Goal: Task Accomplishment & Management: Use online tool/utility

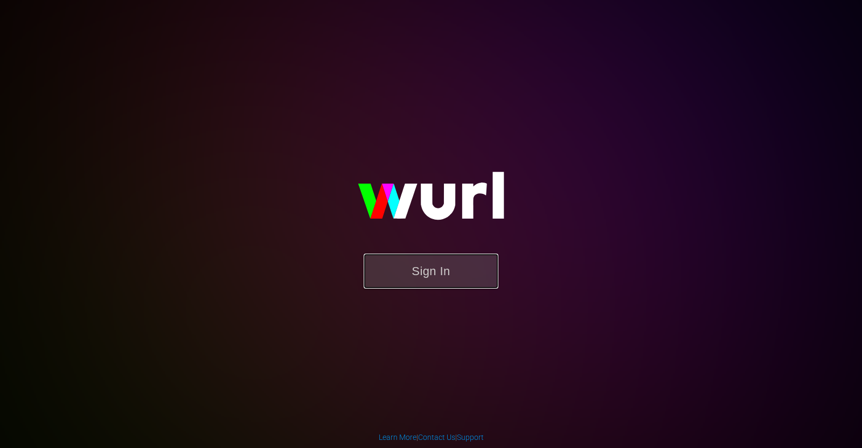
click at [411, 283] on button "Sign In" at bounding box center [431, 271] width 135 height 35
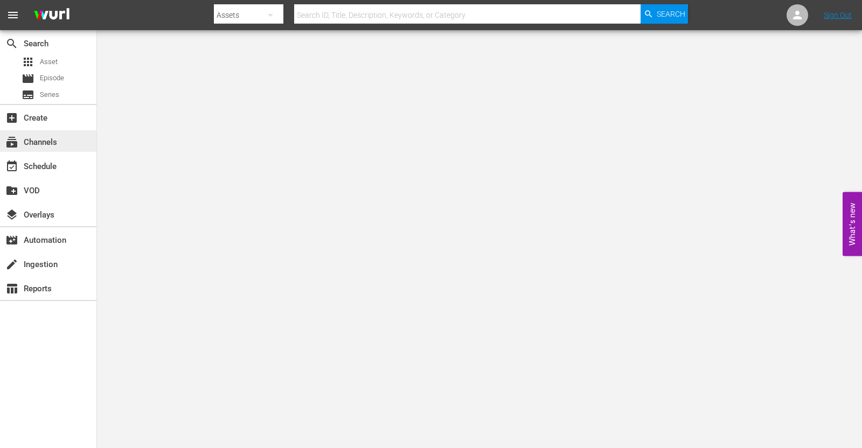
click at [55, 138] on div "subscriptions Channels" at bounding box center [30, 141] width 60 height 10
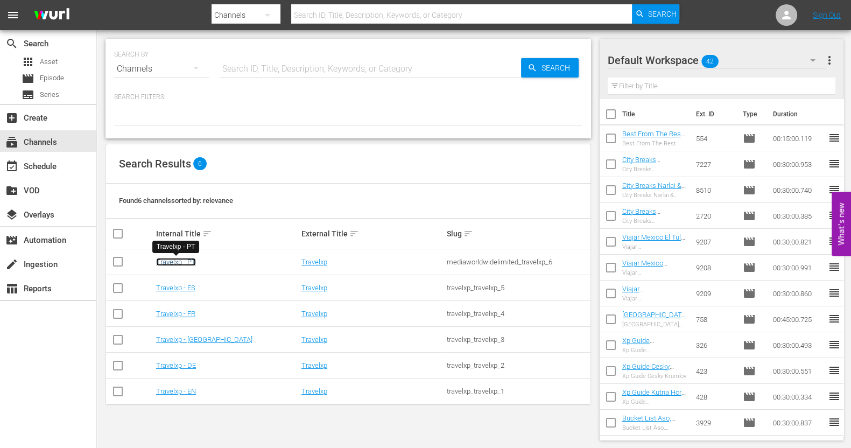
click at [164, 260] on link "Travelxp - PT" at bounding box center [176, 262] width 40 height 8
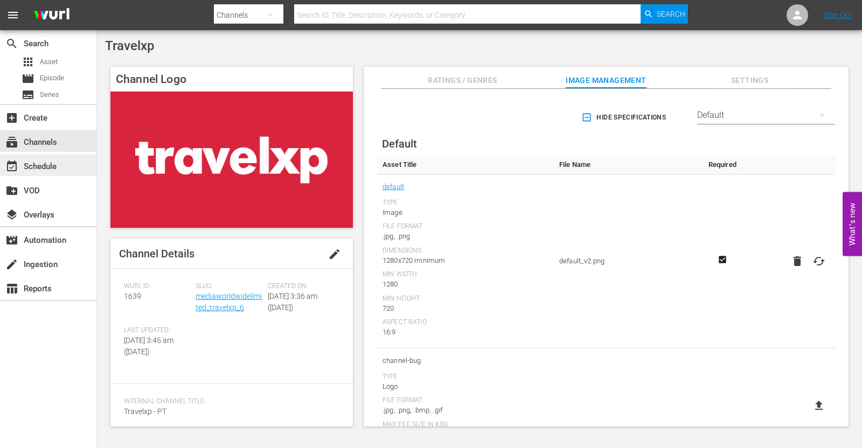
click at [53, 169] on div "event_available Schedule" at bounding box center [30, 165] width 60 height 10
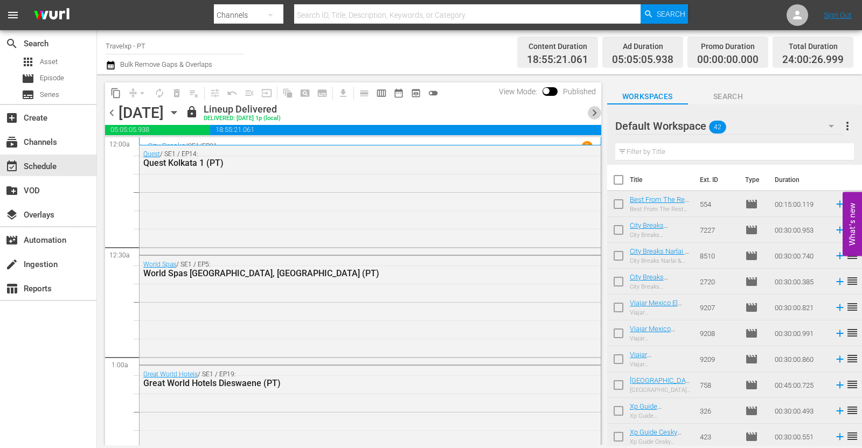
click at [595, 111] on span "chevron_right" at bounding box center [594, 112] width 13 height 13
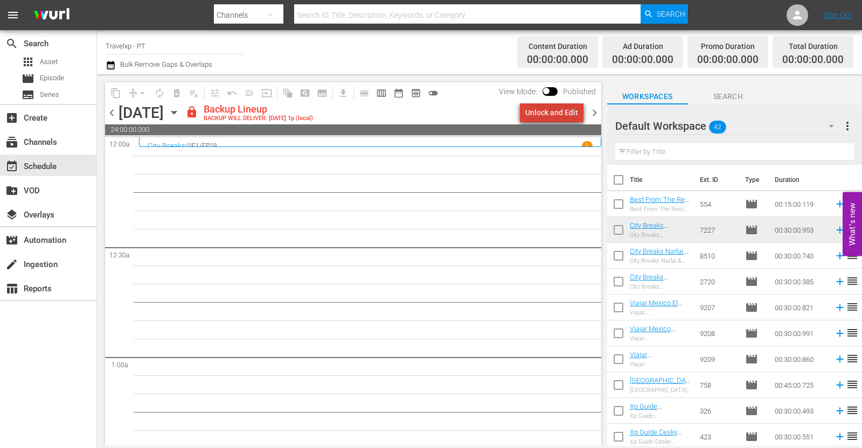
click at [574, 109] on div "Unlock and Edit" at bounding box center [551, 112] width 53 height 19
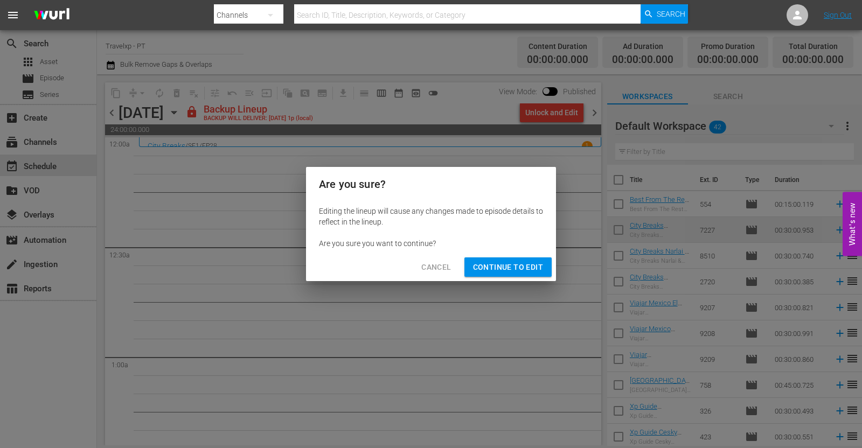
click at [492, 267] on span "Continue to Edit" at bounding box center [508, 267] width 70 height 13
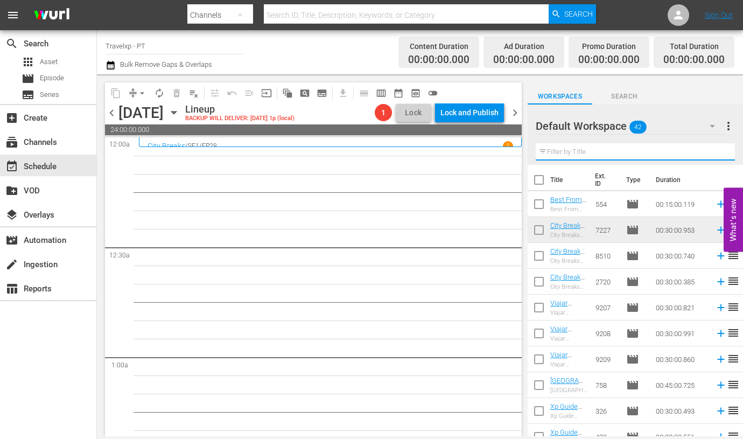
click at [568, 150] on input "text" at bounding box center [635, 151] width 199 height 17
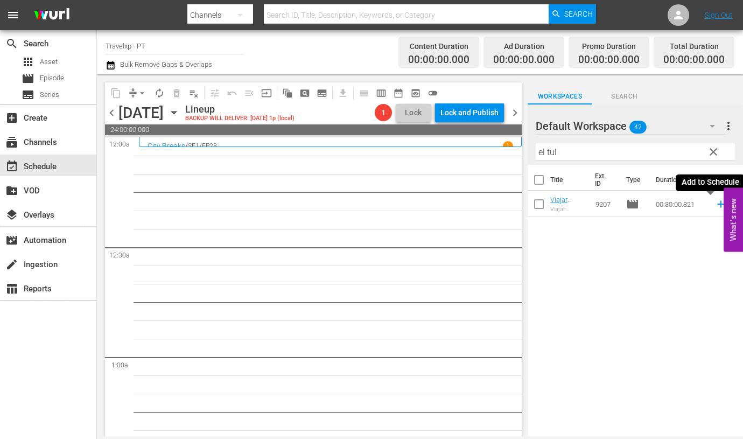
click at [715, 206] on icon at bounding box center [721, 204] width 12 height 12
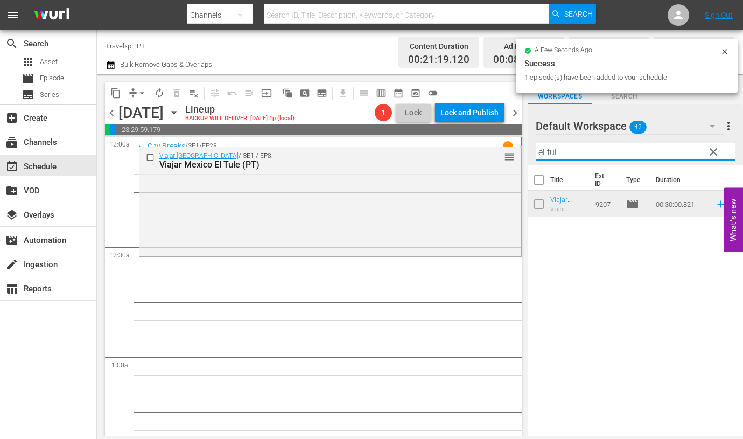
drag, startPoint x: 557, startPoint y: 153, endPoint x: 530, endPoint y: 163, distance: 28.8
click at [530, 163] on div "Default Workspace 42 Default more_vert clear Filter by Title el tul" at bounding box center [635, 134] width 215 height 60
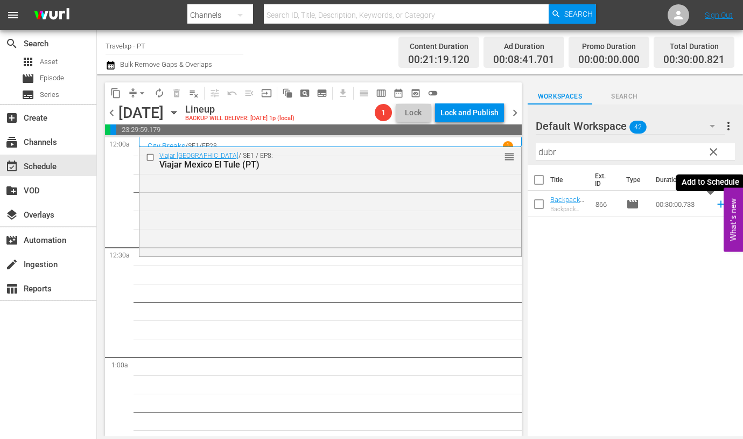
click at [715, 207] on icon at bounding box center [721, 204] width 12 height 12
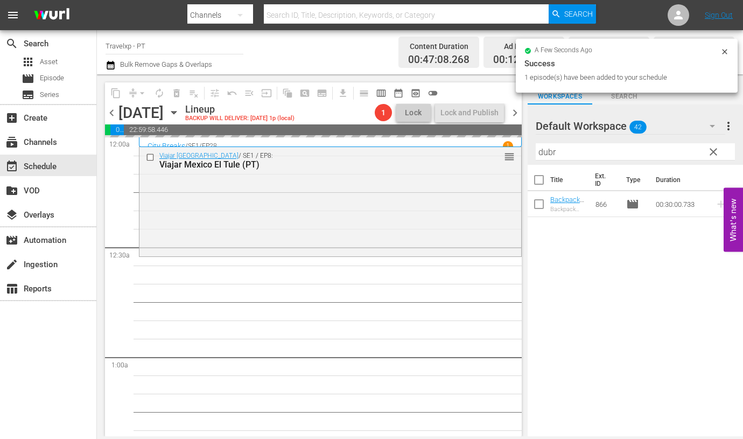
click at [548, 152] on input "dubr" at bounding box center [635, 151] width 199 height 17
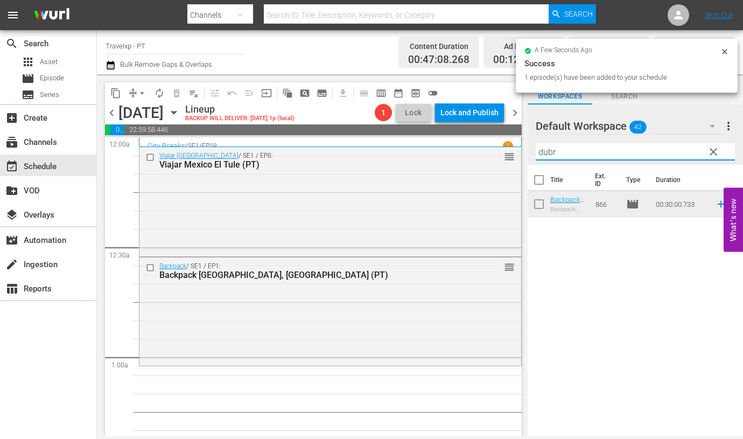
click at [548, 152] on input "dubr" at bounding box center [635, 151] width 199 height 17
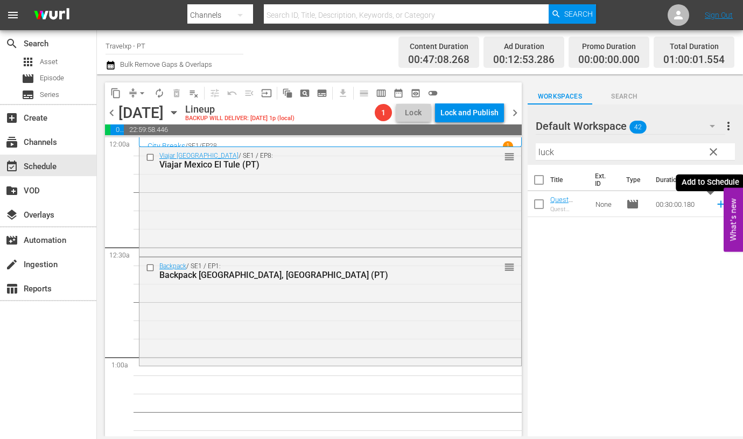
click at [715, 203] on icon at bounding box center [721, 204] width 12 height 12
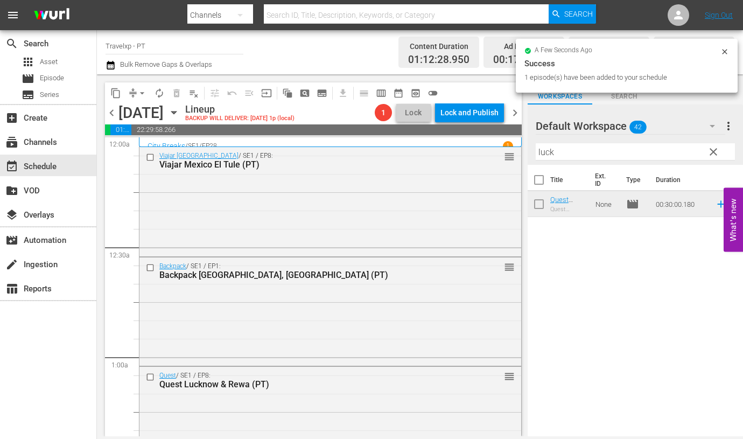
click at [541, 148] on input "luck" at bounding box center [635, 151] width 199 height 17
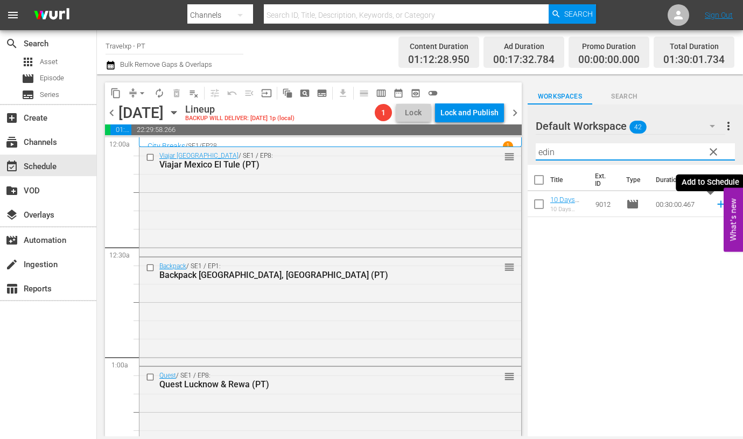
click at [717, 206] on icon at bounding box center [720, 204] width 7 height 7
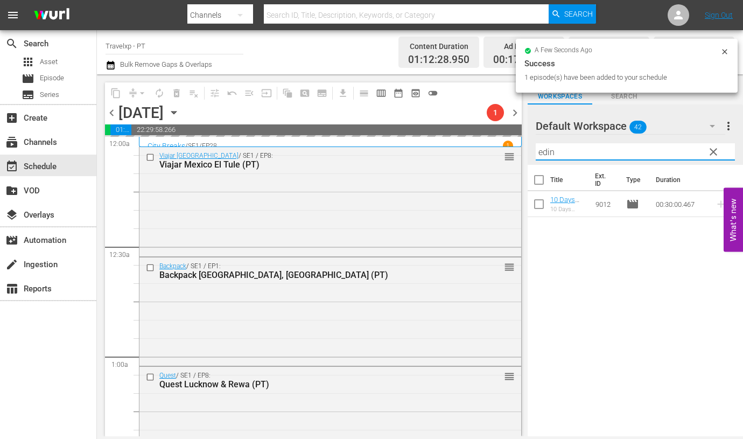
click at [548, 148] on input "edin" at bounding box center [635, 151] width 199 height 17
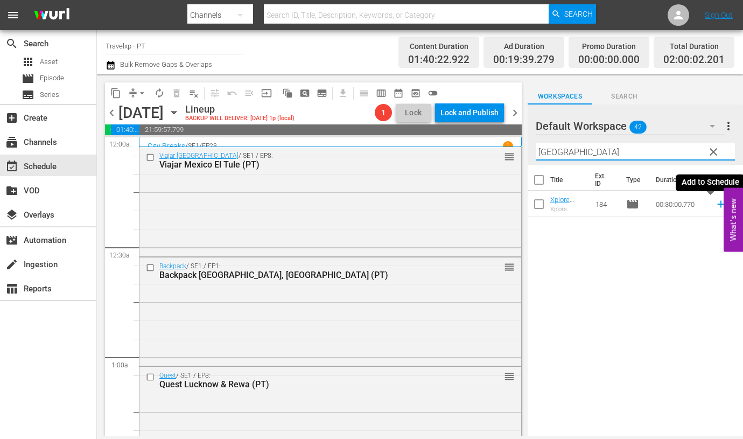
click at [715, 206] on icon at bounding box center [721, 204] width 12 height 12
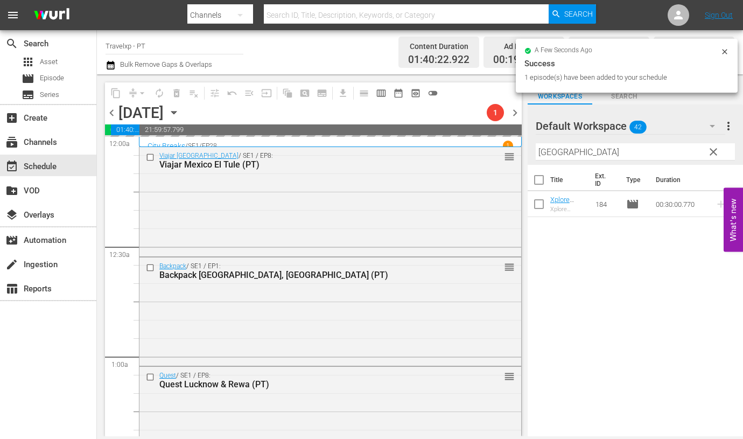
click at [562, 150] on input "amman" at bounding box center [635, 151] width 199 height 17
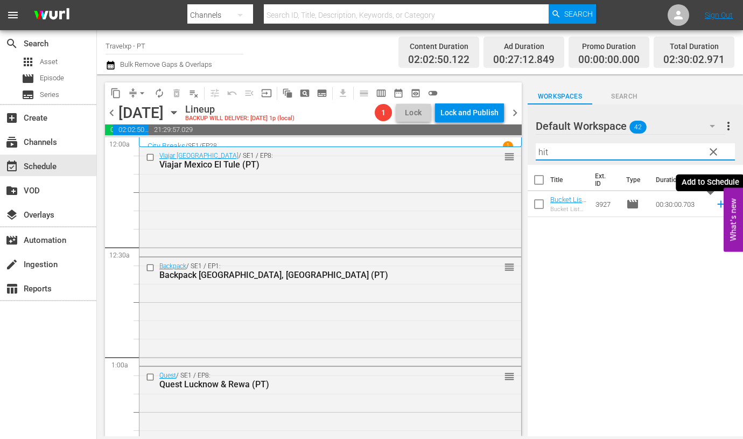
click at [715, 206] on icon at bounding box center [721, 204] width 12 height 12
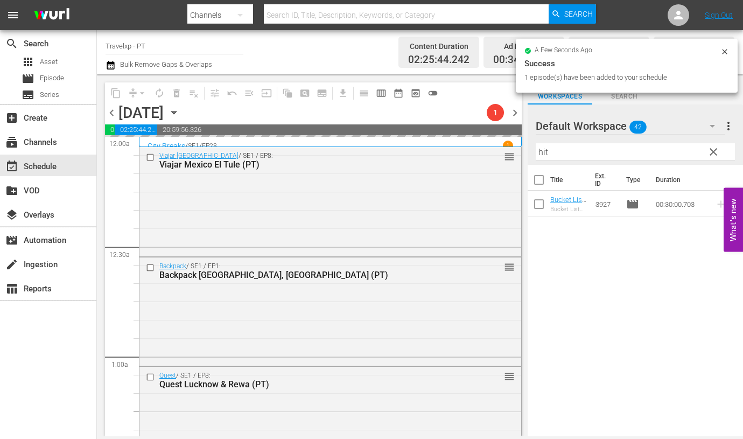
click at [542, 155] on input "hit" at bounding box center [635, 151] width 199 height 17
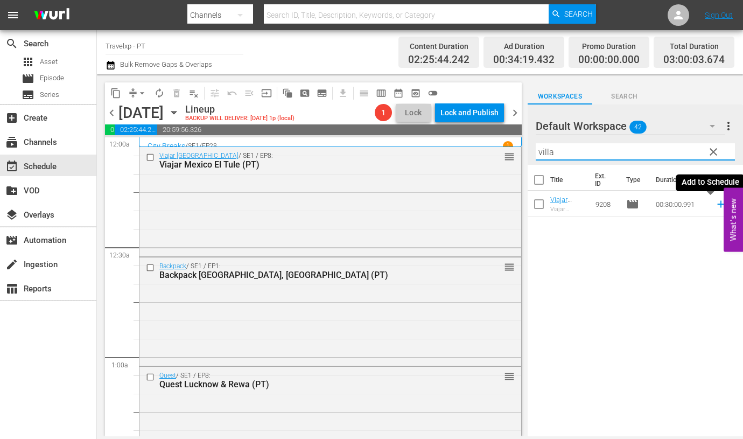
click at [715, 203] on icon at bounding box center [721, 204] width 12 height 12
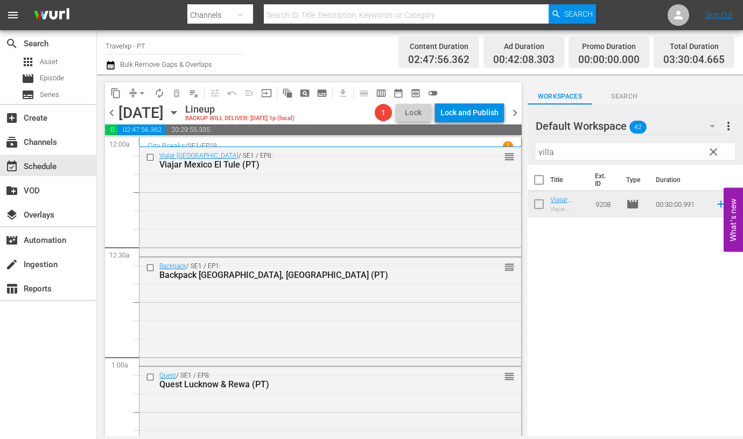
click at [546, 154] on input "villa" at bounding box center [635, 151] width 199 height 17
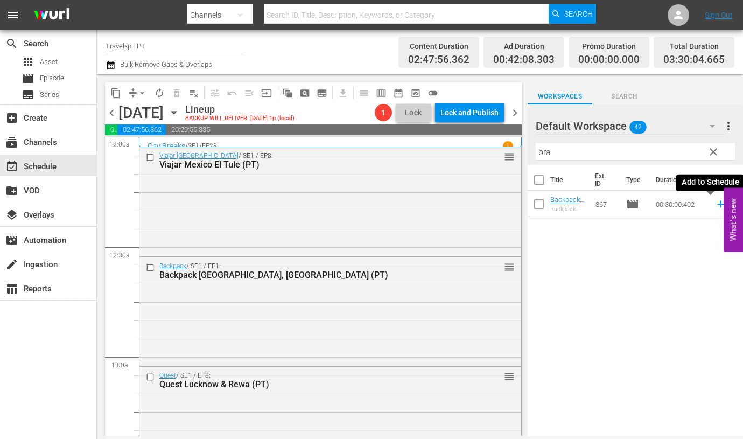
click at [715, 201] on icon at bounding box center [721, 204] width 12 height 12
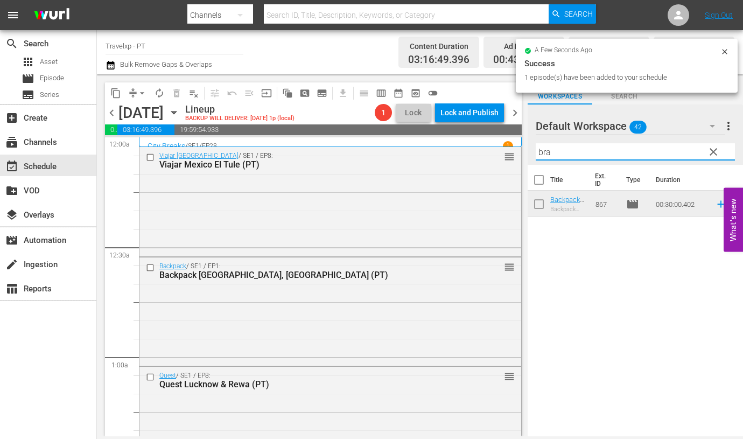
click at [542, 153] on input "bra" at bounding box center [635, 151] width 199 height 17
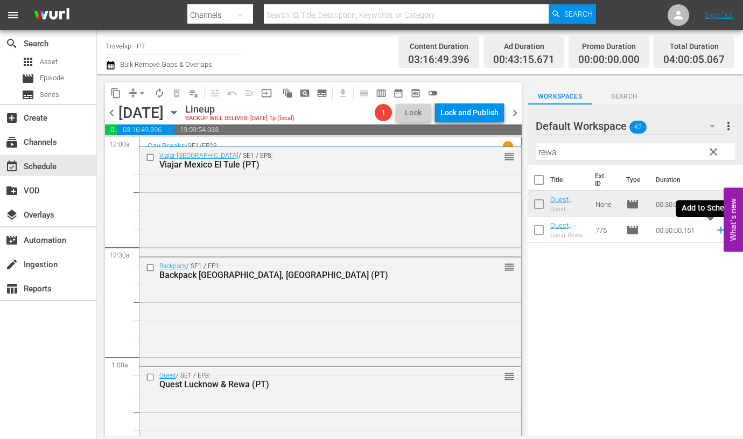
click at [717, 229] on icon at bounding box center [720, 230] width 7 height 7
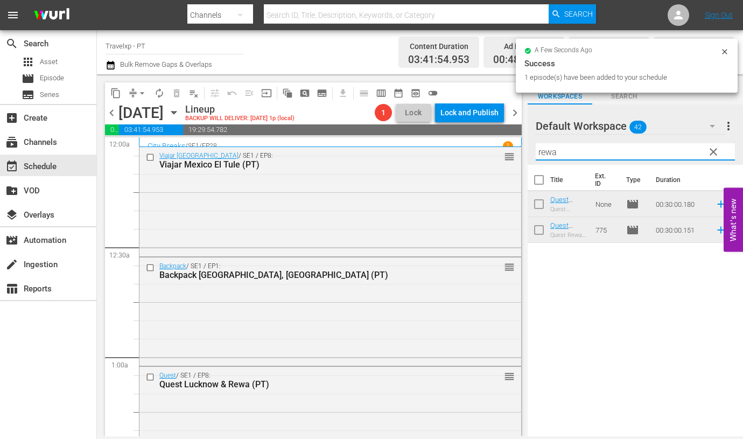
click at [544, 155] on input "rewa" at bounding box center [635, 151] width 199 height 17
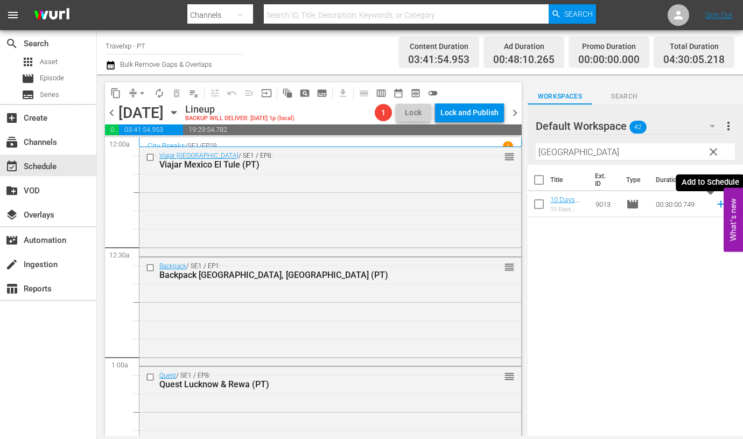
click at [715, 201] on icon at bounding box center [721, 204] width 12 height 12
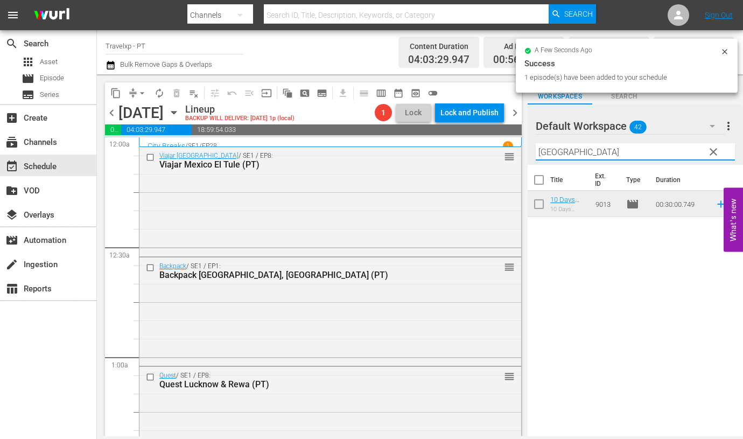
click at [545, 153] on input "perth" at bounding box center [635, 151] width 199 height 17
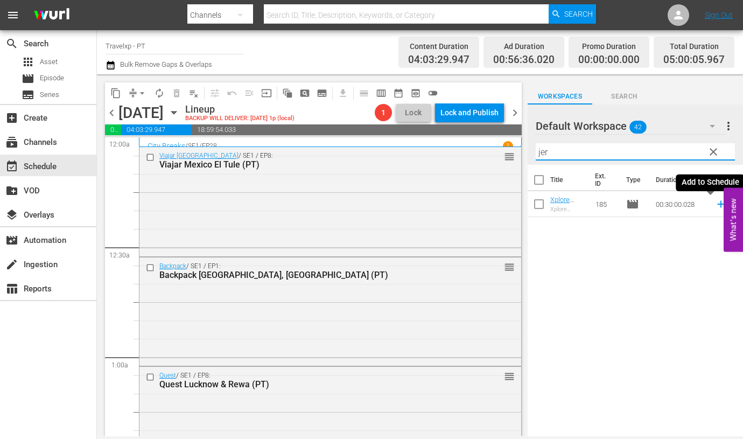
click at [715, 206] on icon at bounding box center [721, 204] width 12 height 12
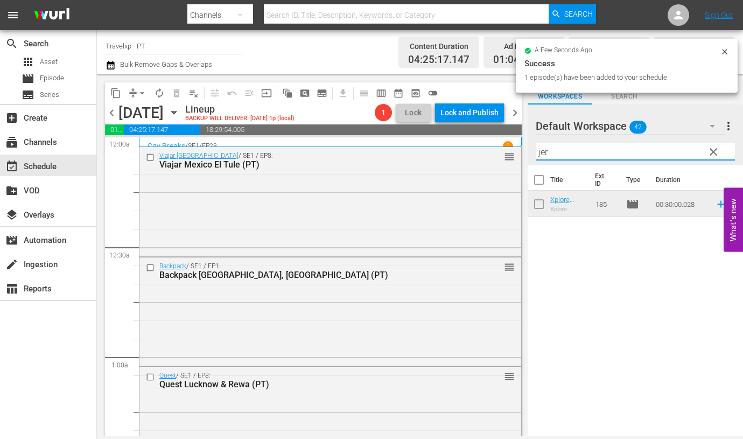
click at [539, 151] on input "jer" at bounding box center [635, 151] width 199 height 17
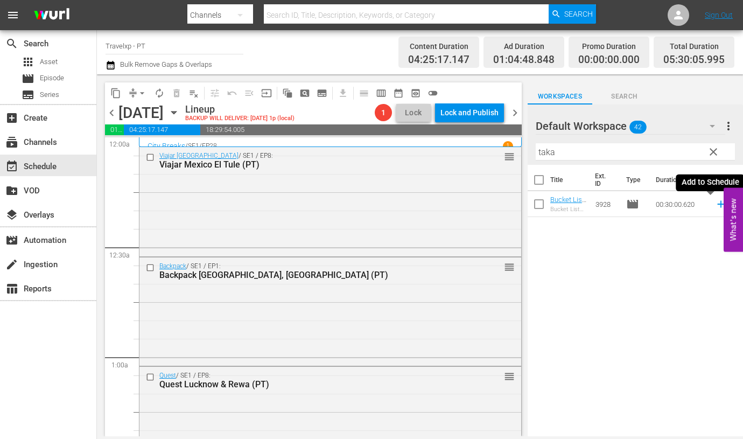
click at [717, 204] on icon at bounding box center [720, 204] width 7 height 7
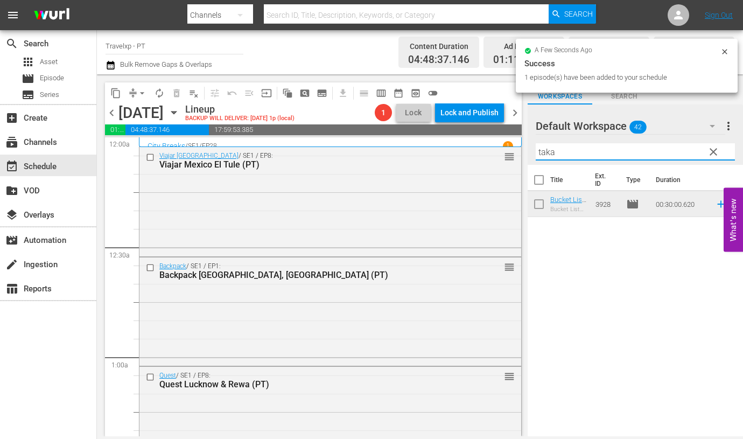
click at [547, 150] on input "taka" at bounding box center [635, 151] width 199 height 17
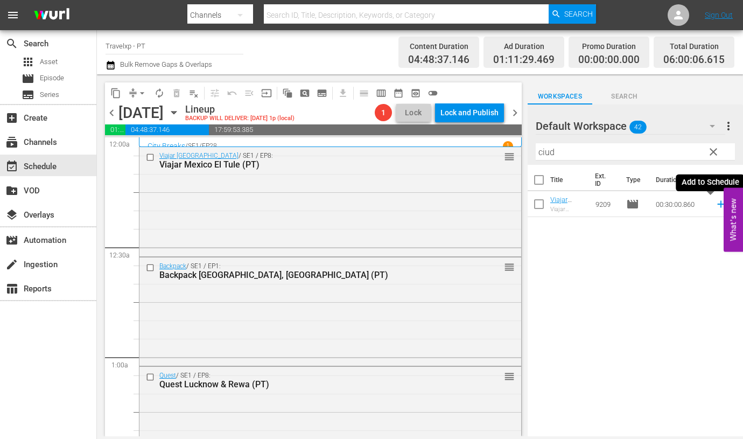
click at [715, 203] on icon at bounding box center [721, 204] width 12 height 12
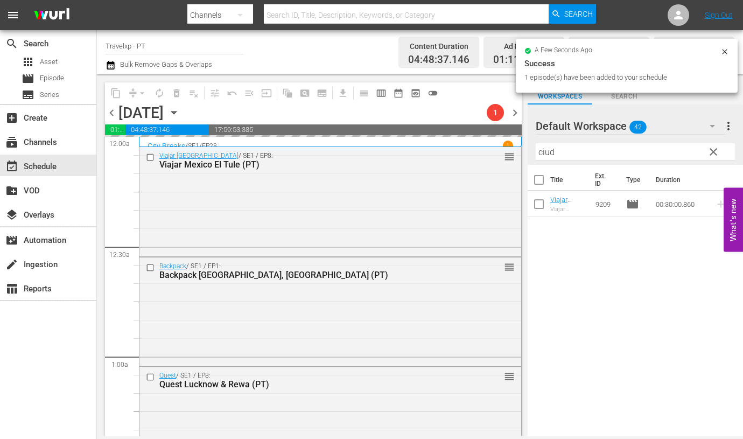
click at [545, 149] on input "ciud" at bounding box center [635, 151] width 199 height 17
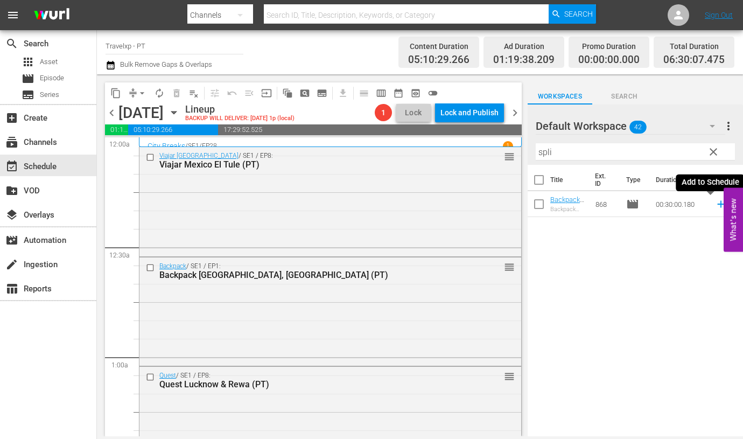
click at [717, 204] on icon at bounding box center [720, 204] width 7 height 7
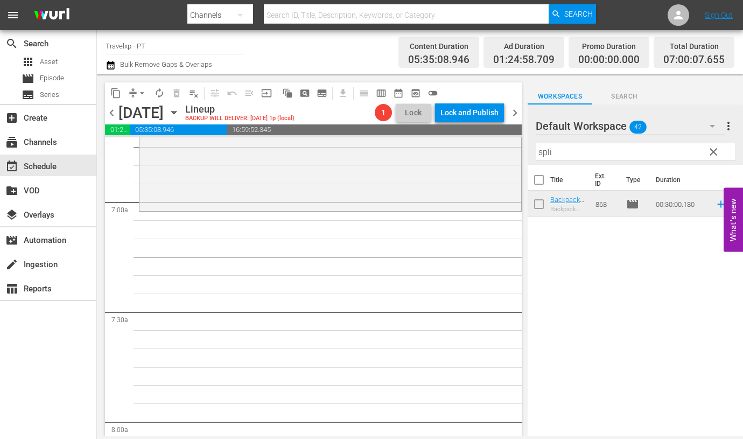
scroll to position [1481, 0]
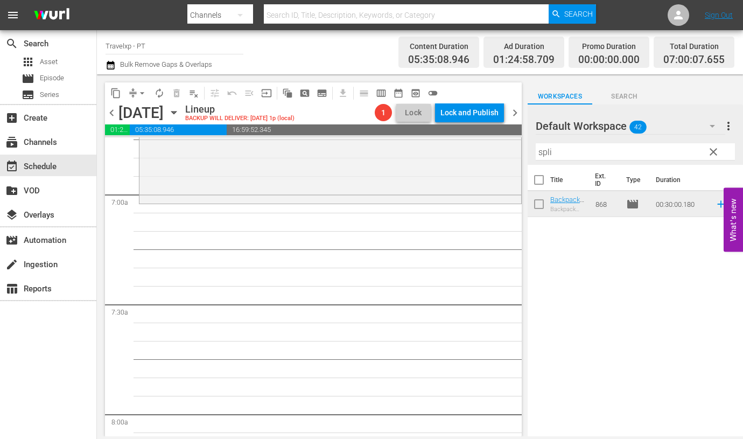
click at [539, 150] on input "spli" at bounding box center [635, 151] width 199 height 17
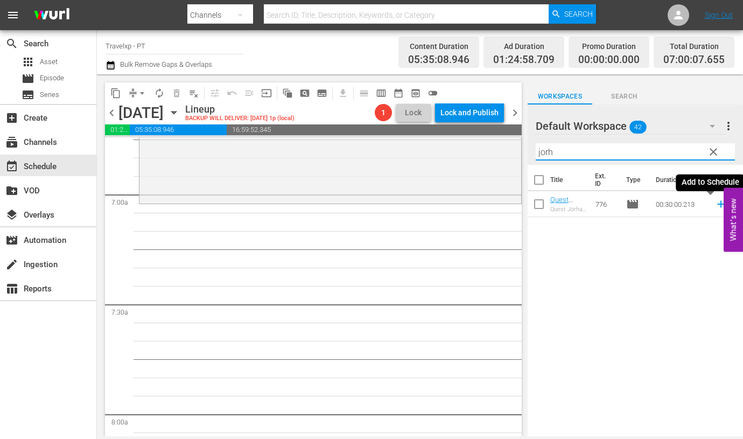
click at [717, 204] on icon at bounding box center [720, 204] width 7 height 7
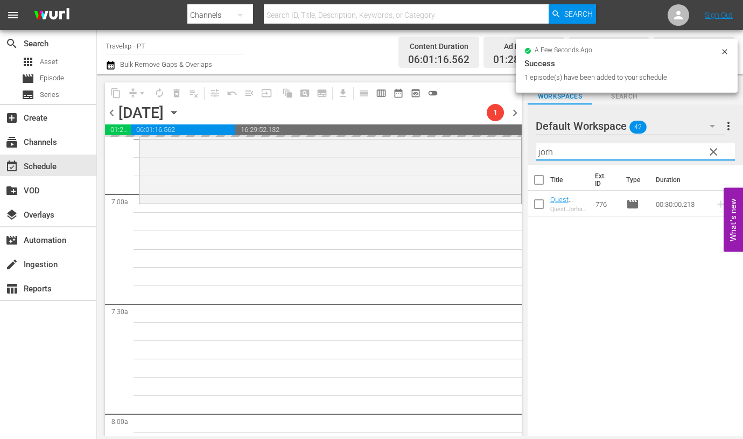
click at [537, 151] on input "jorh" at bounding box center [635, 151] width 199 height 17
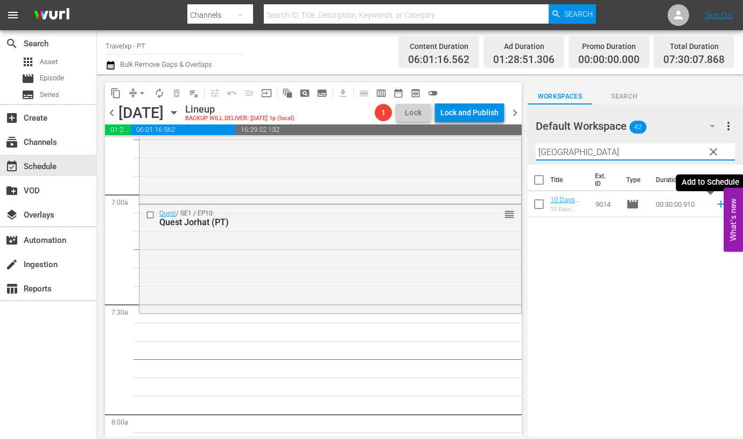
click at [717, 204] on icon at bounding box center [720, 204] width 7 height 7
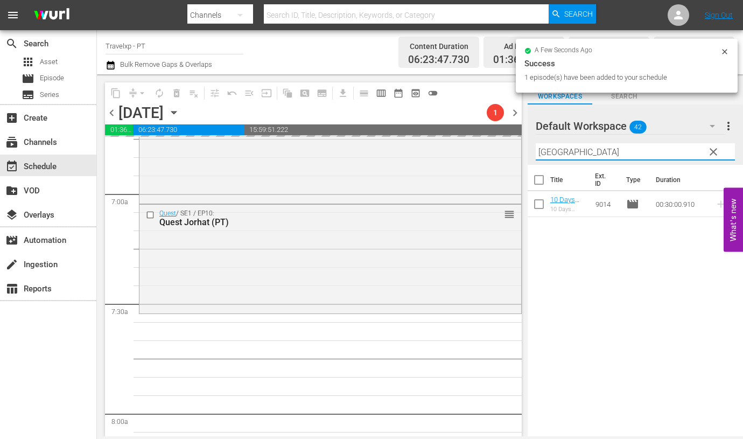
click at [543, 149] on input "aberdeen" at bounding box center [635, 151] width 199 height 17
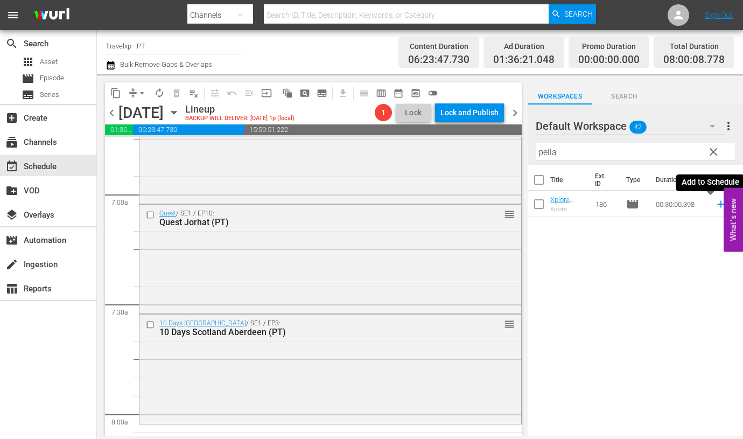
click at [715, 206] on icon at bounding box center [721, 204] width 12 height 12
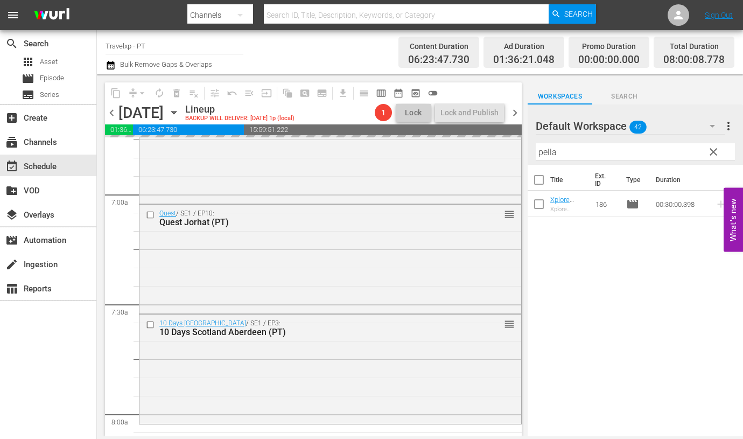
click at [546, 148] on input "pella" at bounding box center [635, 151] width 199 height 17
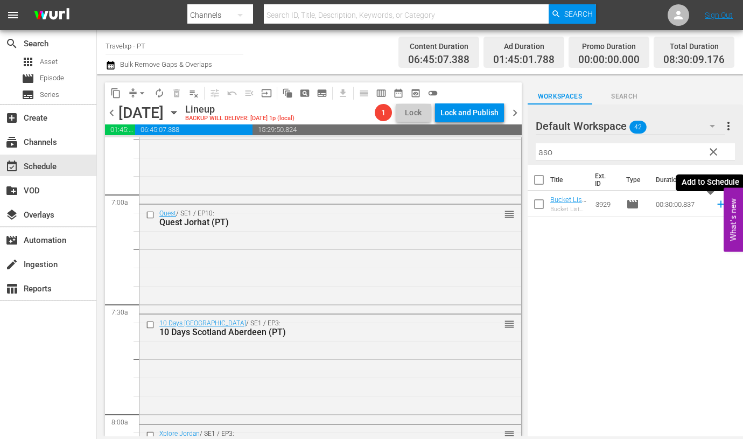
click at [717, 204] on icon at bounding box center [720, 204] width 7 height 7
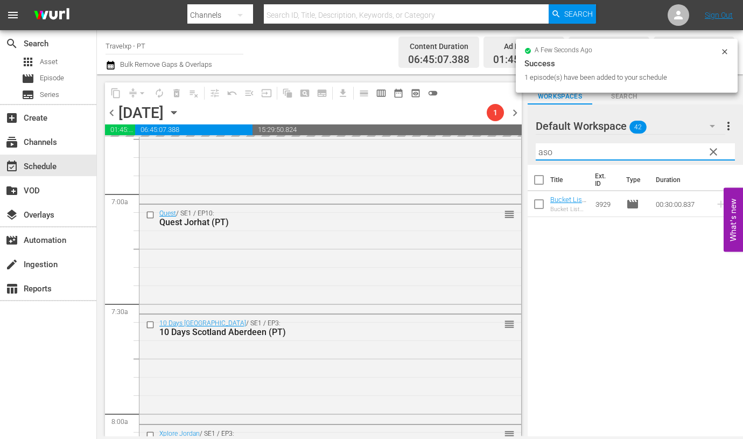
click at [546, 150] on input "aso" at bounding box center [635, 151] width 199 height 17
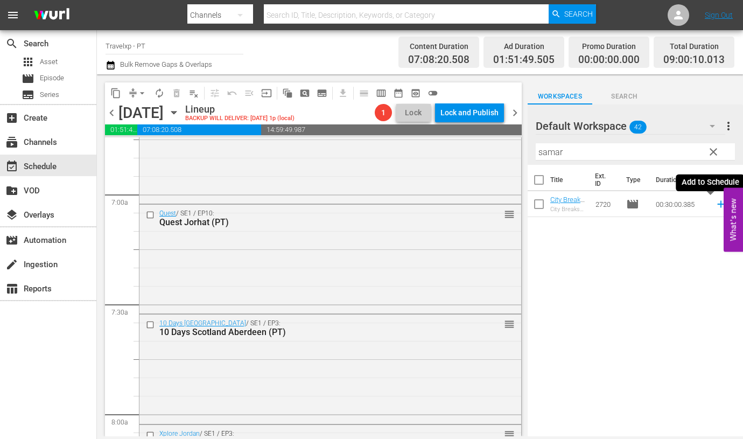
click at [715, 203] on icon at bounding box center [721, 204] width 12 height 12
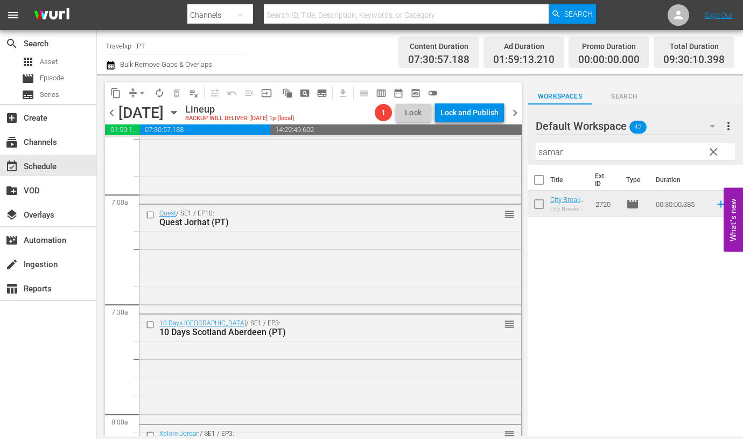
click at [549, 152] on input "samar" at bounding box center [635, 151] width 199 height 17
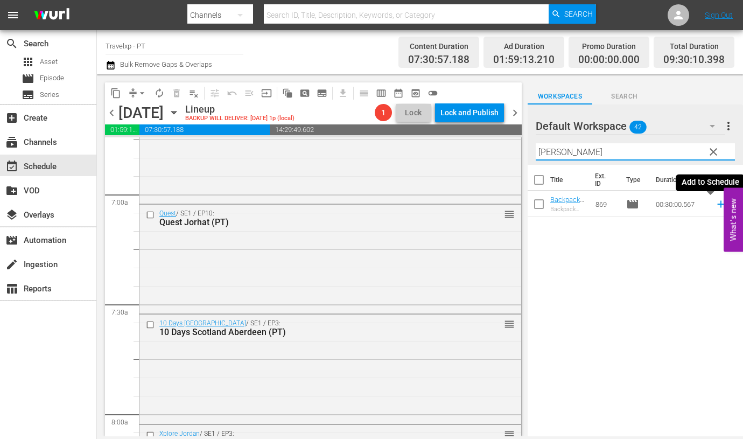
click at [717, 204] on icon at bounding box center [720, 204] width 7 height 7
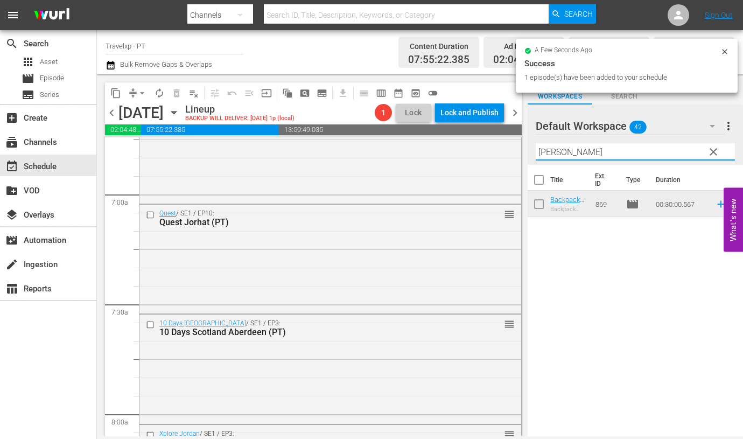
click at [541, 155] on input "zada" at bounding box center [635, 151] width 199 height 17
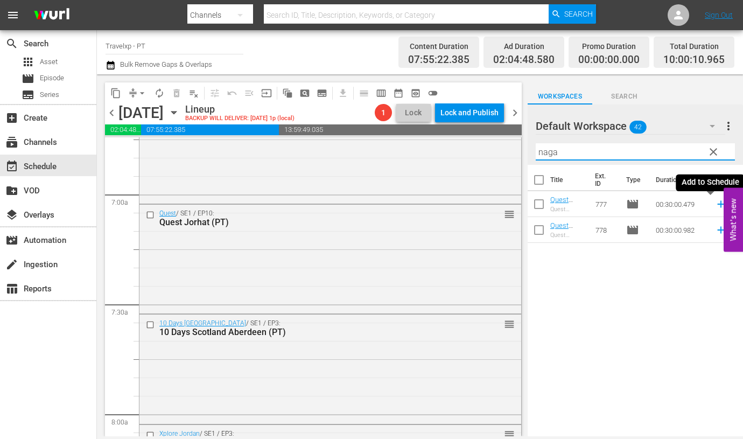
click at [715, 207] on icon at bounding box center [721, 204] width 12 height 12
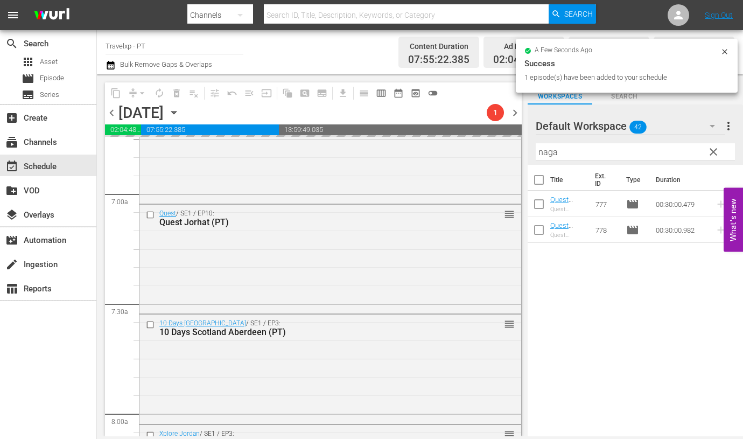
click at [554, 151] on input "naga" at bounding box center [635, 151] width 199 height 17
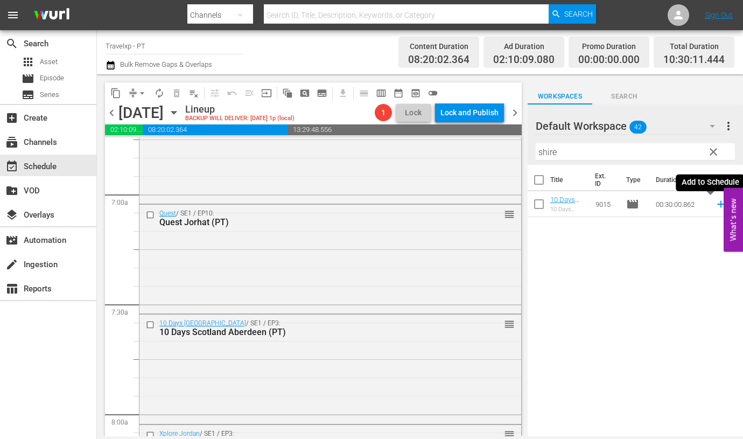
click at [717, 202] on icon at bounding box center [720, 204] width 7 height 7
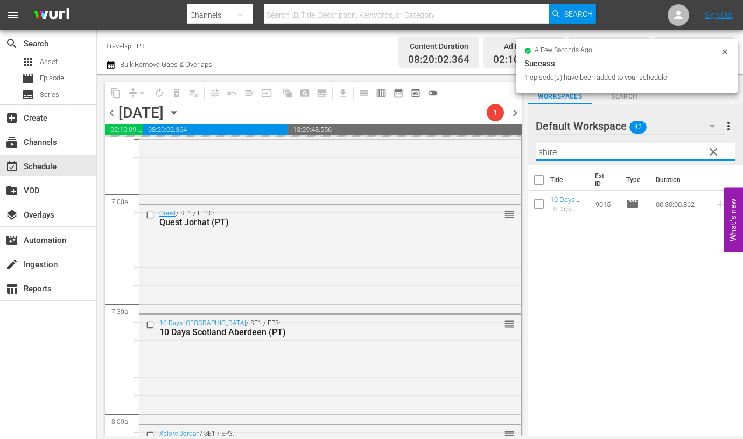
click at [554, 151] on input "shire" at bounding box center [635, 151] width 199 height 17
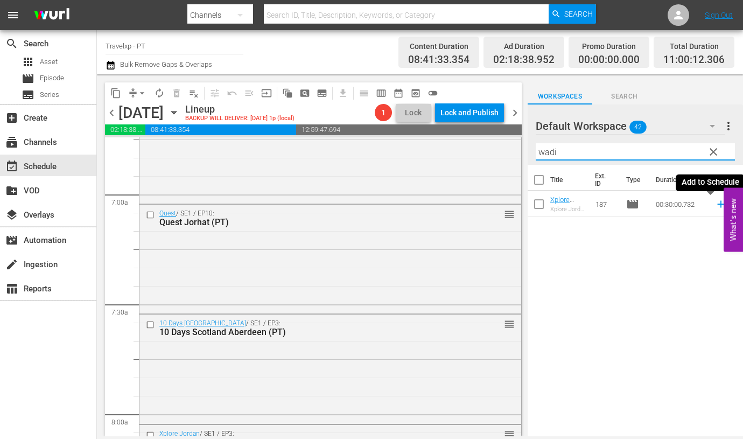
click at [715, 207] on icon at bounding box center [721, 204] width 12 height 12
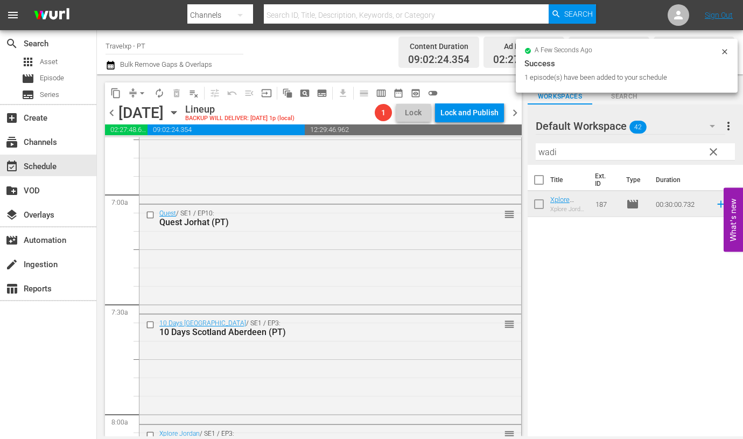
click at [550, 150] on input "wadi" at bounding box center [635, 151] width 199 height 17
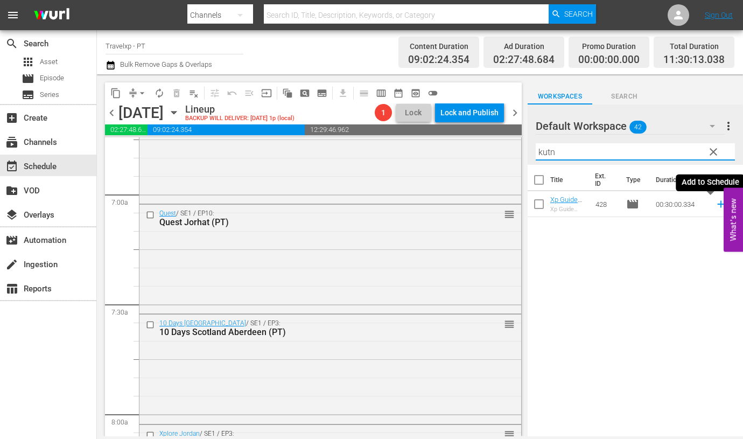
click at [715, 206] on icon at bounding box center [721, 204] width 12 height 12
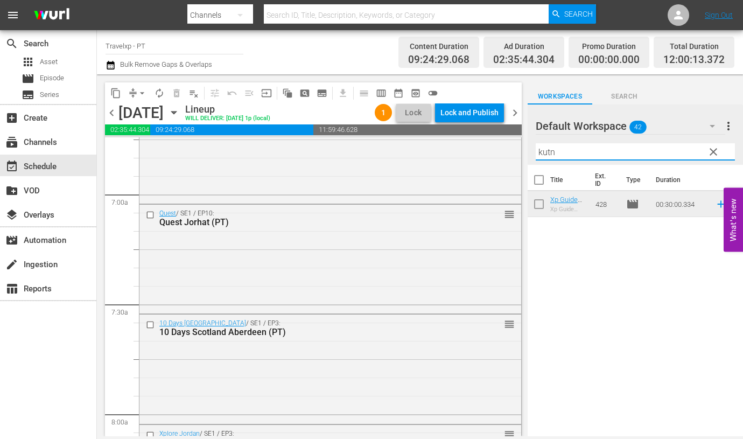
click at [545, 151] on input "kutn" at bounding box center [635, 151] width 199 height 17
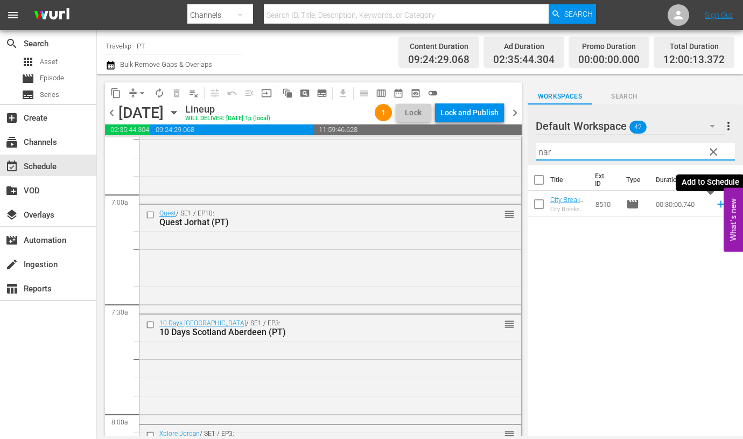
click at [715, 201] on icon at bounding box center [721, 204] width 12 height 12
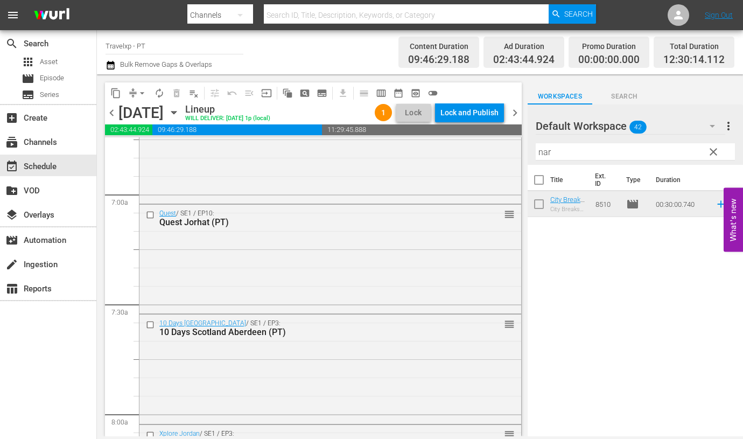
click at [544, 151] on input "nar" at bounding box center [635, 151] width 199 height 17
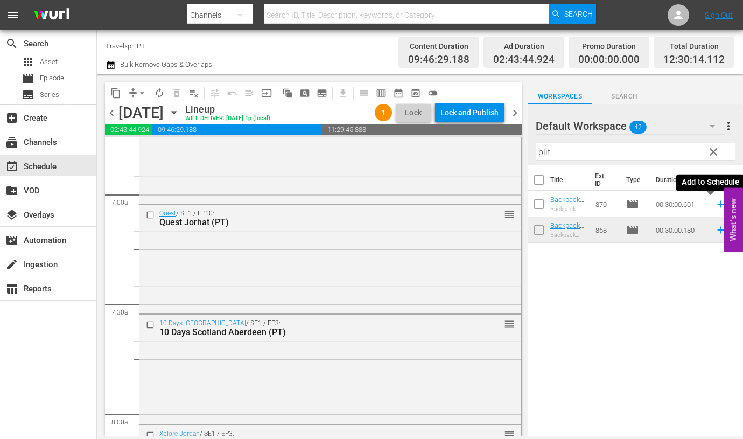
click at [715, 207] on icon at bounding box center [721, 204] width 12 height 12
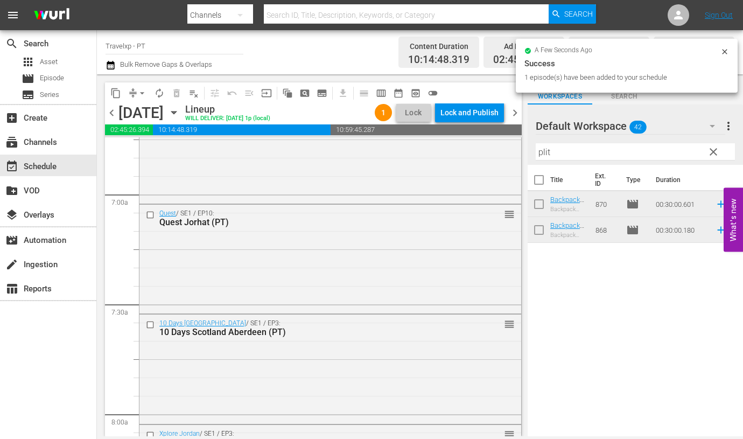
click at [543, 152] on input "plit" at bounding box center [635, 151] width 199 height 17
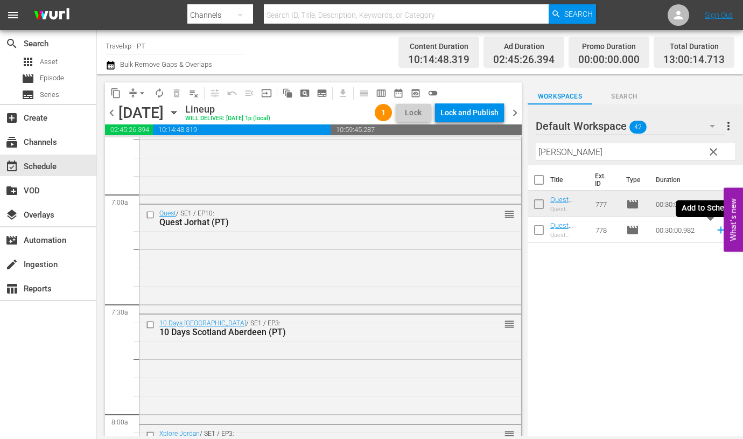
click at [715, 227] on icon at bounding box center [721, 230] width 12 height 12
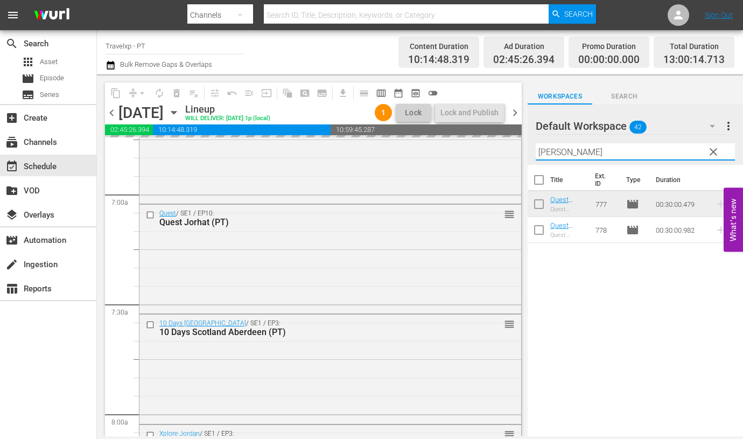
click at [549, 151] on input "nagal" at bounding box center [635, 151] width 199 height 17
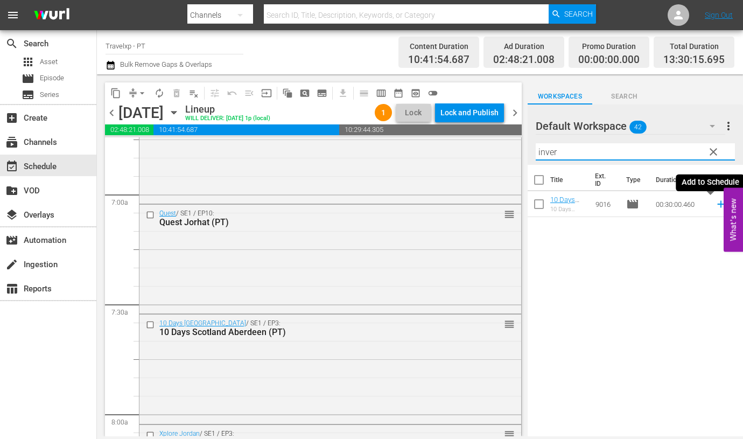
click at [715, 203] on icon at bounding box center [721, 204] width 12 height 12
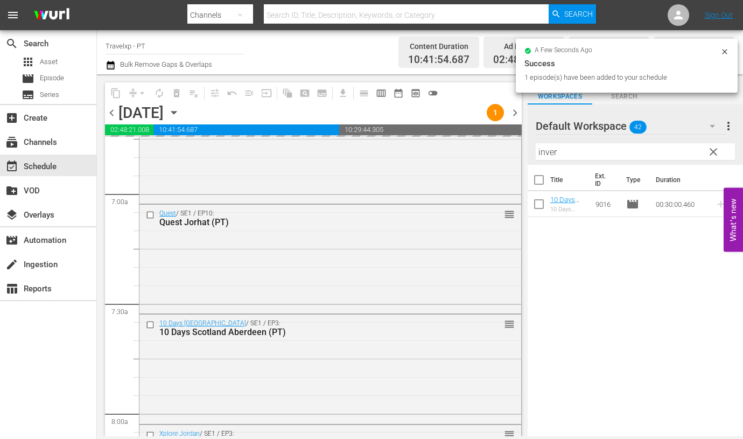
click at [544, 155] on input "inver" at bounding box center [635, 151] width 199 height 17
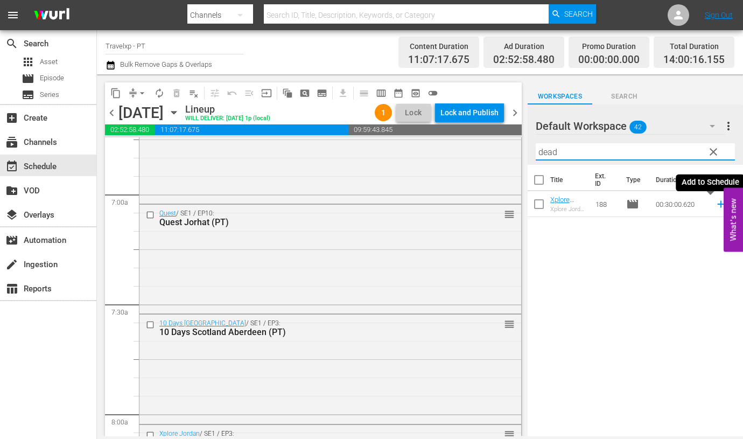
click at [715, 206] on icon at bounding box center [721, 204] width 12 height 12
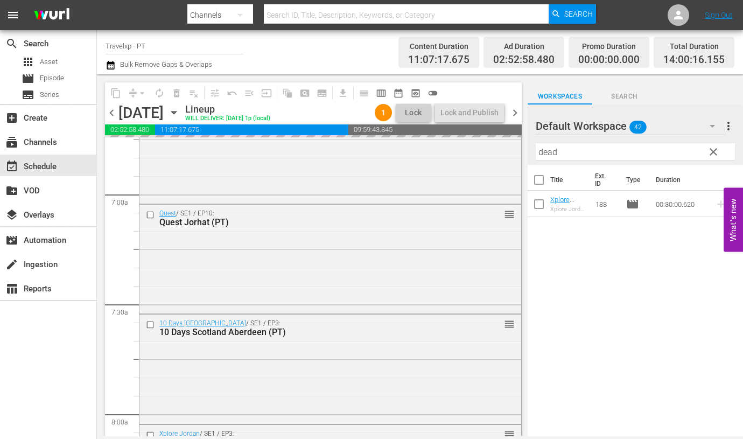
click at [549, 152] on input "dead" at bounding box center [635, 151] width 199 height 17
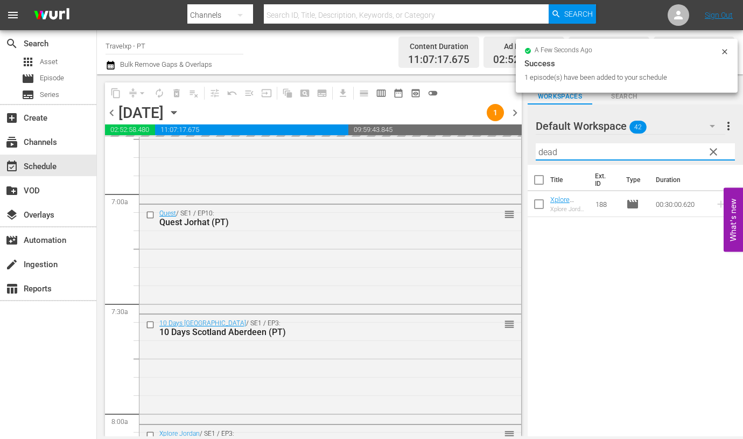
click at [549, 152] on input "dead" at bounding box center [635, 151] width 199 height 17
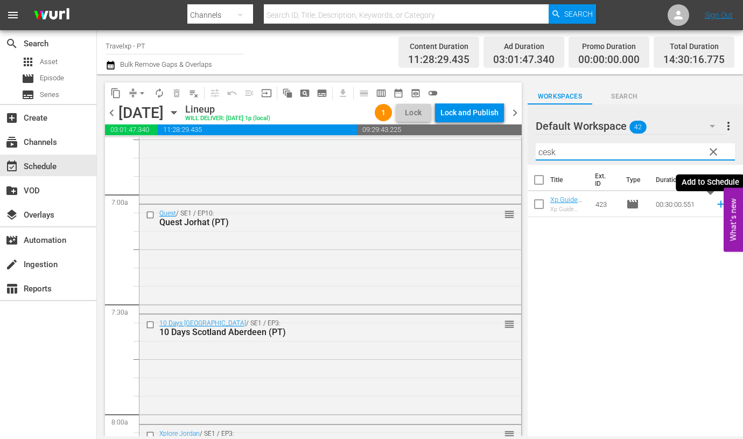
click at [715, 205] on icon at bounding box center [721, 204] width 12 height 12
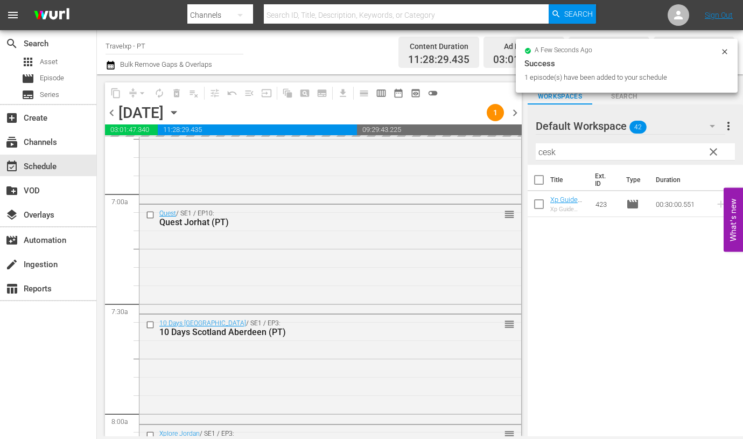
click at [546, 155] on input "cesk" at bounding box center [635, 151] width 199 height 17
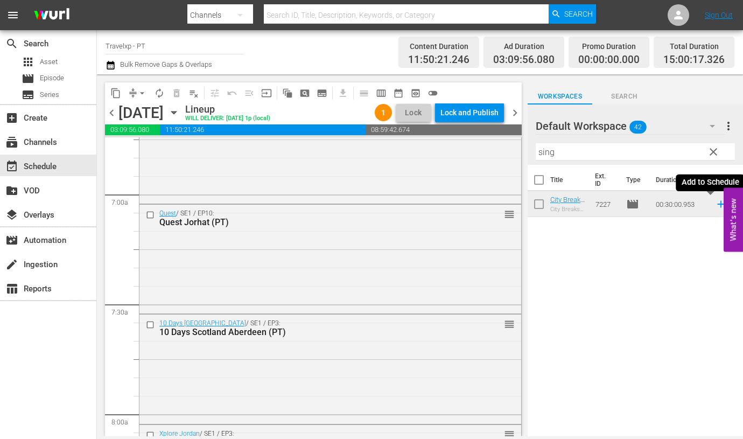
click at [717, 206] on icon at bounding box center [720, 204] width 7 height 7
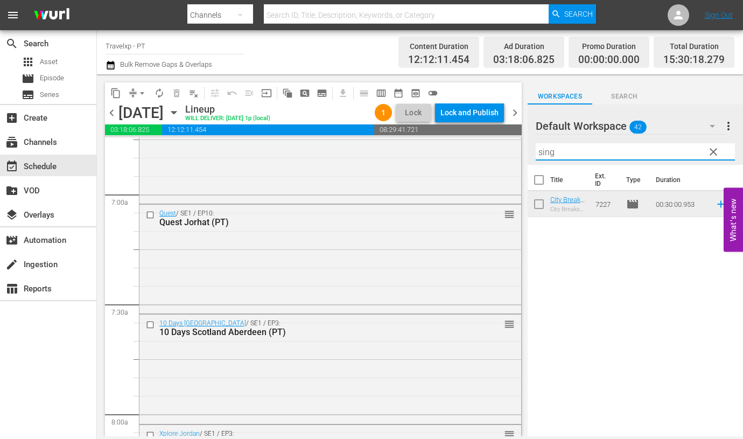
click at [548, 152] on input "sing" at bounding box center [635, 151] width 199 height 17
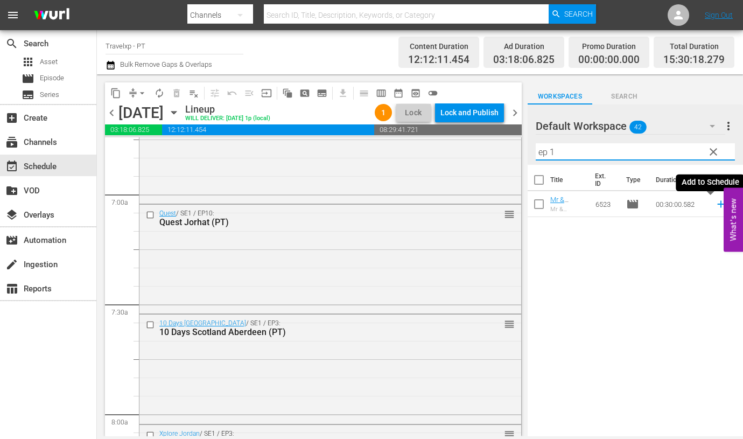
click at [715, 206] on icon at bounding box center [721, 204] width 12 height 12
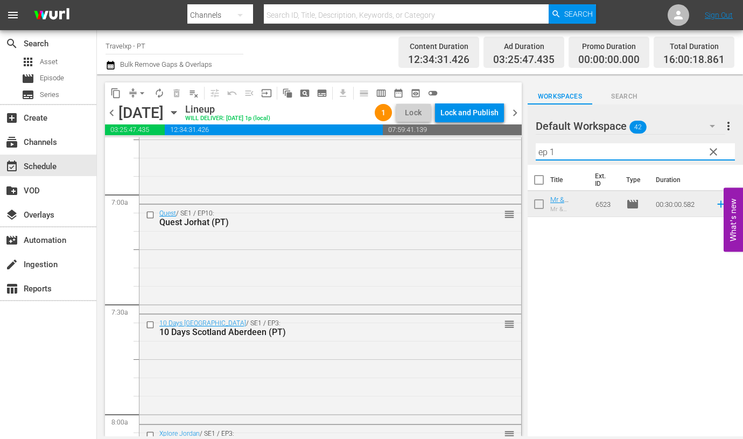
drag, startPoint x: 565, startPoint y: 146, endPoint x: 560, endPoint y: 147, distance: 6.0
click at [560, 147] on input "ep 1" at bounding box center [635, 151] width 199 height 17
drag, startPoint x: 560, startPoint y: 147, endPoint x: 487, endPoint y: 149, distance: 72.2
click at [487, 149] on div "content_copy compress arrow_drop_down autorenew_outlined delete_forever_outline…" at bounding box center [420, 255] width 646 height 362
click at [717, 230] on icon at bounding box center [720, 230] width 7 height 7
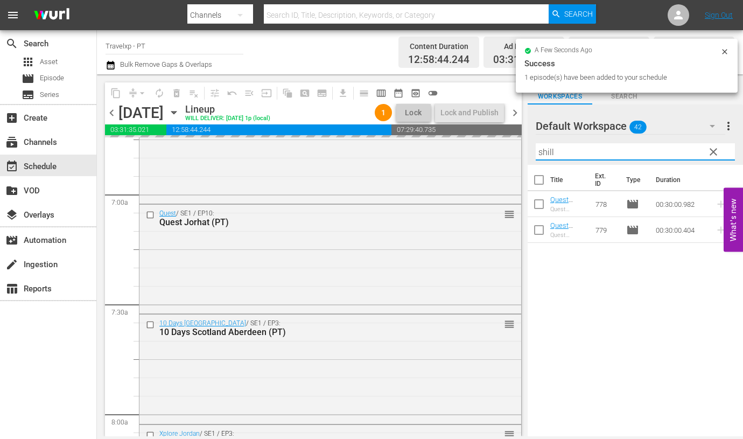
click at [549, 147] on input "shill" at bounding box center [635, 151] width 199 height 17
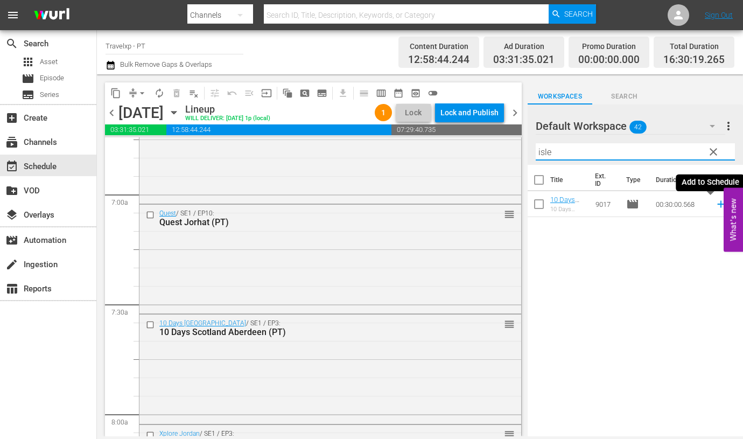
click at [717, 204] on icon at bounding box center [720, 204] width 7 height 7
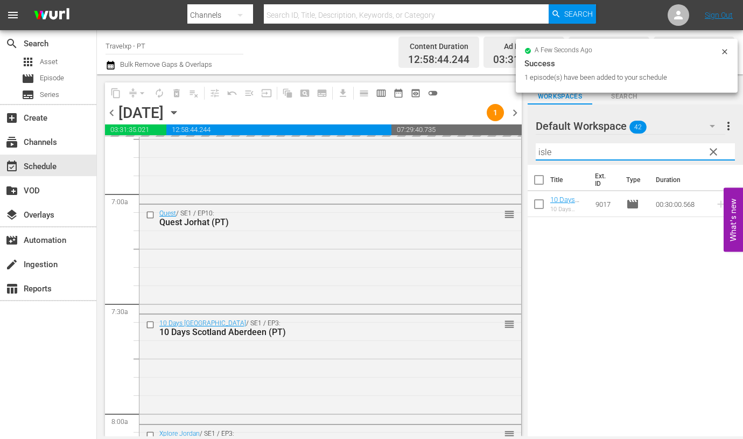
click at [540, 150] on input "isle" at bounding box center [635, 151] width 199 height 17
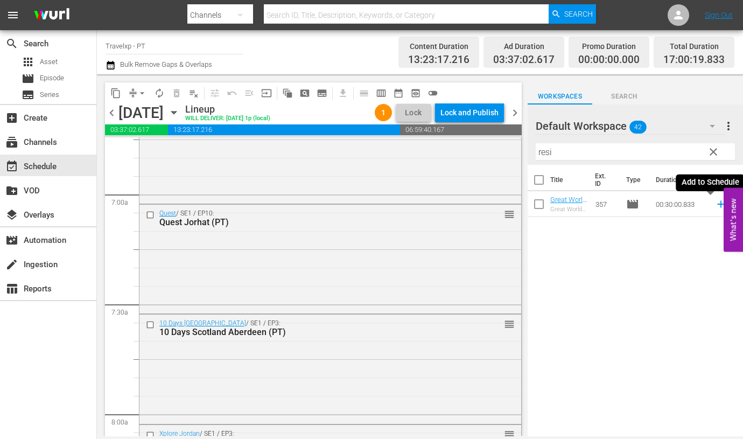
click at [715, 201] on icon at bounding box center [721, 204] width 12 height 12
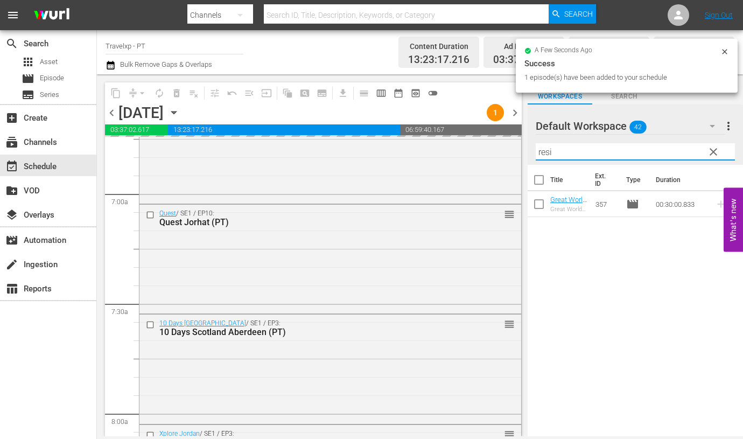
click at [550, 149] on input "resi" at bounding box center [635, 151] width 199 height 17
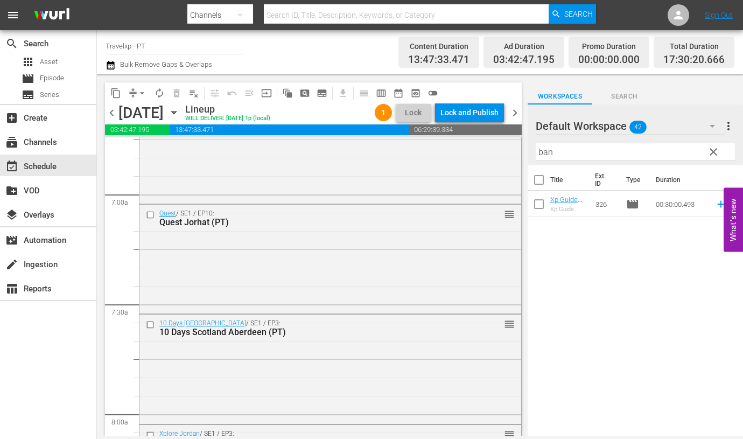
click at [607, 305] on div "Title Ext. ID Type Duration Xp Guide Bangkok, Thailand (PT) Xp Guide Bangkok, T…" at bounding box center [635, 301] width 215 height 273
click at [717, 204] on icon at bounding box center [720, 204] width 7 height 7
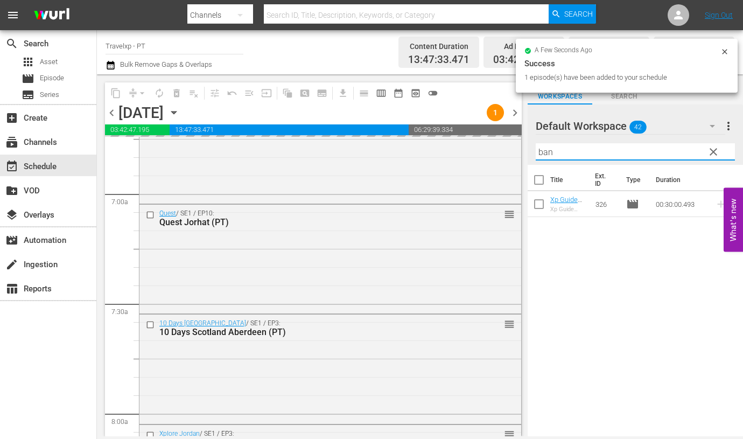
click at [544, 152] on input "ban" at bounding box center [635, 151] width 199 height 17
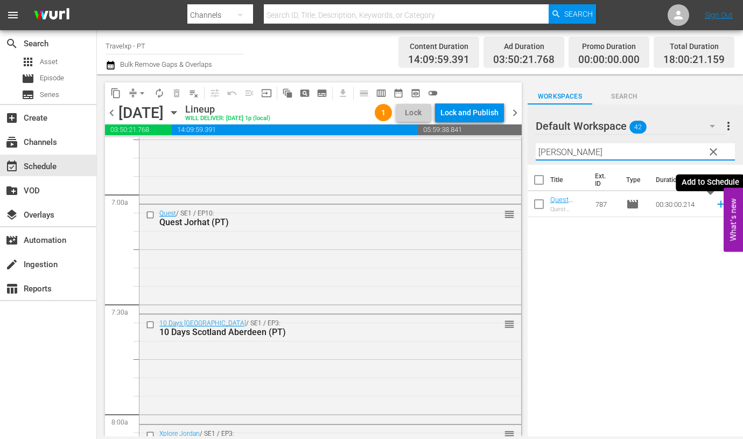
click at [715, 207] on icon at bounding box center [721, 204] width 12 height 12
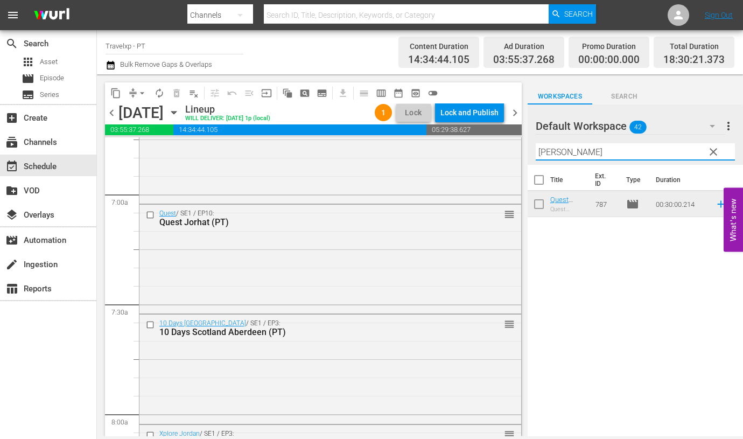
click at [550, 149] on input "kolk" at bounding box center [635, 151] width 199 height 17
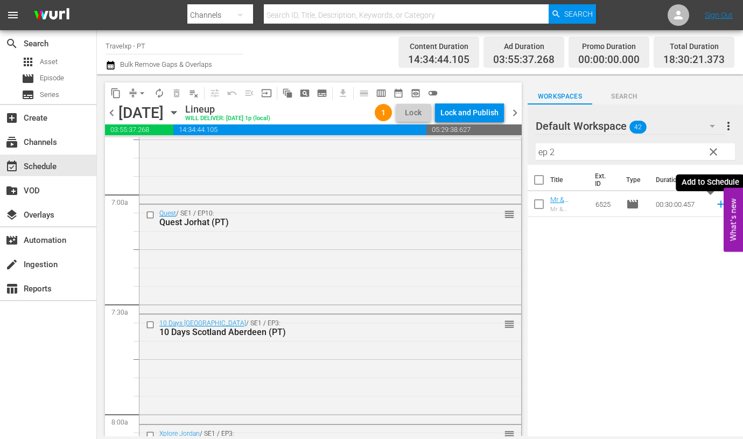
click at [717, 204] on icon at bounding box center [720, 204] width 7 height 7
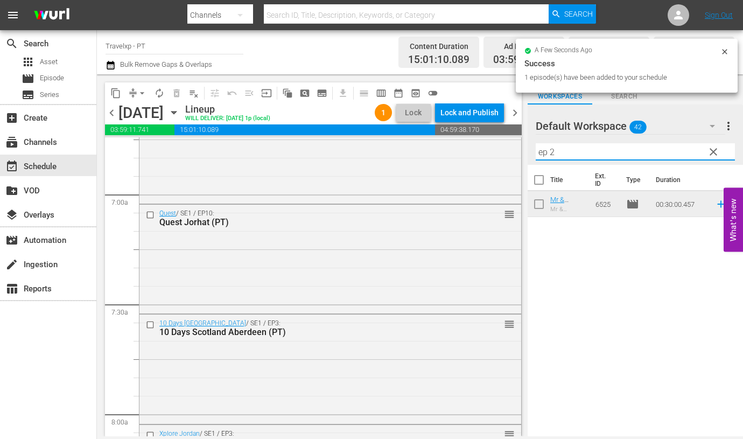
click at [543, 148] on input "ep 2" at bounding box center [635, 151] width 199 height 17
type input "2"
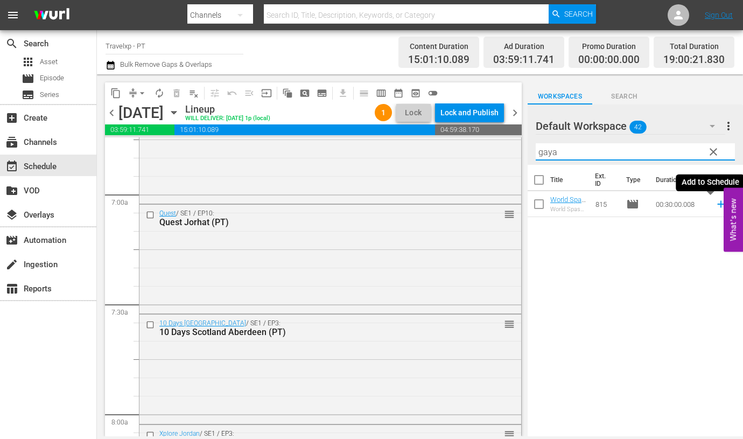
click at [715, 203] on icon at bounding box center [721, 204] width 12 height 12
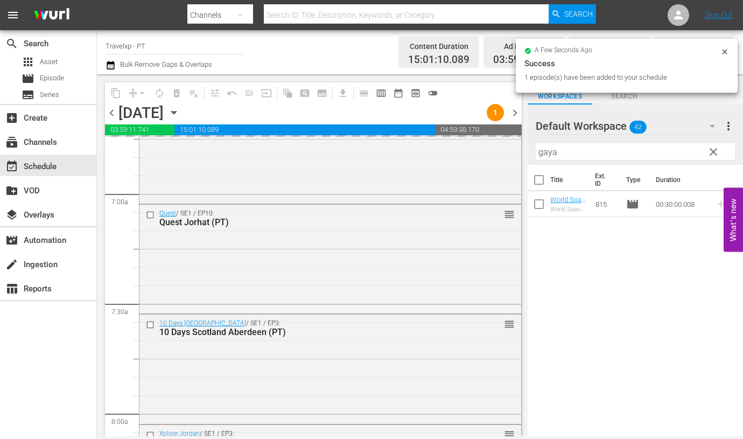
click at [547, 152] on input "gaya" at bounding box center [635, 151] width 199 height 17
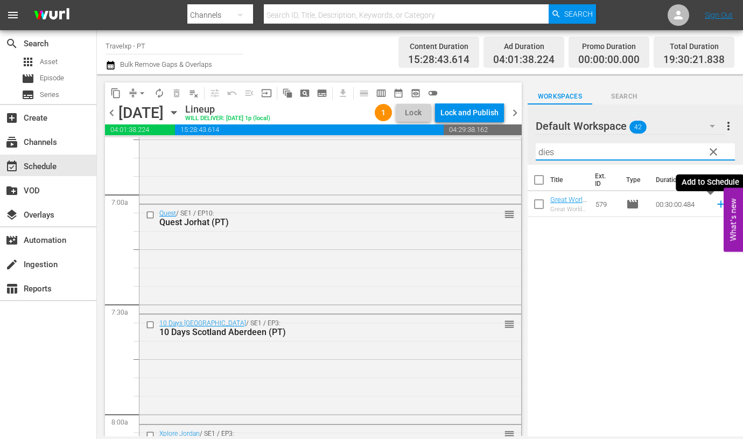
click at [717, 204] on icon at bounding box center [720, 204] width 7 height 7
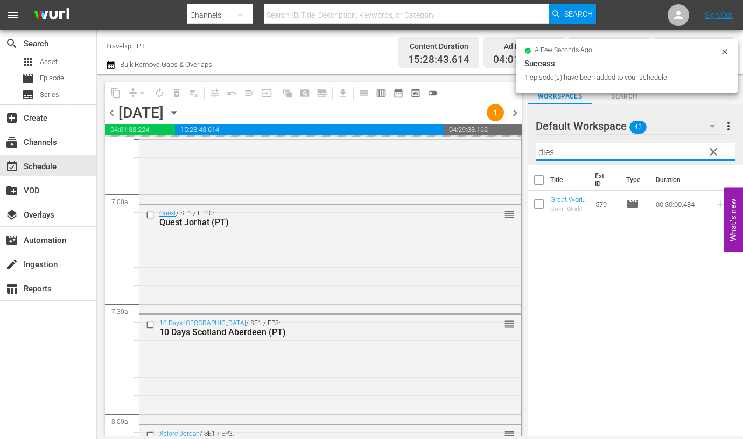
click at [542, 152] on input "dies" at bounding box center [635, 151] width 199 height 17
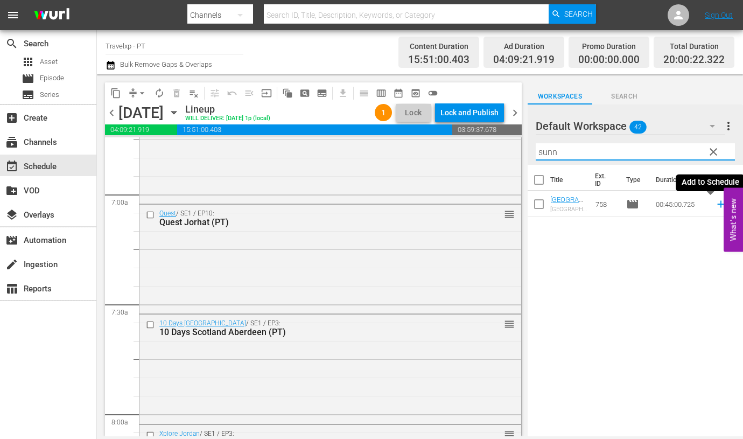
click at [717, 204] on icon at bounding box center [720, 204] width 7 height 7
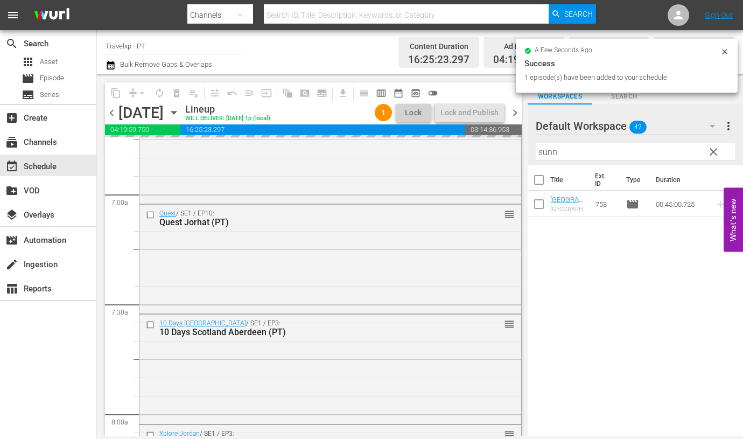
click at [550, 153] on input "sunn" at bounding box center [635, 151] width 199 height 17
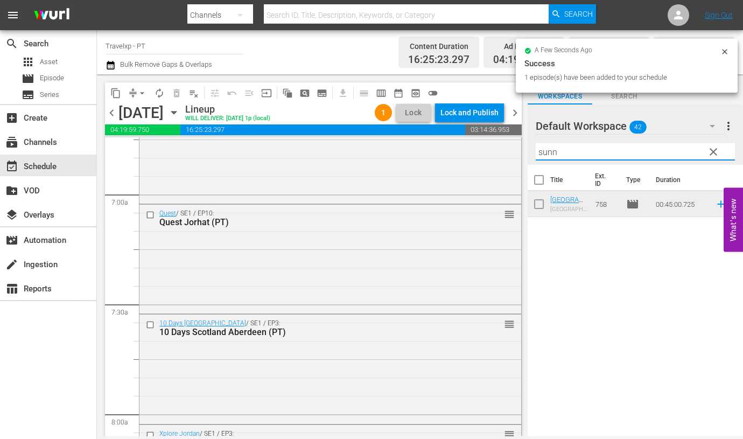
type input "m"
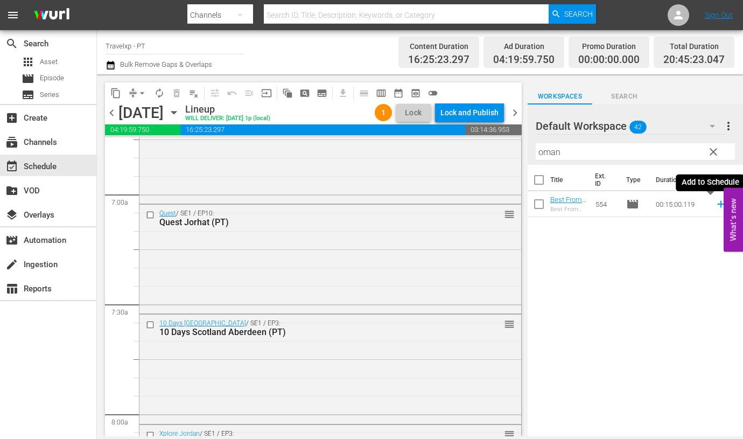
click at [715, 204] on icon at bounding box center [721, 204] width 12 height 12
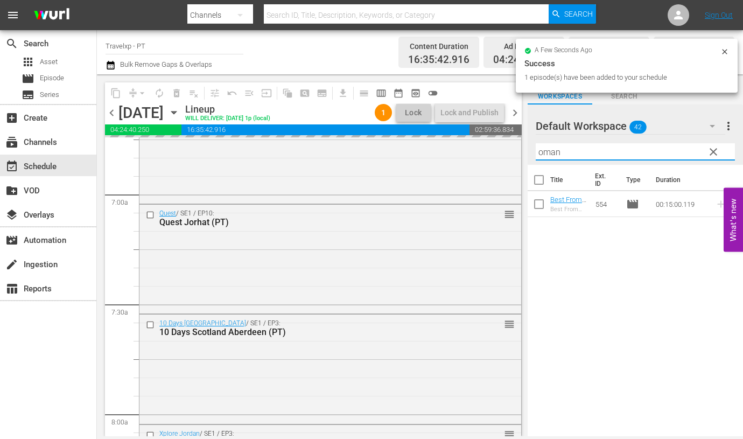
click at [548, 156] on input "oman" at bounding box center [635, 151] width 199 height 17
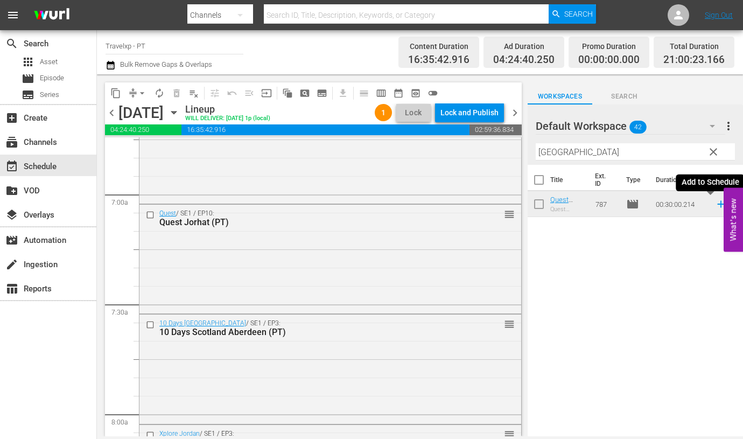
click at [715, 201] on icon at bounding box center [721, 204] width 12 height 12
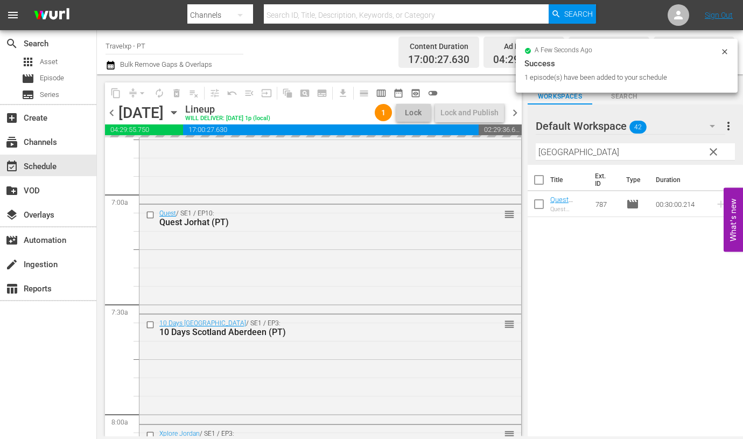
click at [554, 157] on input "kolkata" at bounding box center [635, 151] width 199 height 17
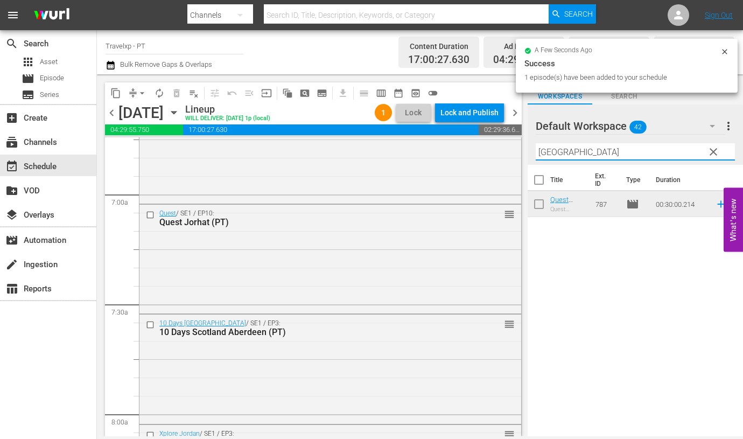
click at [554, 157] on input "kolkata" at bounding box center [635, 151] width 199 height 17
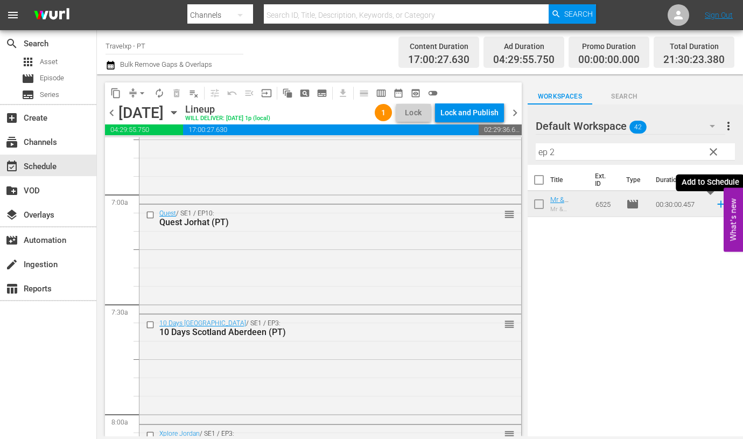
click at [717, 204] on icon at bounding box center [720, 204] width 7 height 7
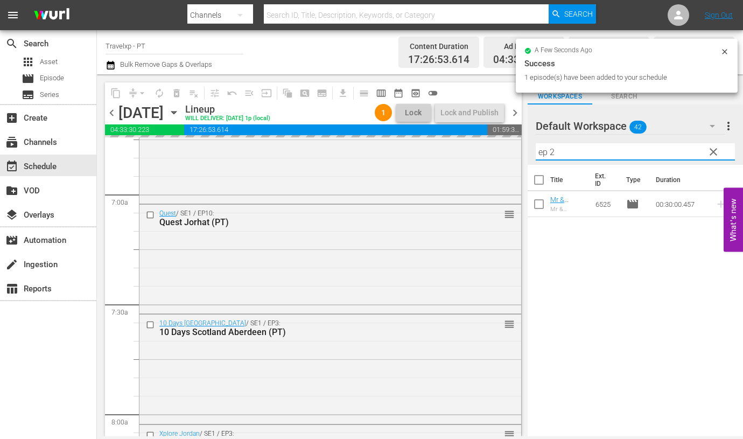
click at [567, 149] on input "ep 2" at bounding box center [635, 151] width 199 height 17
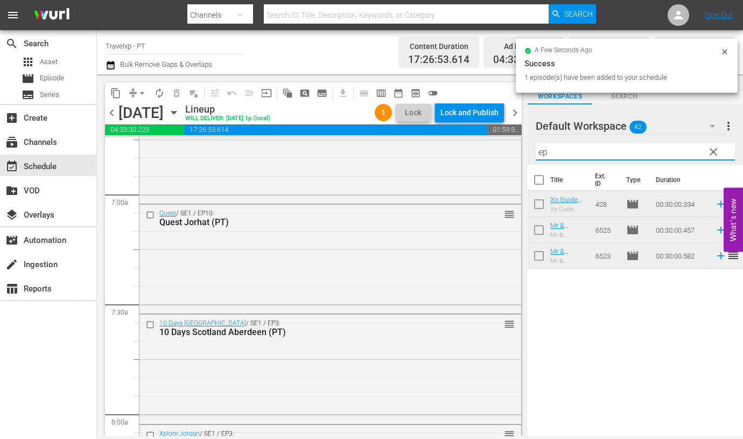
type input "e"
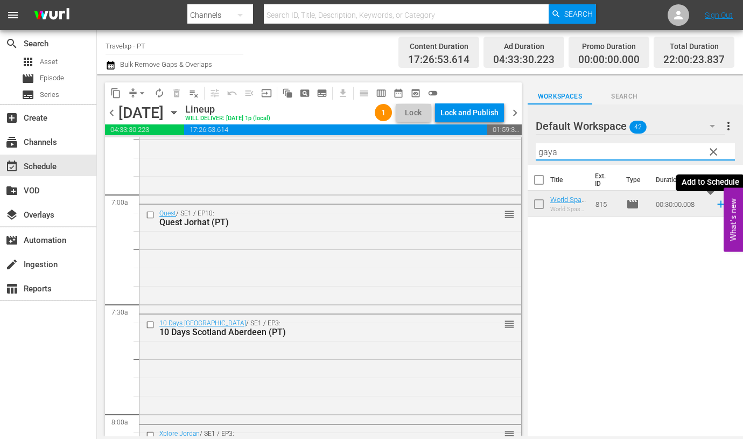
click at [717, 204] on icon at bounding box center [720, 204] width 7 height 7
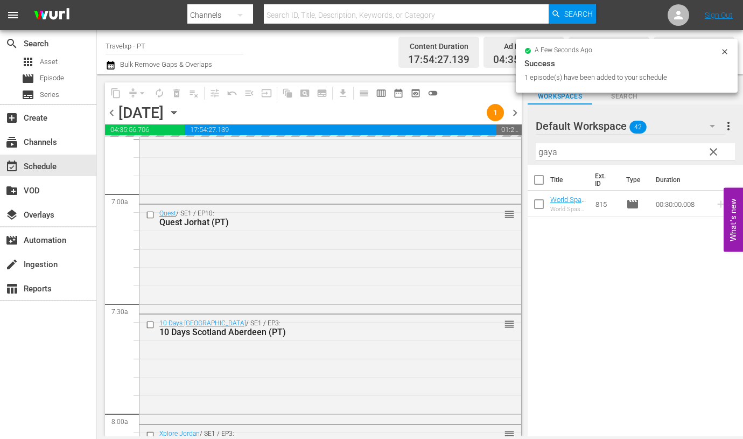
click at [544, 148] on input "gaya" at bounding box center [635, 151] width 199 height 17
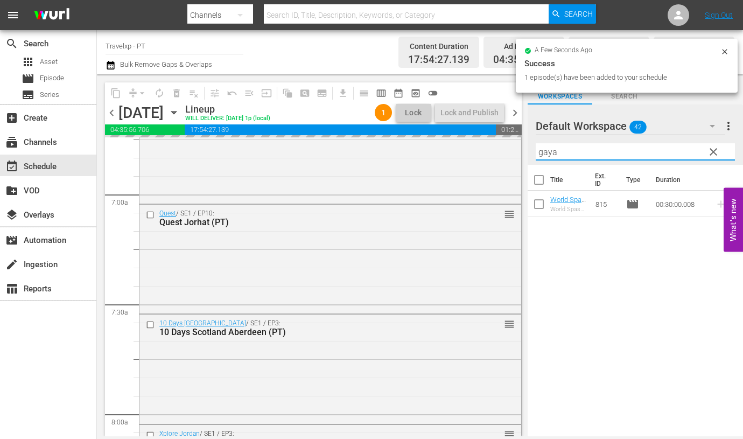
click at [544, 148] on input "gaya" at bounding box center [635, 151] width 199 height 17
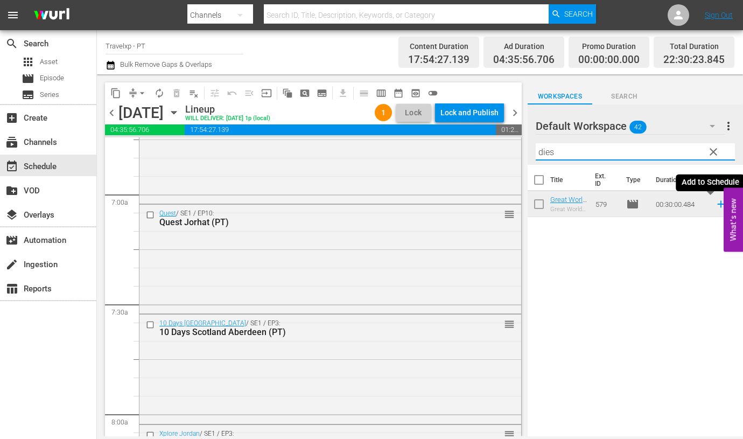
click at [715, 203] on icon at bounding box center [721, 204] width 12 height 12
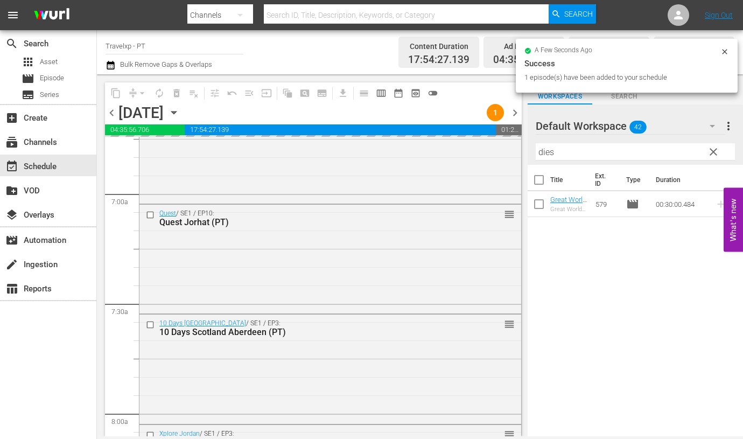
click at [545, 150] on input "dies" at bounding box center [635, 151] width 199 height 17
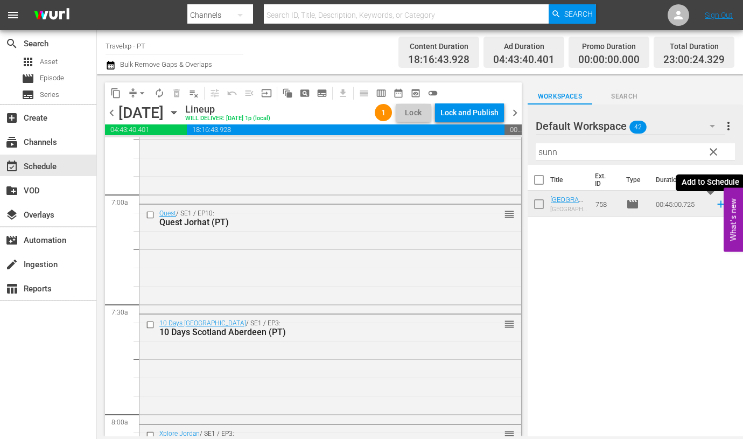
click at [717, 204] on icon at bounding box center [720, 204] width 7 height 7
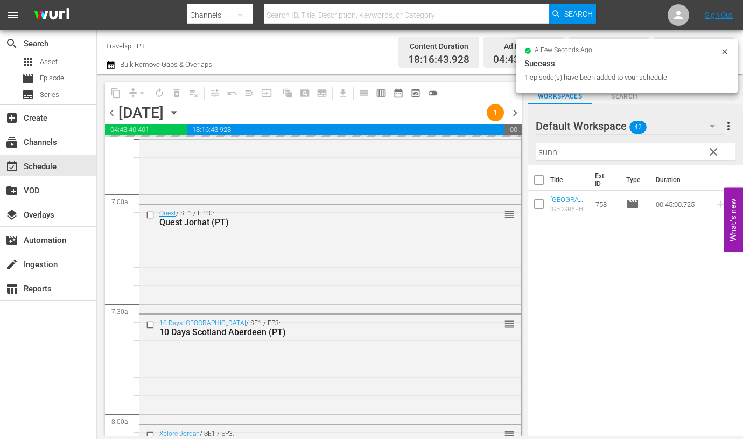
click at [549, 149] on input "sunn" at bounding box center [635, 151] width 199 height 17
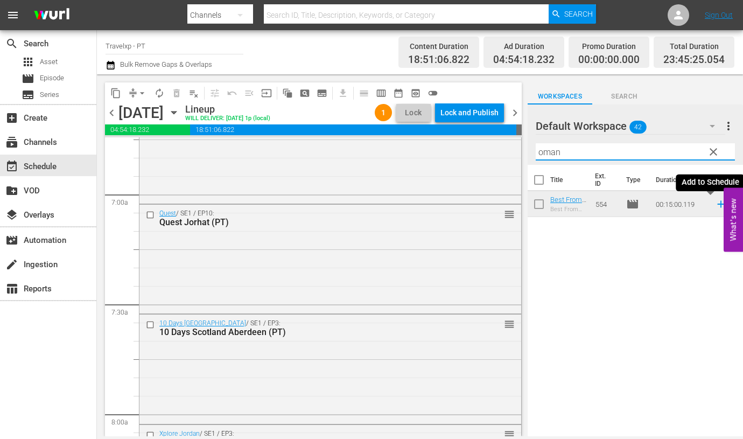
type input "oman"
click at [715, 205] on icon at bounding box center [721, 204] width 12 height 12
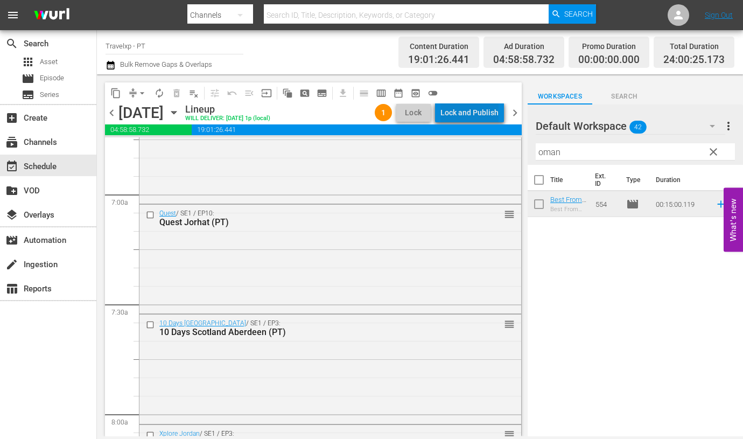
click at [484, 106] on div "Lock and Publish" at bounding box center [470, 112] width 58 height 19
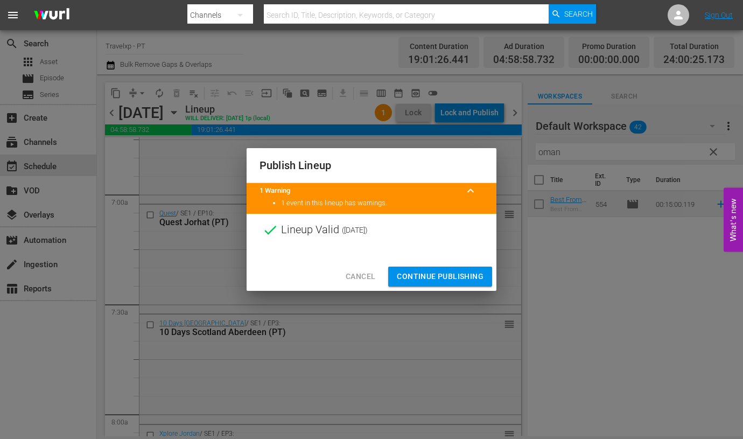
click at [441, 273] on span "Continue Publishing" at bounding box center [440, 276] width 87 height 13
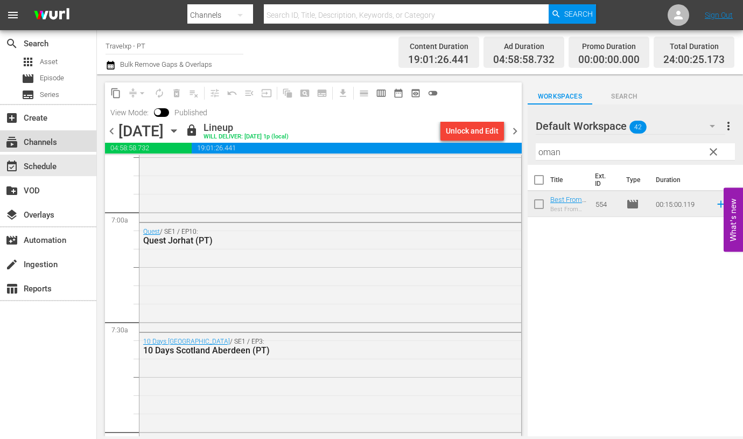
click at [30, 139] on div "subscriptions Channels" at bounding box center [30, 141] width 60 height 10
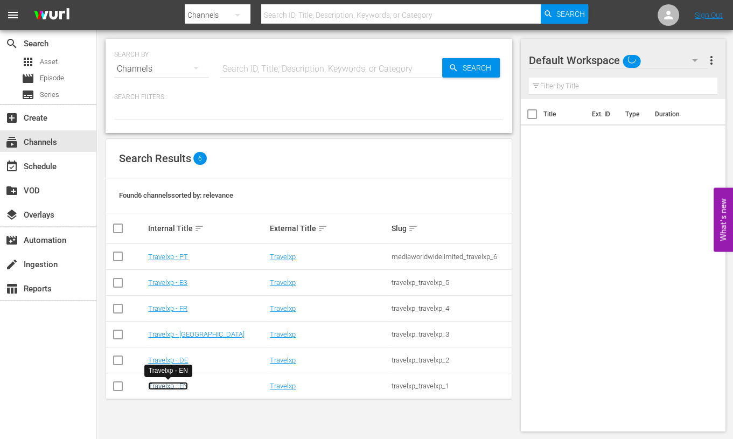
click at [174, 382] on link "Travelxp - EN" at bounding box center [168, 386] width 40 height 8
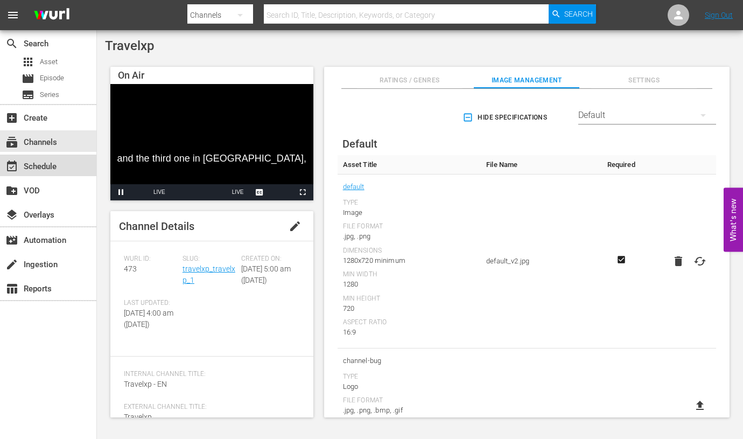
click at [77, 155] on div "event_available Schedule" at bounding box center [48, 166] width 96 height 22
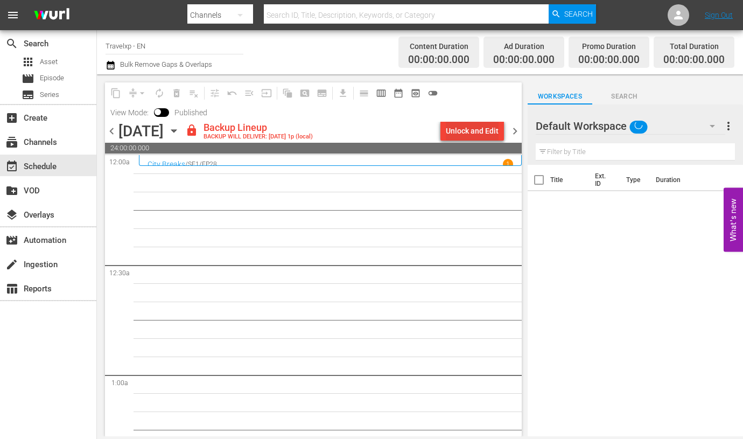
click at [492, 132] on div "Unlock and Edit" at bounding box center [472, 130] width 53 height 19
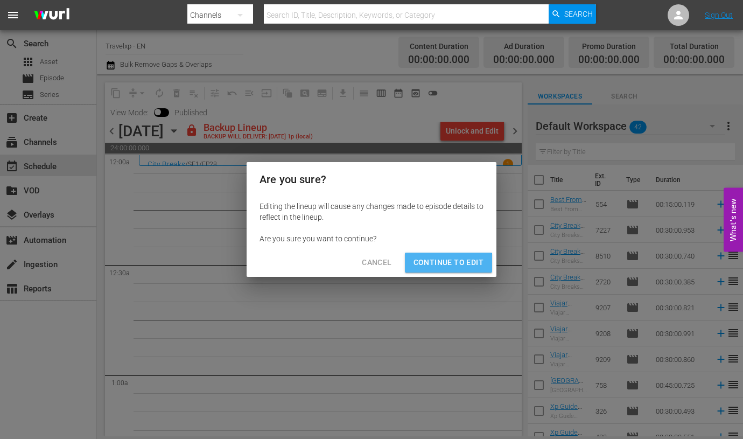
click at [446, 269] on span "Continue to Edit" at bounding box center [449, 262] width 70 height 13
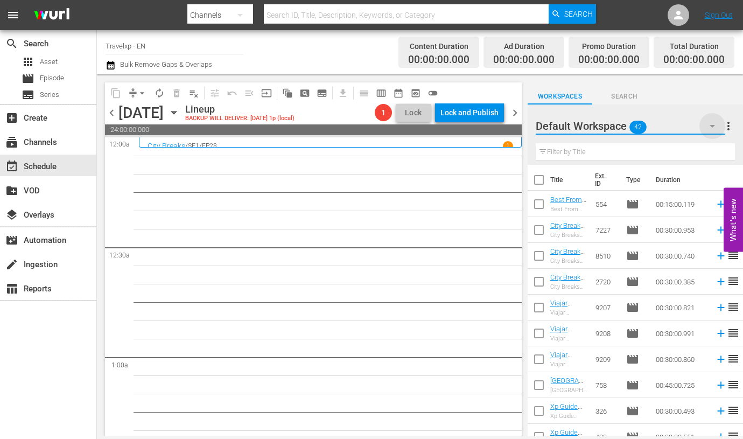
click at [711, 125] on icon "button" at bounding box center [712, 126] width 13 height 13
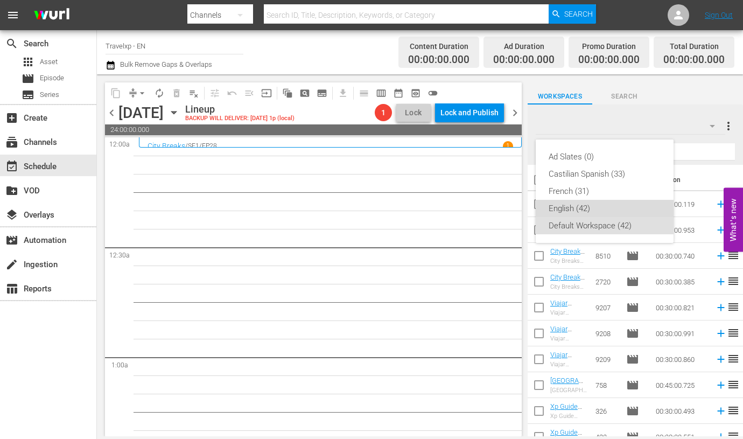
click at [592, 214] on div "English (42)" at bounding box center [605, 208] width 112 height 17
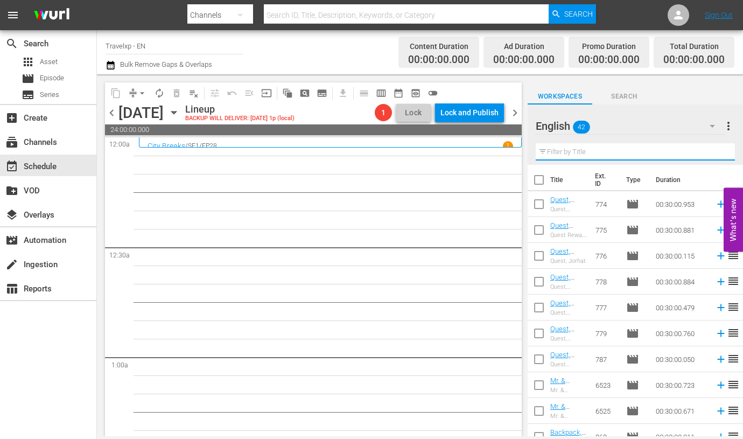
click at [602, 150] on input "text" at bounding box center [635, 151] width 199 height 17
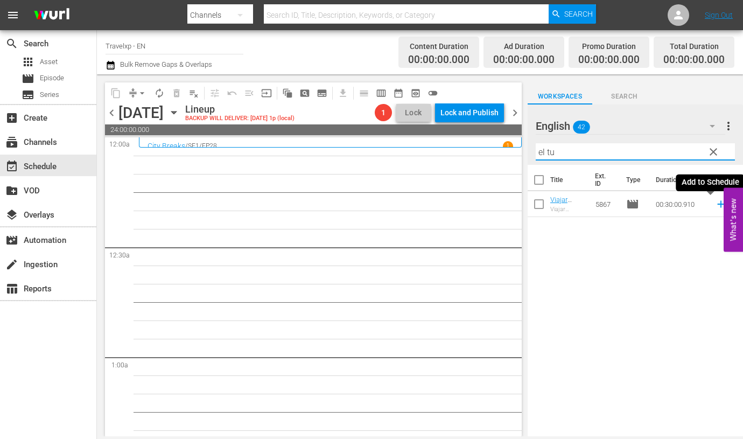
click at [715, 205] on icon at bounding box center [721, 204] width 12 height 12
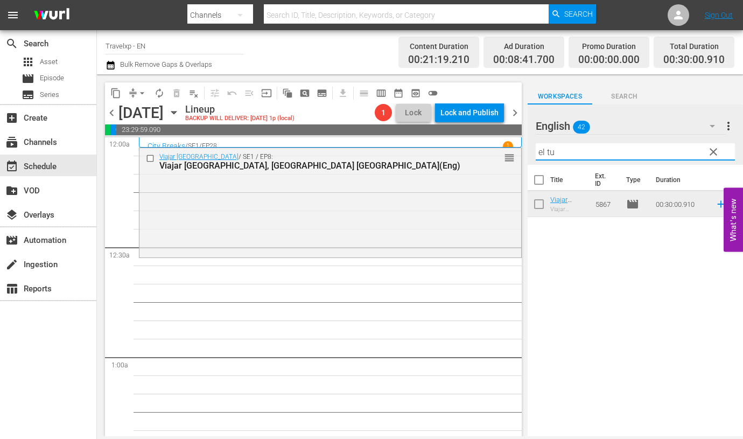
drag, startPoint x: 578, startPoint y: 151, endPoint x: 444, endPoint y: 142, distance: 134.4
click at [444, 142] on div "content_copy compress arrow_drop_down autorenew_outlined delete_forever_outline…" at bounding box center [420, 255] width 646 height 362
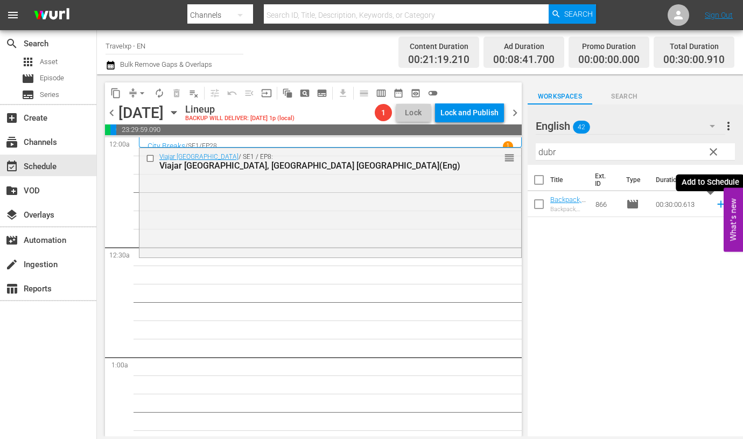
click at [715, 205] on icon at bounding box center [721, 204] width 12 height 12
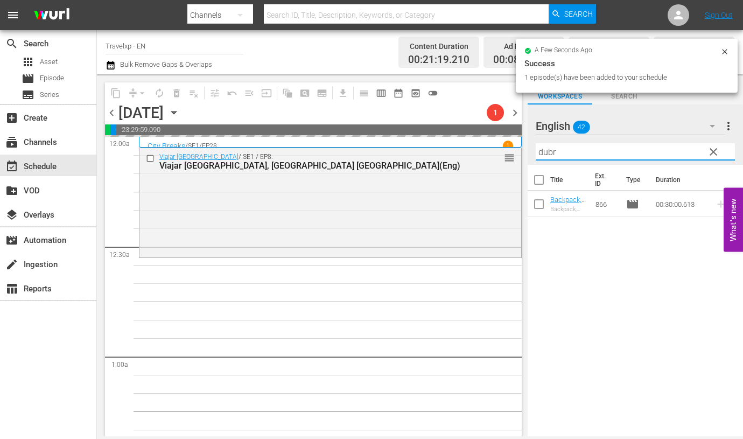
click at [544, 157] on input "dubr" at bounding box center [635, 151] width 199 height 17
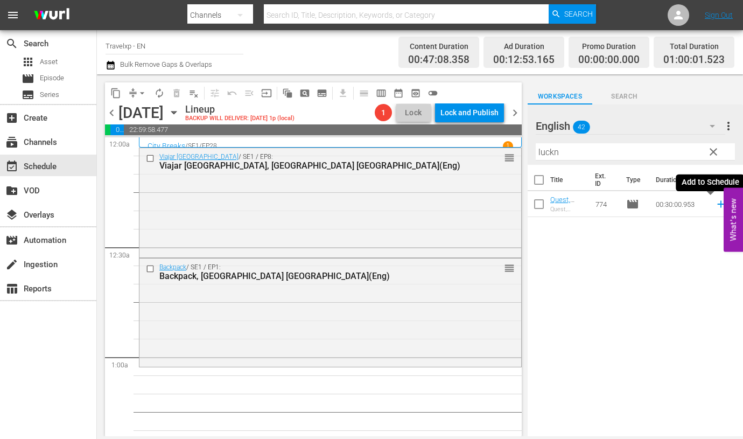
click at [715, 205] on icon at bounding box center [721, 204] width 12 height 12
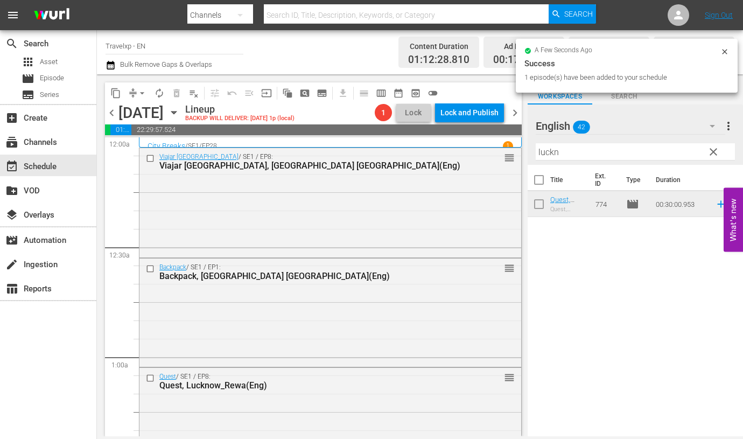
click at [553, 156] on input "luckn" at bounding box center [635, 151] width 199 height 17
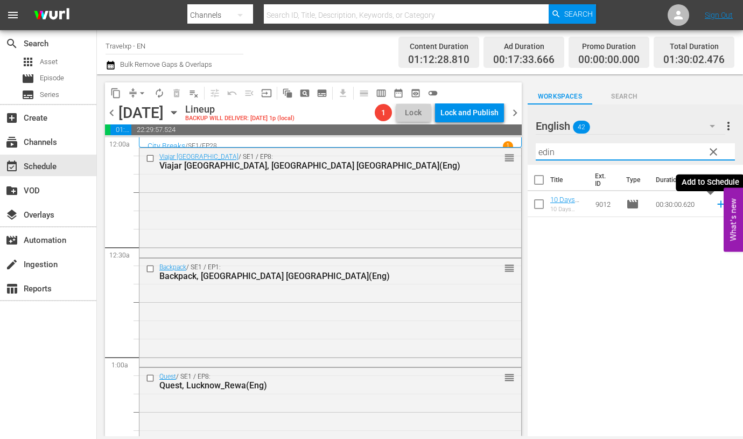
click at [715, 201] on icon at bounding box center [721, 204] width 12 height 12
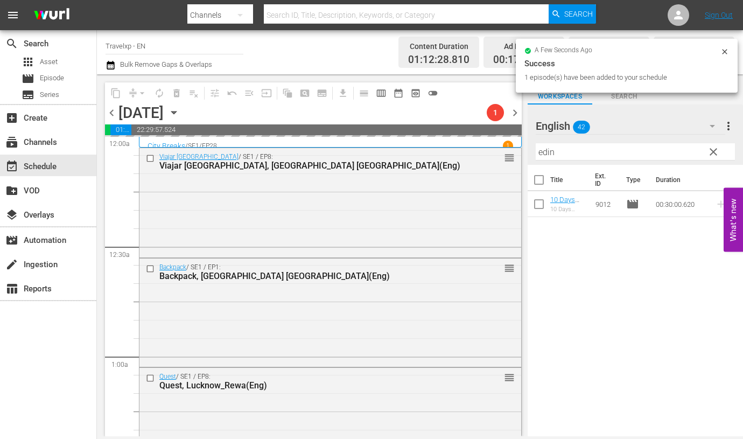
click at [544, 152] on input "edin" at bounding box center [635, 151] width 199 height 17
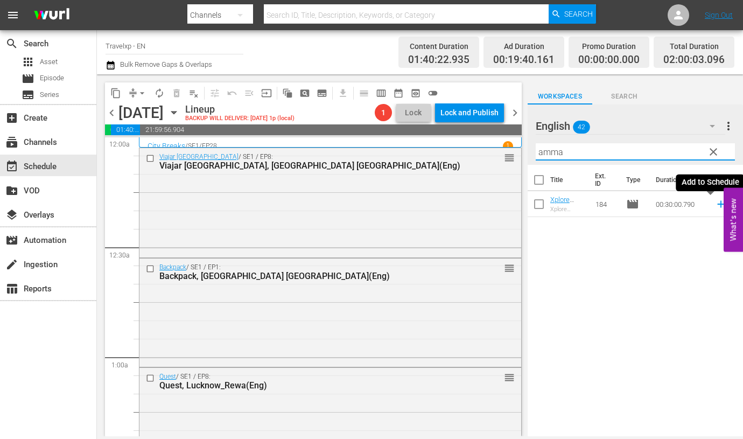
click at [717, 207] on icon at bounding box center [720, 204] width 7 height 7
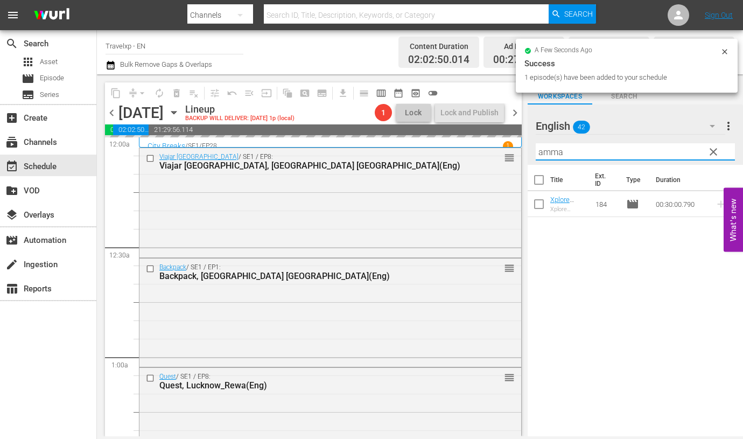
click at [545, 149] on input "amma" at bounding box center [635, 151] width 199 height 17
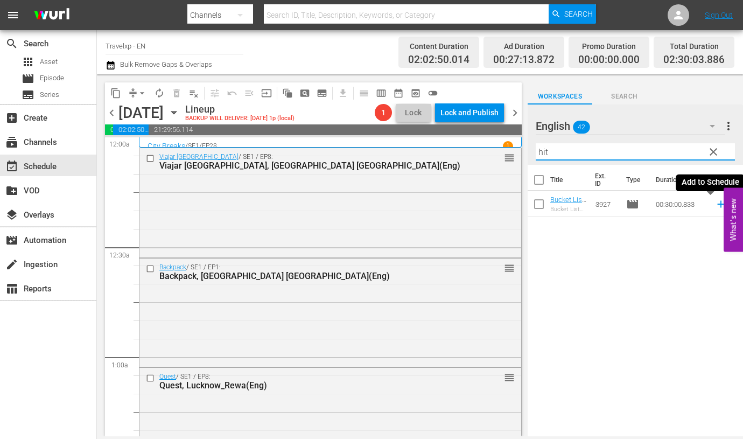
click at [715, 201] on icon at bounding box center [721, 204] width 12 height 12
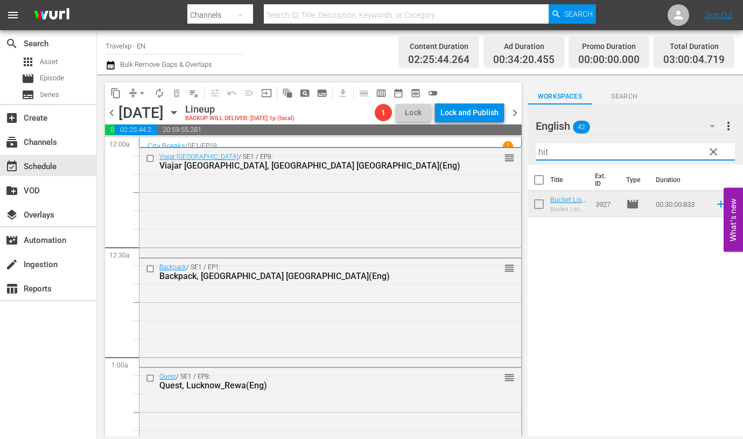
click at [540, 155] on input "hit" at bounding box center [635, 151] width 199 height 17
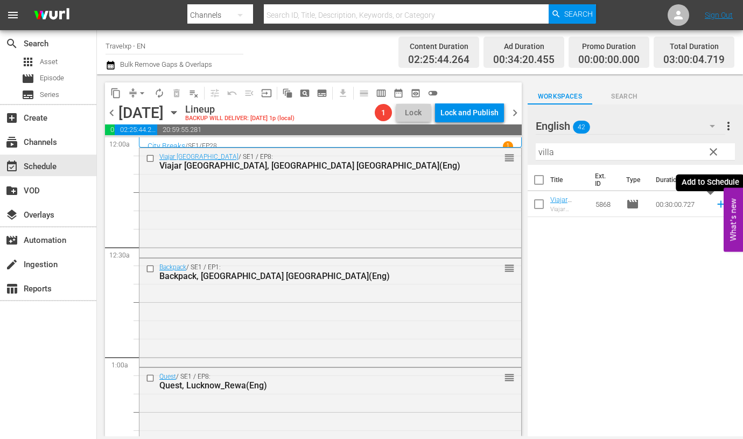
click at [715, 205] on icon at bounding box center [721, 204] width 12 height 12
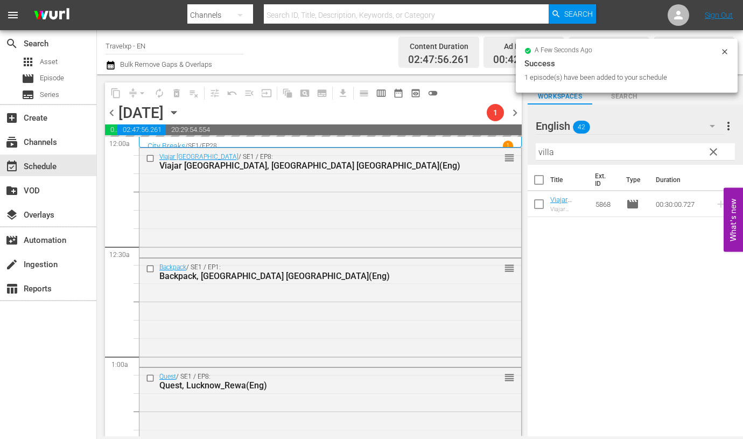
click at [542, 152] on input "villa" at bounding box center [635, 151] width 199 height 17
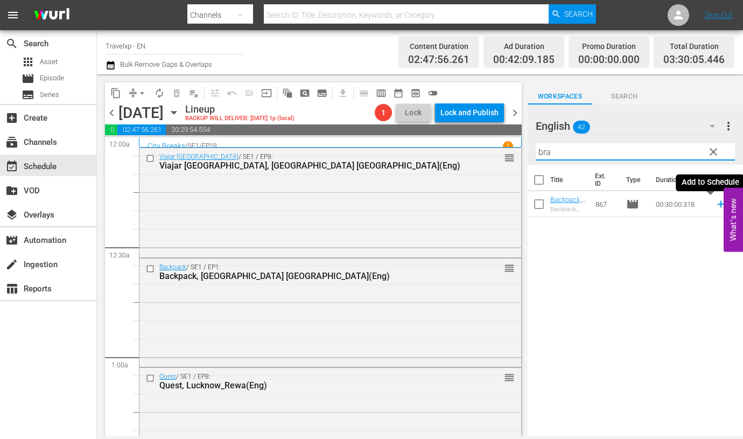
click at [715, 206] on icon at bounding box center [721, 204] width 12 height 12
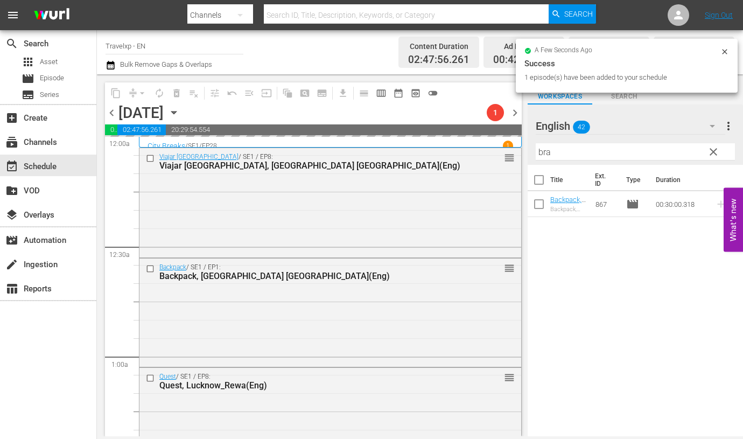
click at [544, 148] on input "bra" at bounding box center [635, 151] width 199 height 17
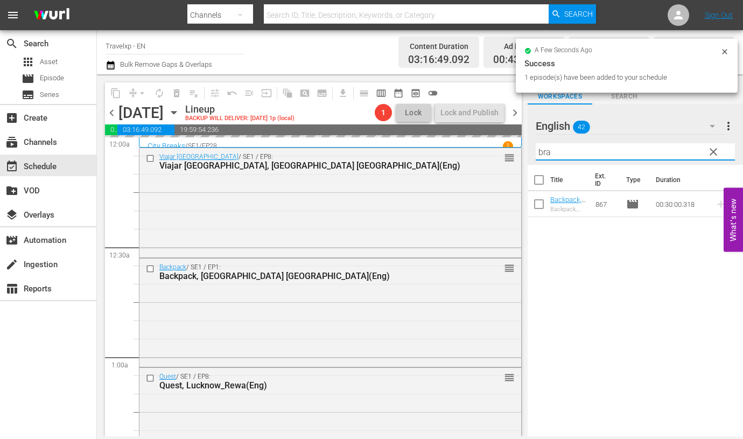
click at [544, 148] on input "bra" at bounding box center [635, 151] width 199 height 17
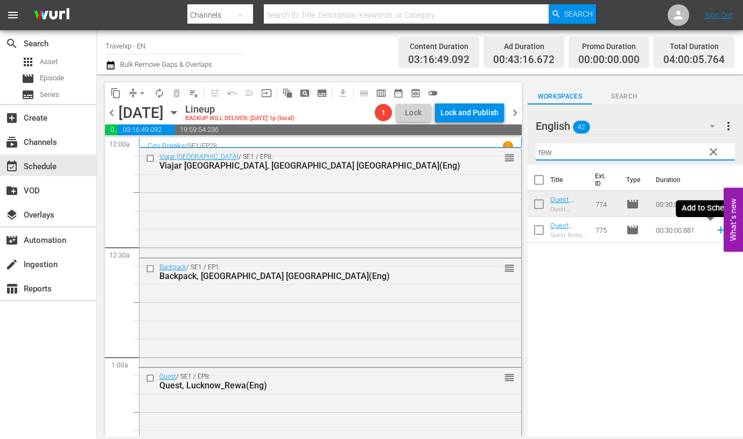
click at [715, 231] on icon at bounding box center [721, 230] width 12 height 12
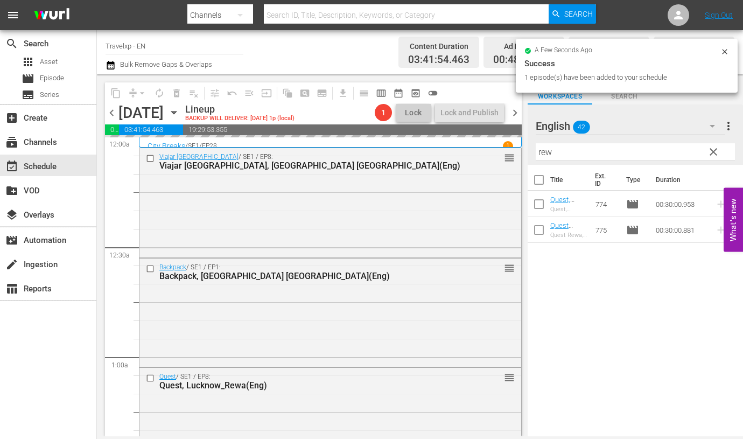
click at [541, 150] on input "rew" at bounding box center [635, 151] width 199 height 17
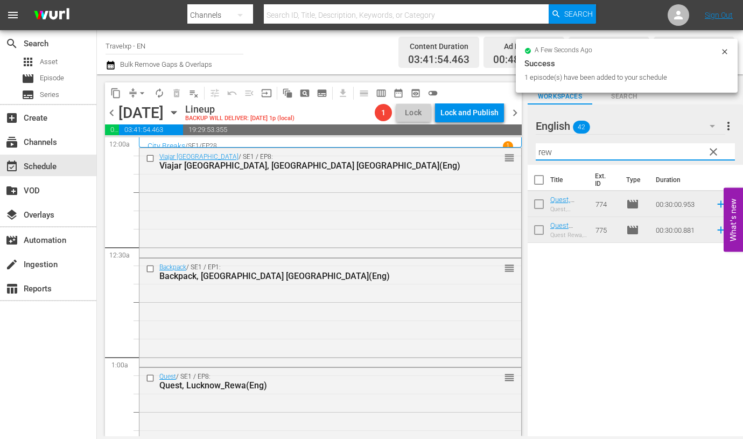
click at [541, 150] on input "rew" at bounding box center [635, 151] width 199 height 17
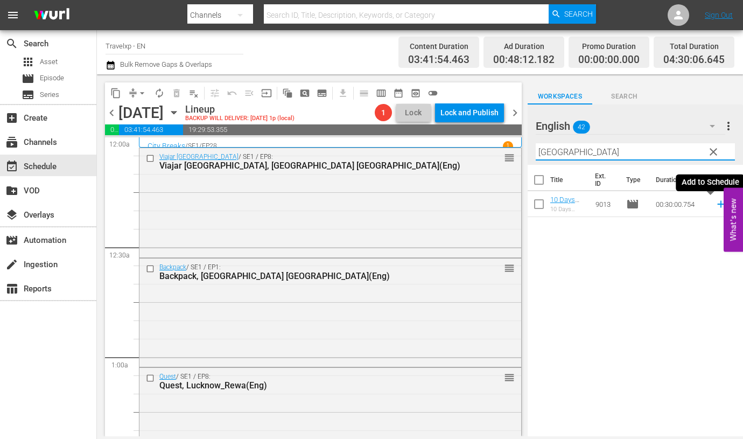
click at [715, 202] on icon at bounding box center [721, 204] width 12 height 12
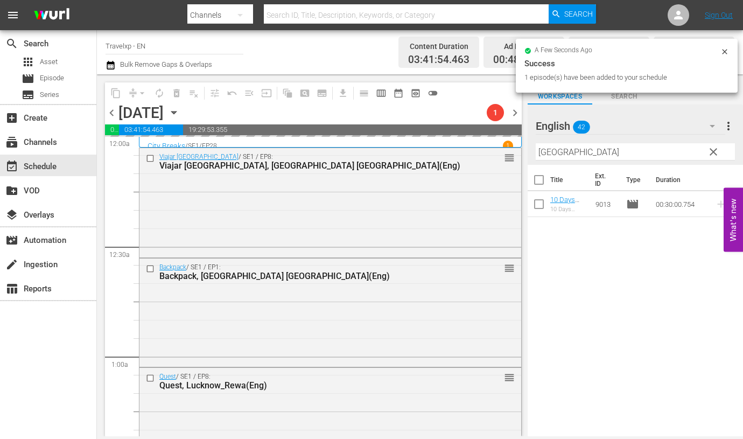
click at [544, 151] on input "perth" at bounding box center [635, 151] width 199 height 17
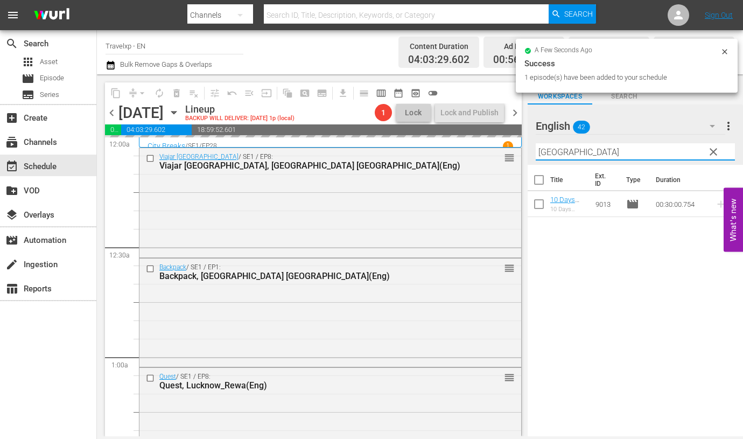
click at [544, 151] on input "perth" at bounding box center [635, 151] width 199 height 17
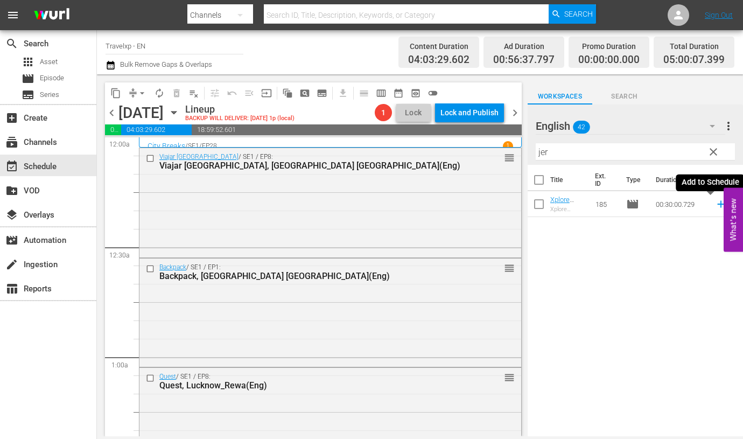
click at [715, 207] on icon at bounding box center [721, 204] width 12 height 12
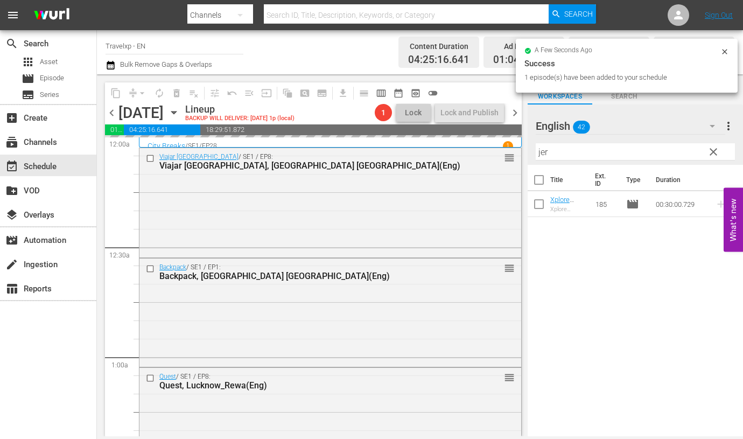
click at [541, 155] on input "jer" at bounding box center [635, 151] width 199 height 17
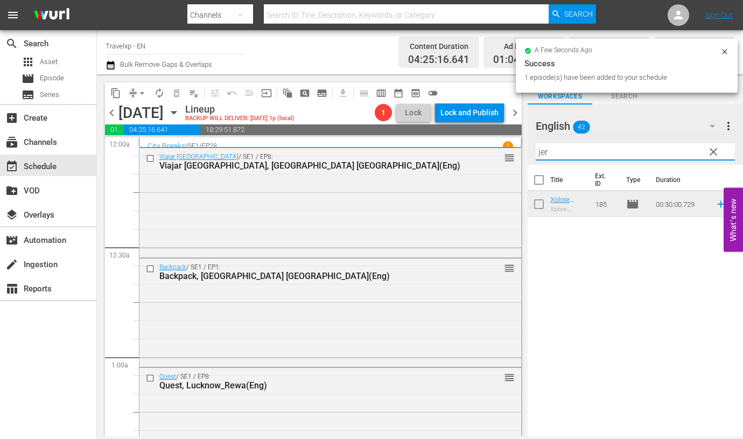
click at [541, 155] on input "jer" at bounding box center [635, 151] width 199 height 17
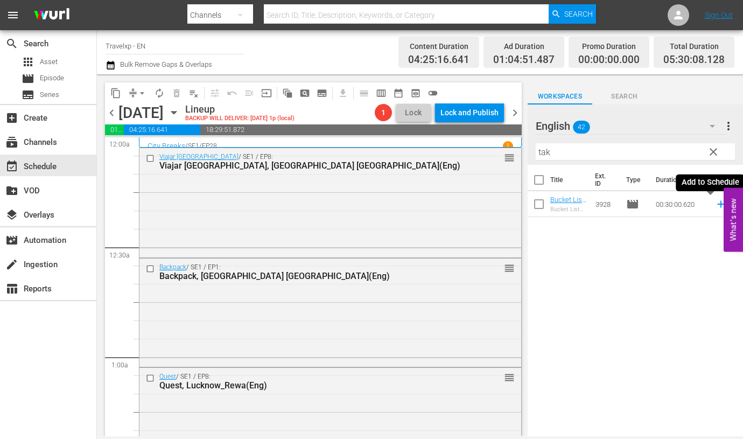
click at [717, 205] on icon at bounding box center [720, 204] width 7 height 7
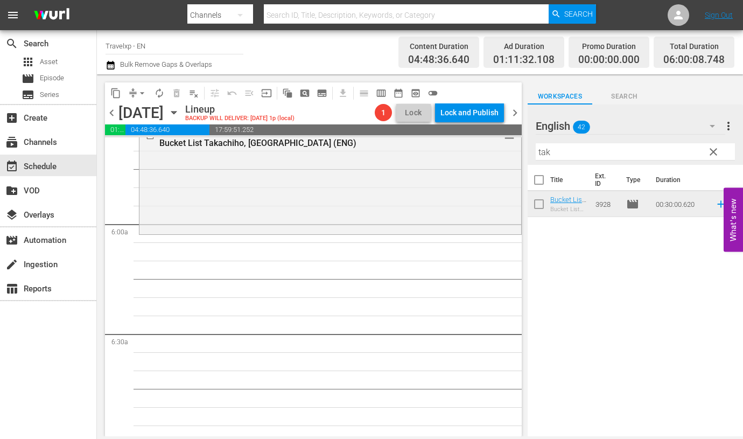
scroll to position [1212, 0]
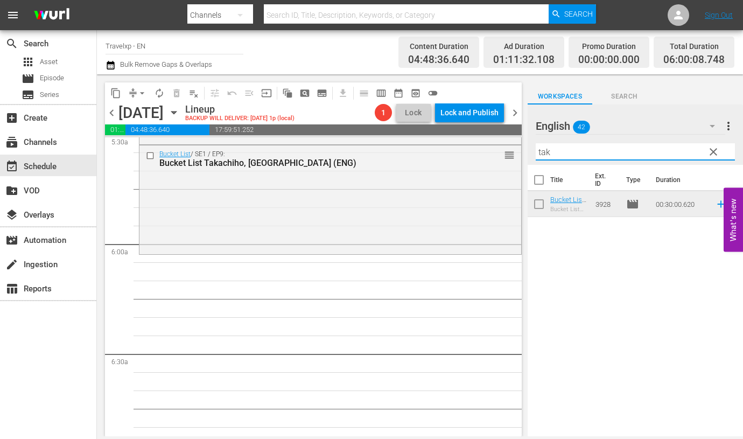
click at [543, 152] on input "tak" at bounding box center [635, 151] width 199 height 17
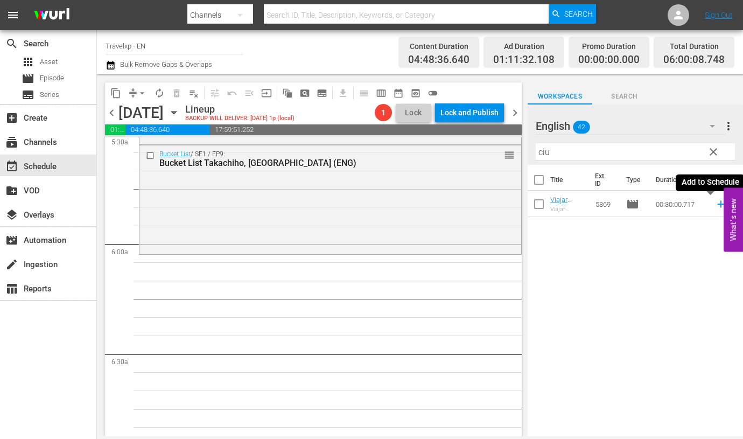
click at [715, 205] on icon at bounding box center [721, 204] width 12 height 12
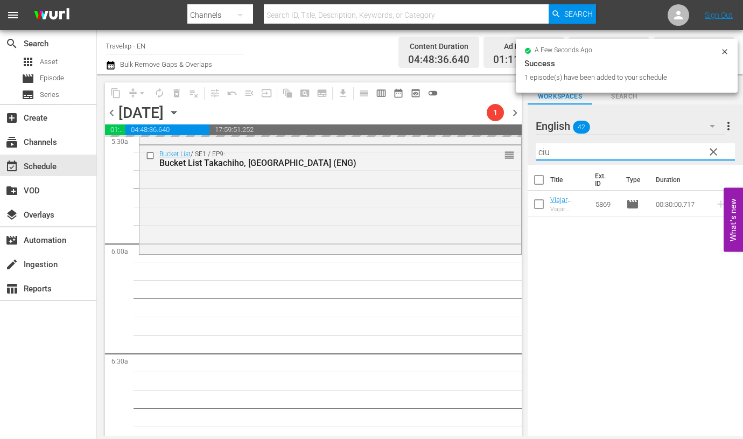
click at [539, 152] on input "ciu" at bounding box center [635, 151] width 199 height 17
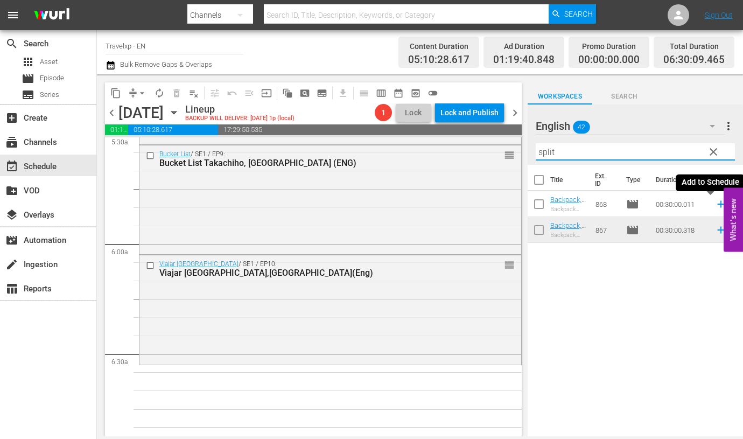
click at [717, 204] on icon at bounding box center [720, 204] width 7 height 7
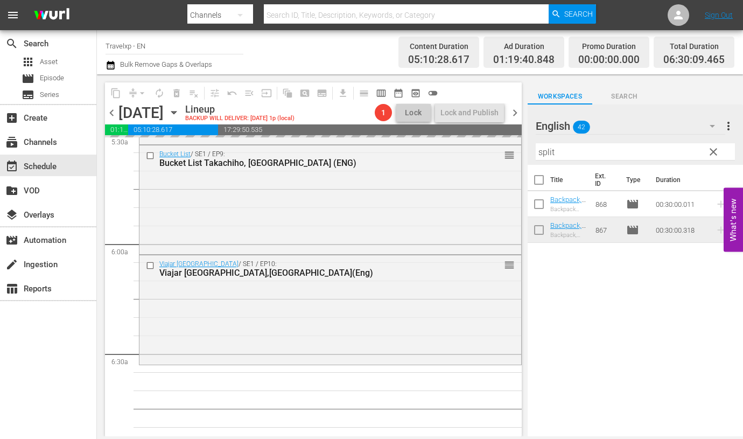
click at [542, 151] on input "split" at bounding box center [635, 151] width 199 height 17
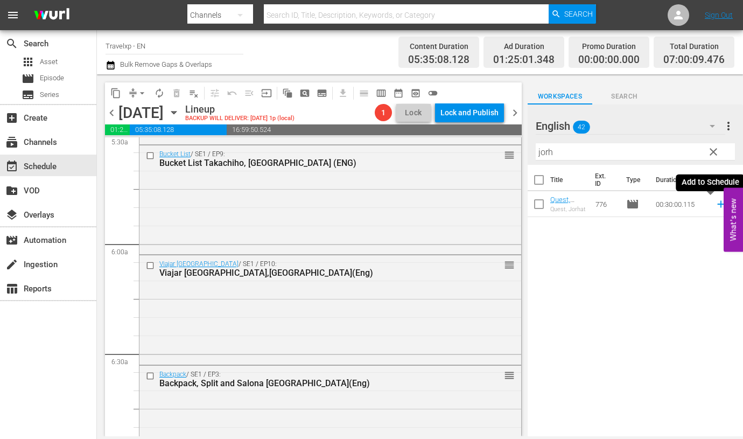
click at [717, 204] on icon at bounding box center [720, 204] width 7 height 7
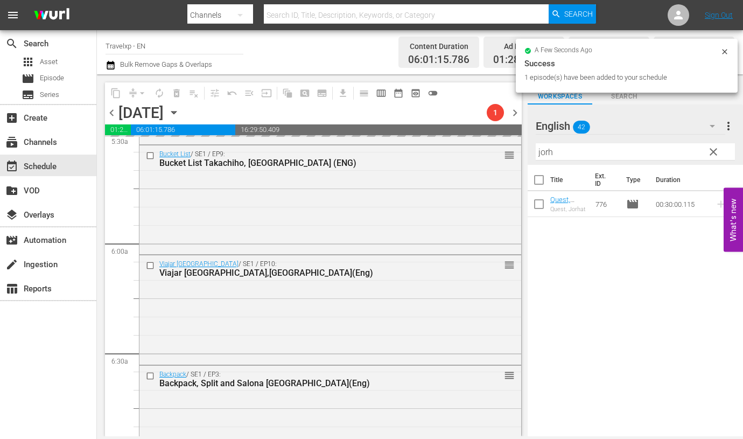
click at [547, 153] on input "jorh" at bounding box center [635, 151] width 199 height 17
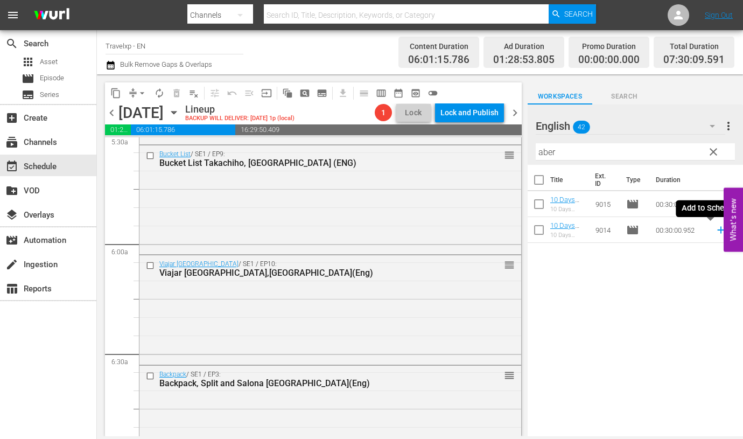
click at [715, 227] on icon at bounding box center [721, 230] width 12 height 12
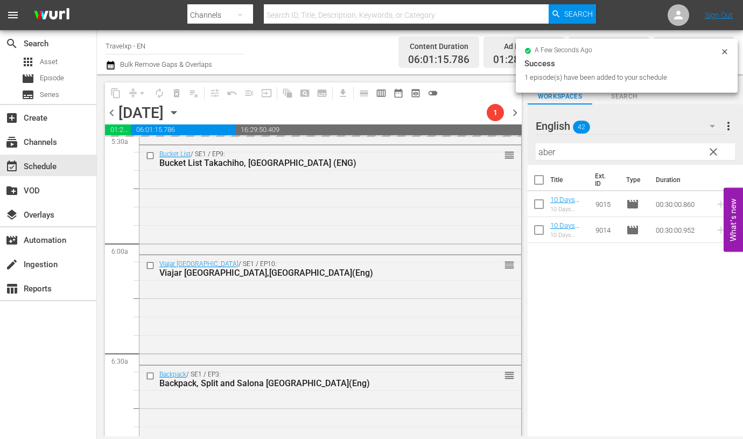
click at [544, 155] on input "aber" at bounding box center [635, 151] width 199 height 17
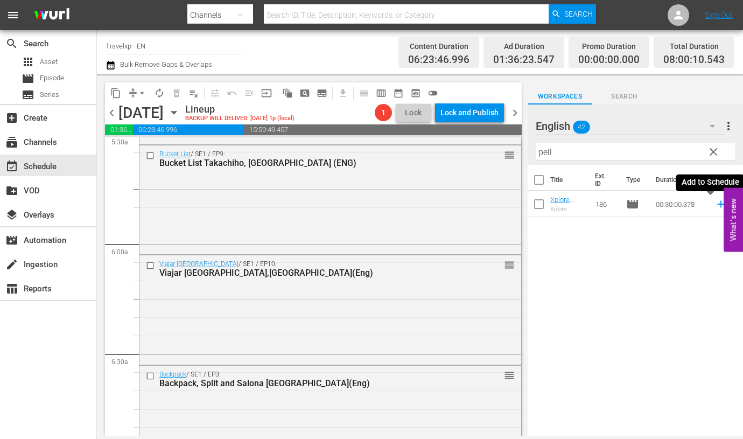
click at [715, 206] on icon at bounding box center [721, 204] width 12 height 12
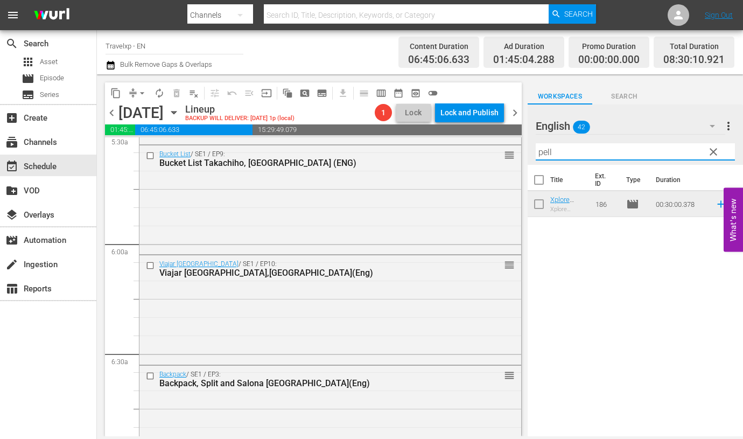
click at [541, 153] on input "pell" at bounding box center [635, 151] width 199 height 17
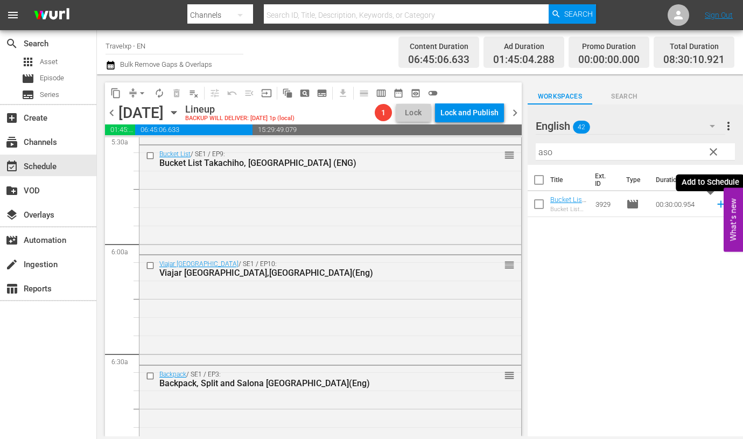
click at [717, 205] on icon at bounding box center [720, 204] width 7 height 7
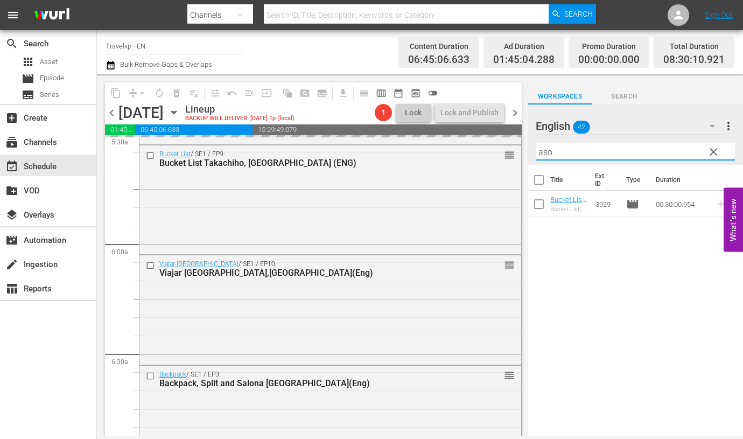
click at [546, 152] on input "aso" at bounding box center [635, 151] width 199 height 17
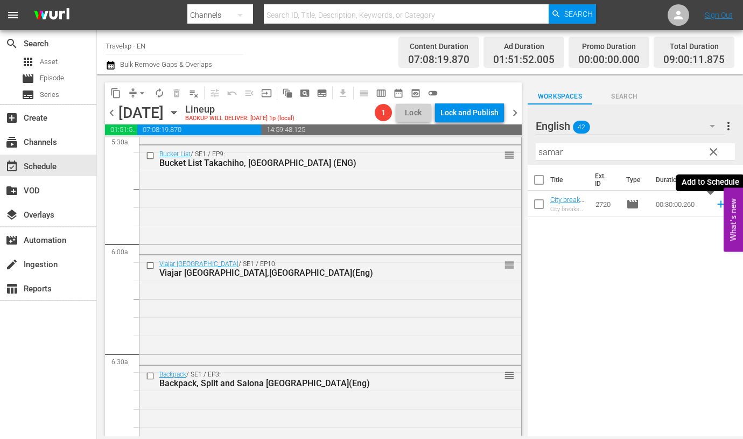
click at [715, 203] on icon at bounding box center [721, 204] width 12 height 12
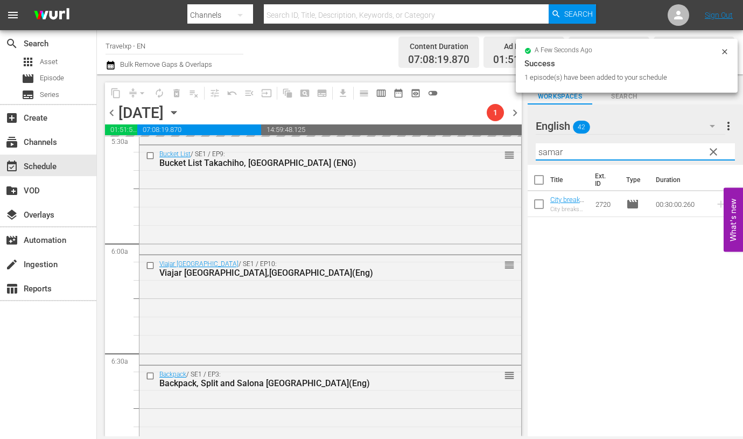
click at [558, 153] on input "samar" at bounding box center [635, 151] width 199 height 17
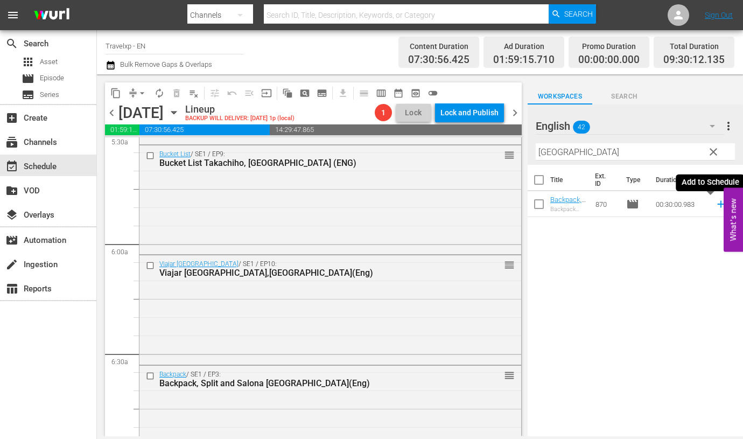
click at [715, 203] on icon at bounding box center [721, 204] width 12 height 12
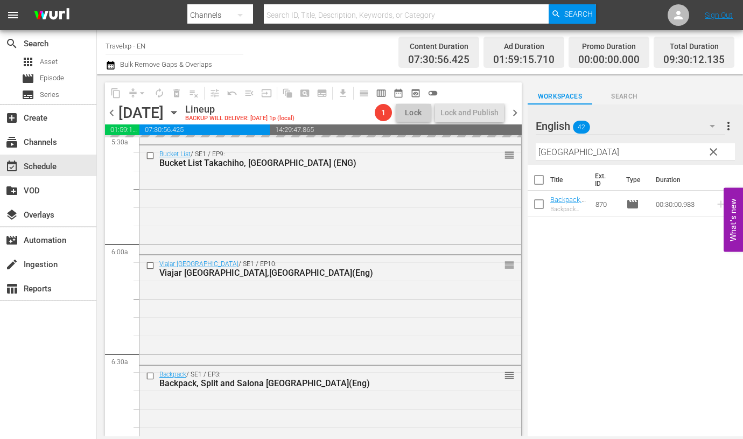
click at [557, 155] on input "zadar" at bounding box center [635, 151] width 199 height 17
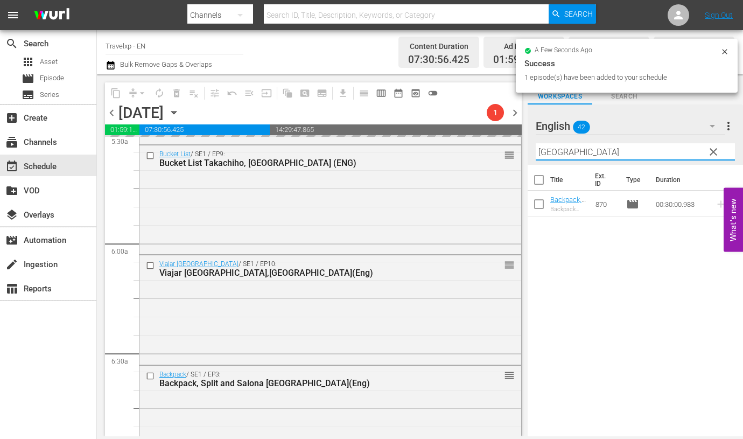
click at [557, 155] on input "zadar" at bounding box center [635, 151] width 199 height 17
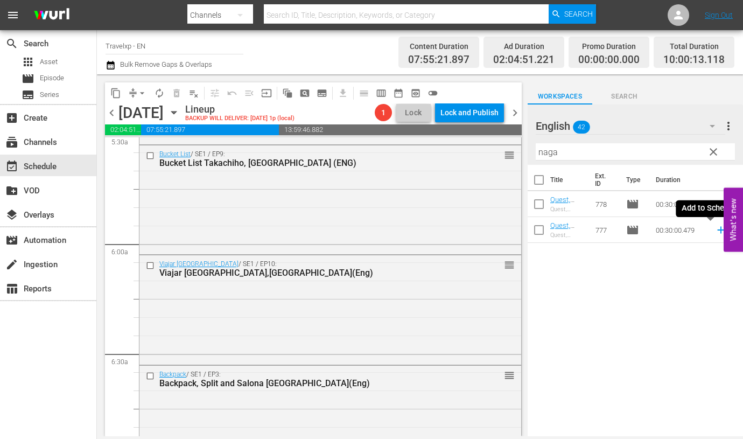
click at [715, 234] on icon at bounding box center [721, 230] width 12 height 12
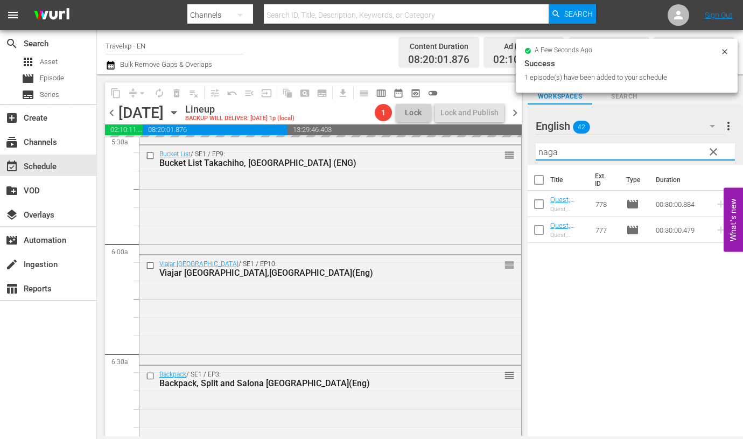
click at [543, 155] on input "naga" at bounding box center [635, 151] width 199 height 17
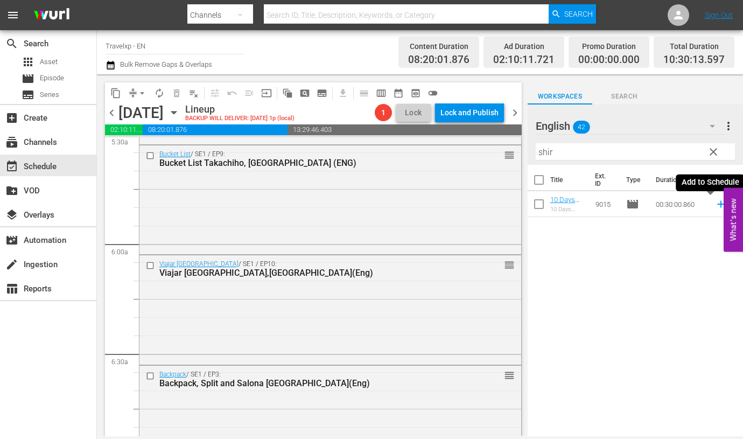
click at [715, 201] on icon at bounding box center [721, 204] width 12 height 12
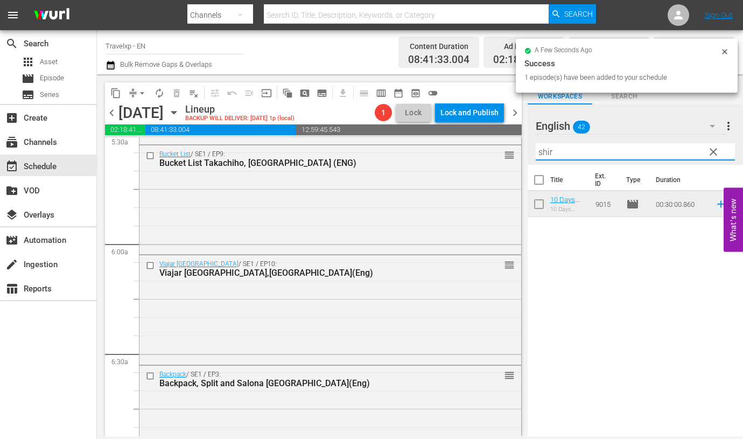
click at [542, 154] on input "shir" at bounding box center [635, 151] width 199 height 17
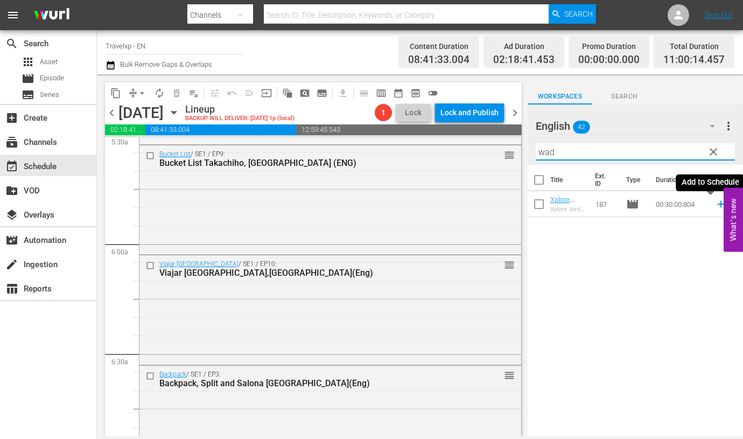
click at [715, 202] on icon at bounding box center [721, 204] width 12 height 12
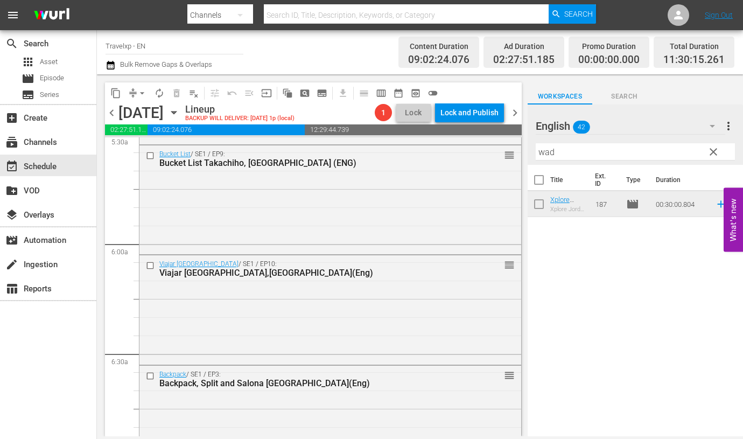
click at [544, 157] on input "wad" at bounding box center [635, 151] width 199 height 17
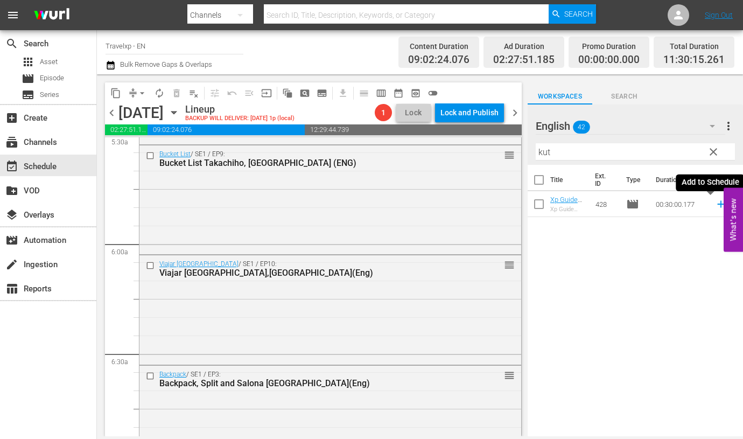
click at [717, 204] on icon at bounding box center [720, 204] width 7 height 7
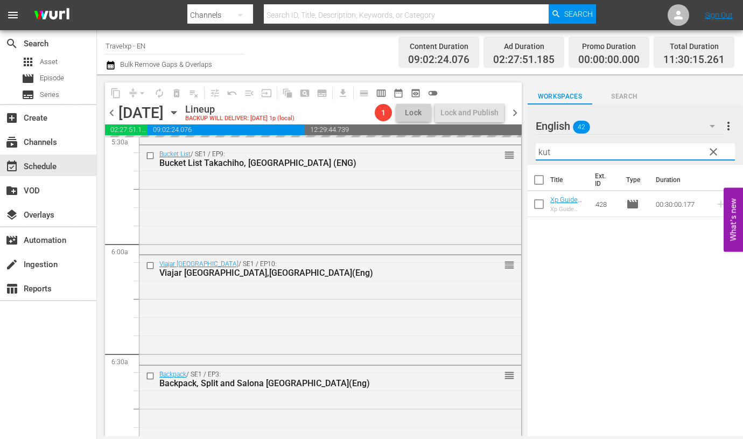
click at [539, 149] on input "kut" at bounding box center [635, 151] width 199 height 17
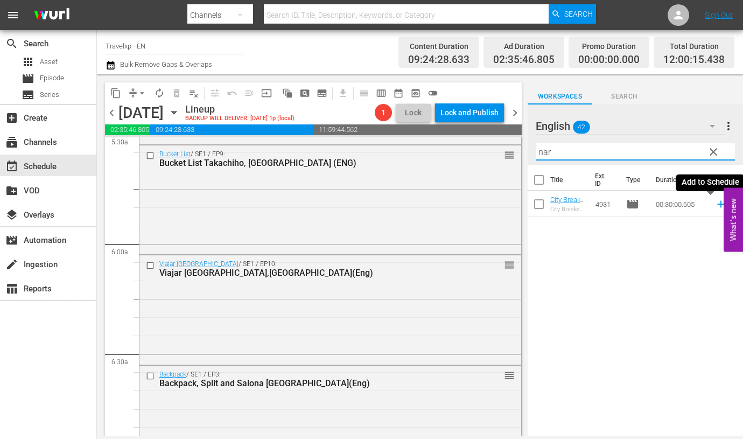
click at [715, 205] on icon at bounding box center [721, 204] width 12 height 12
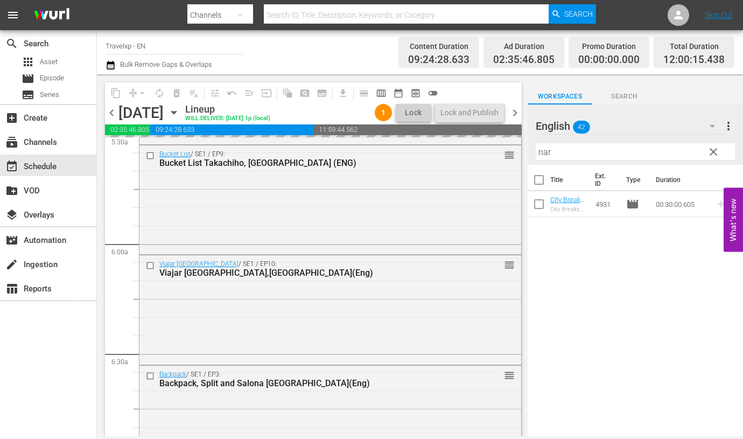
click at [539, 152] on input "nar" at bounding box center [635, 151] width 199 height 17
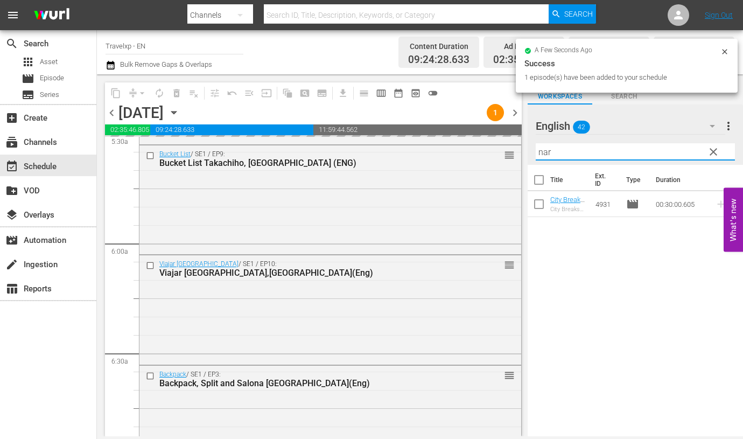
click at [539, 152] on input "nar" at bounding box center [635, 151] width 199 height 17
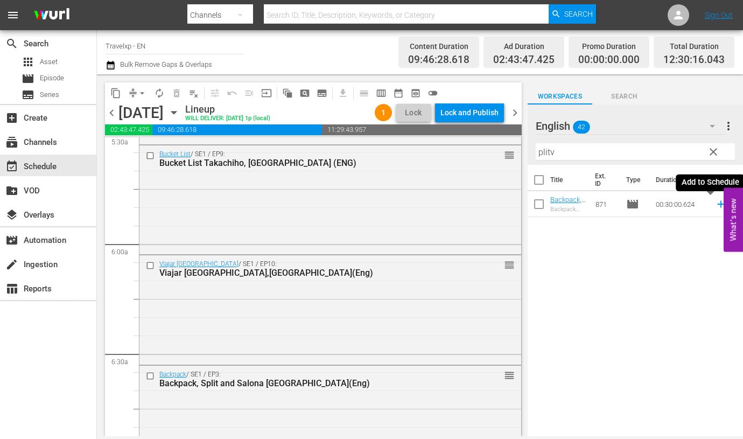
click at [715, 205] on icon at bounding box center [721, 204] width 12 height 12
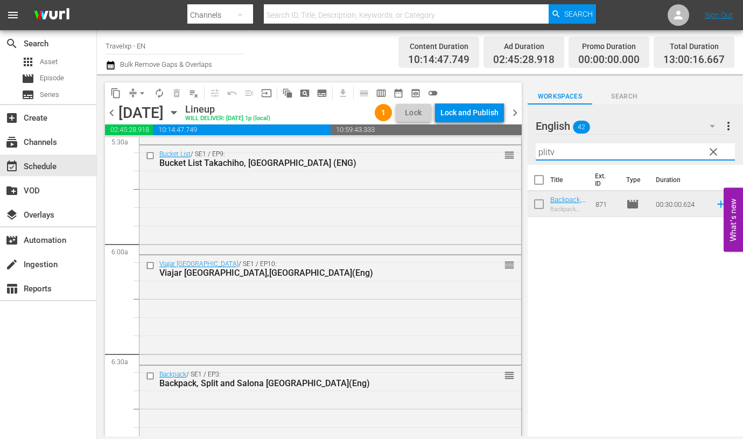
click at [547, 155] on input "plitv" at bounding box center [635, 151] width 199 height 17
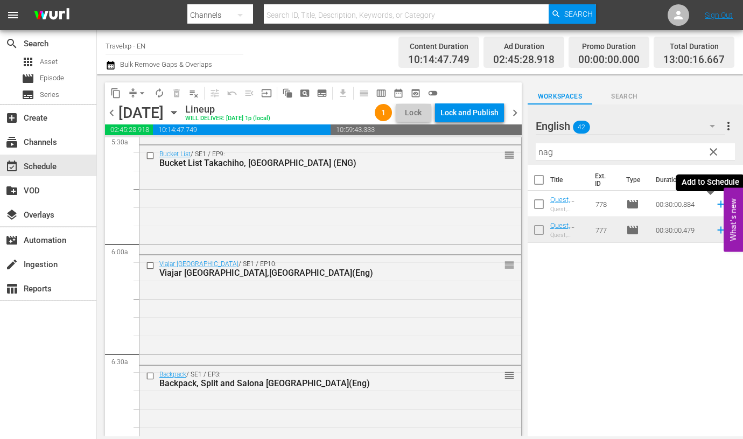
click at [715, 205] on icon at bounding box center [721, 204] width 12 height 12
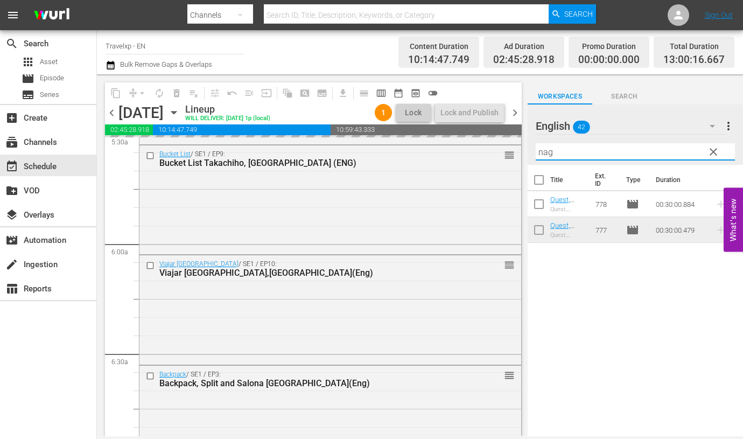
click at [545, 155] on input "nag" at bounding box center [635, 151] width 199 height 17
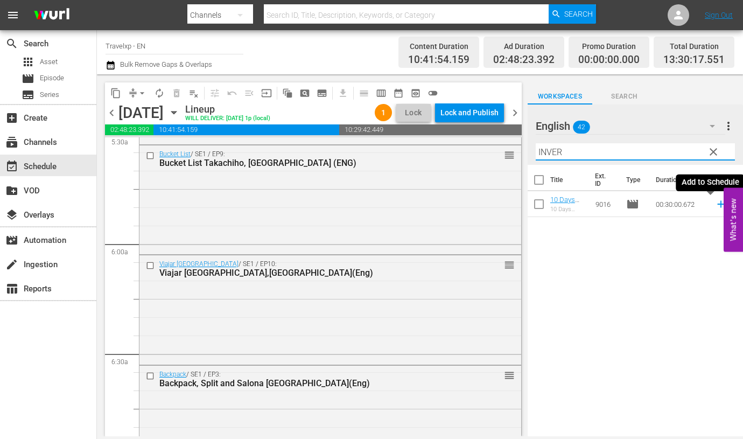
click at [715, 203] on icon at bounding box center [721, 204] width 12 height 12
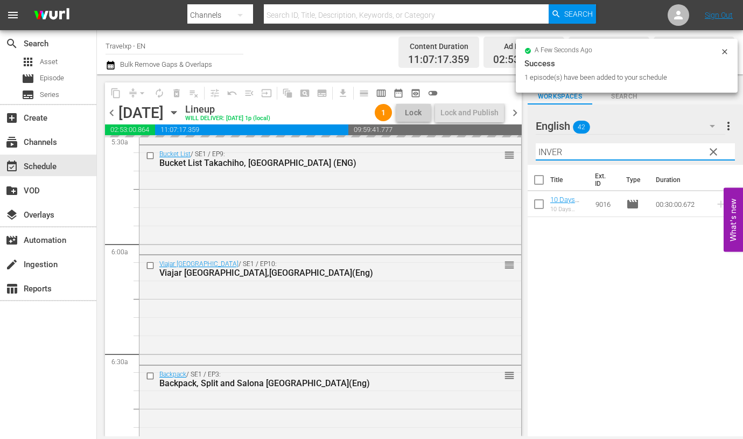
click at [555, 155] on input "INVER" at bounding box center [635, 151] width 199 height 17
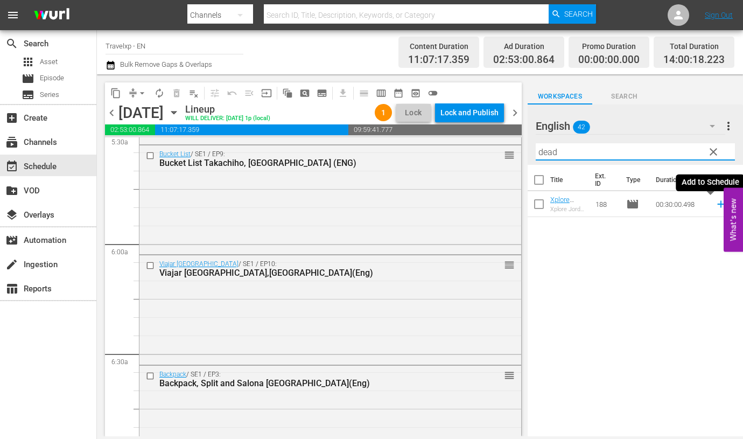
click at [715, 203] on icon at bounding box center [721, 204] width 12 height 12
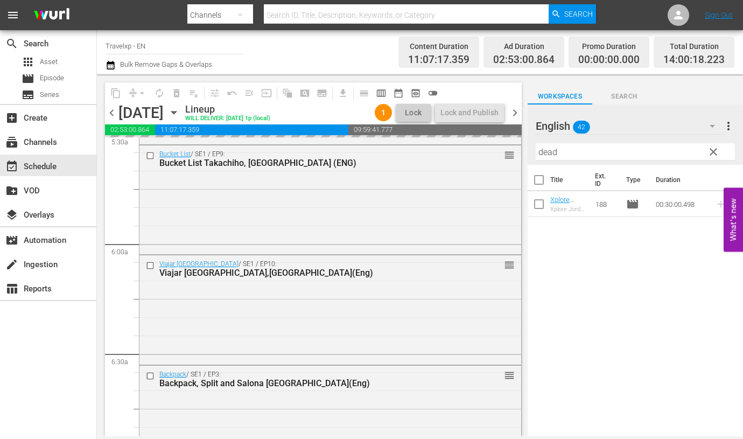
click at [553, 151] on input "dead" at bounding box center [635, 151] width 199 height 17
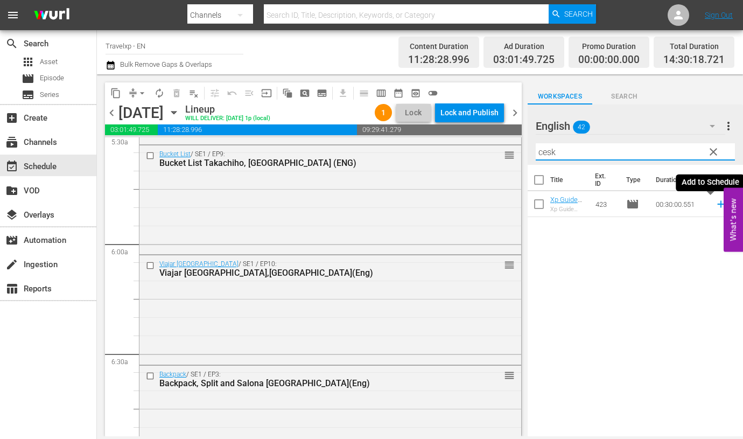
type input "cesk"
click at [715, 203] on icon at bounding box center [721, 204] width 12 height 12
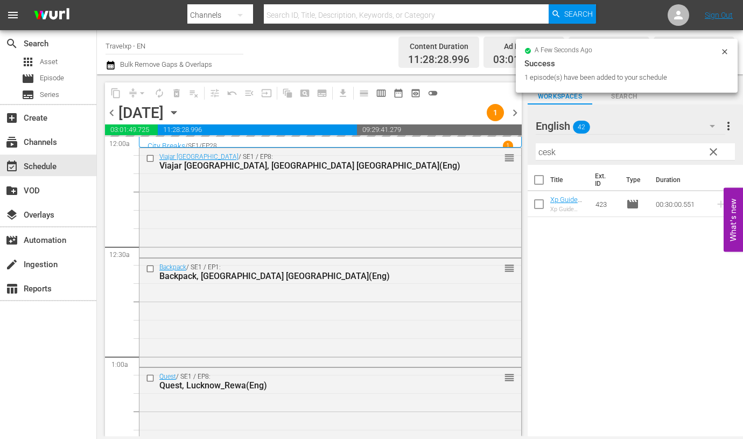
scroll to position [1212, 0]
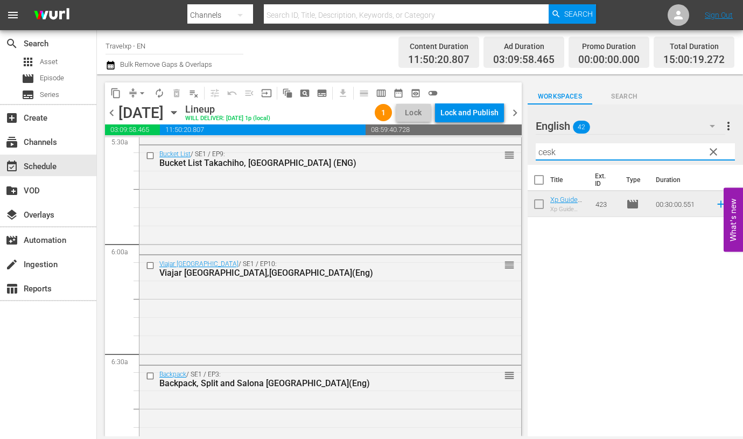
click at [543, 150] on input "cesk" at bounding box center [635, 151] width 199 height 17
click at [631, 264] on div "Title Ext. ID Type Duration City Breaks, [GEOGRAPHIC_DATA] ( Eng) City Breaks […" at bounding box center [635, 301] width 215 height 273
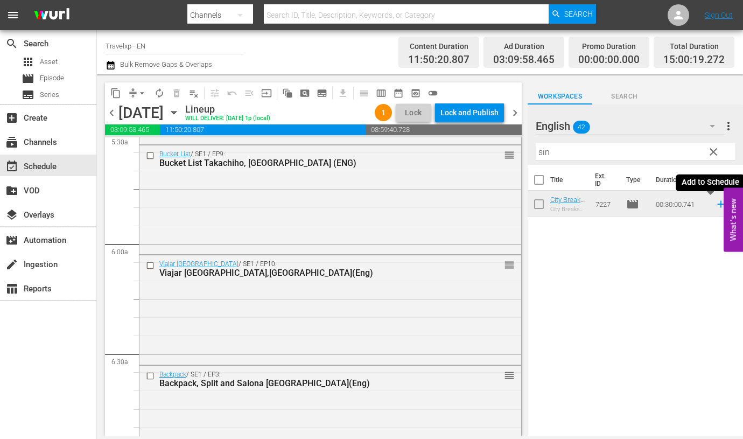
click at [715, 202] on icon at bounding box center [721, 204] width 12 height 12
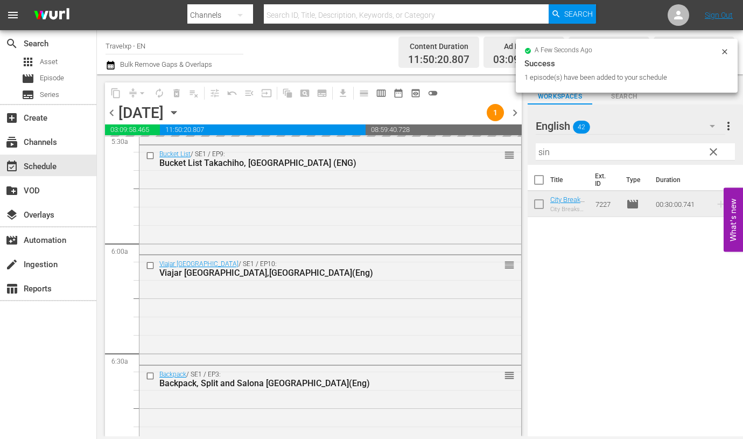
click at [545, 152] on input "sin" at bounding box center [635, 151] width 199 height 17
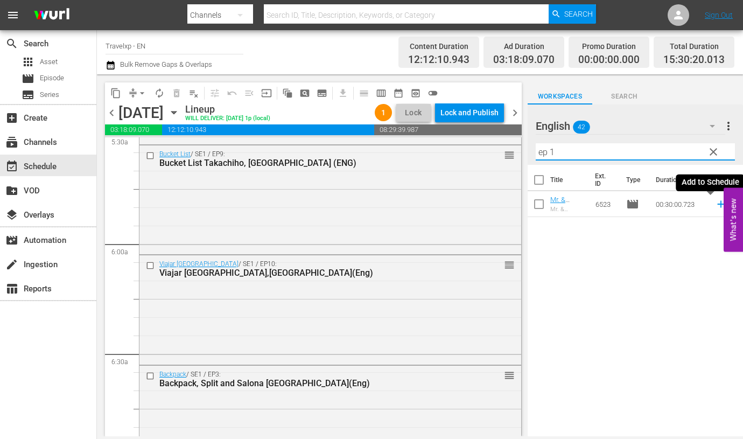
click at [717, 206] on icon at bounding box center [720, 204] width 7 height 7
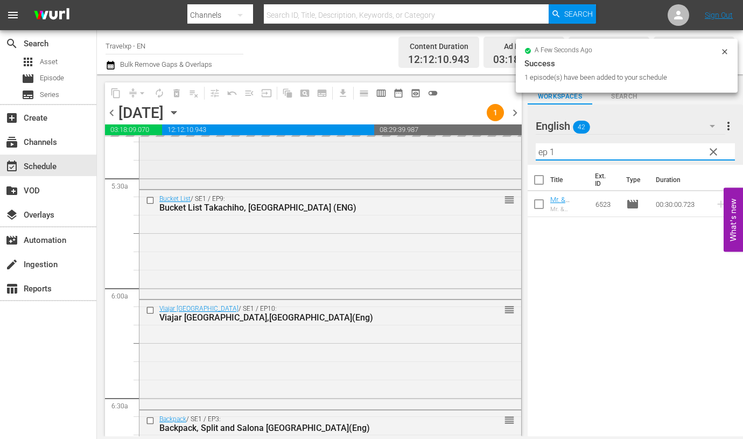
click at [509, 144] on div "content_copy compress arrow_drop_down autorenew_outlined delete_forever_outline…" at bounding box center [420, 255] width 646 height 362
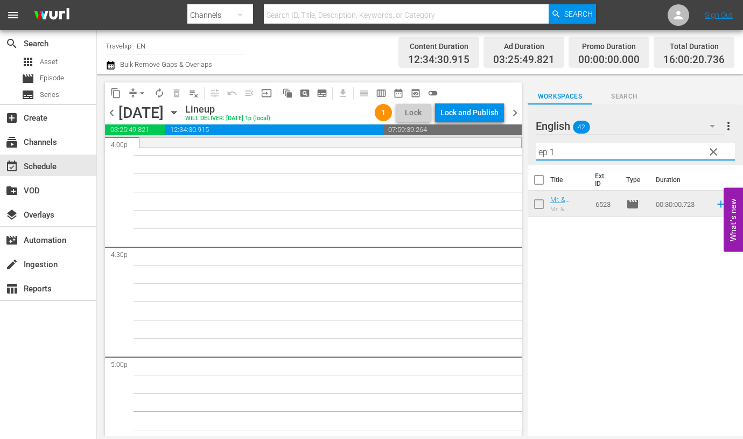
scroll to position [3514, 0]
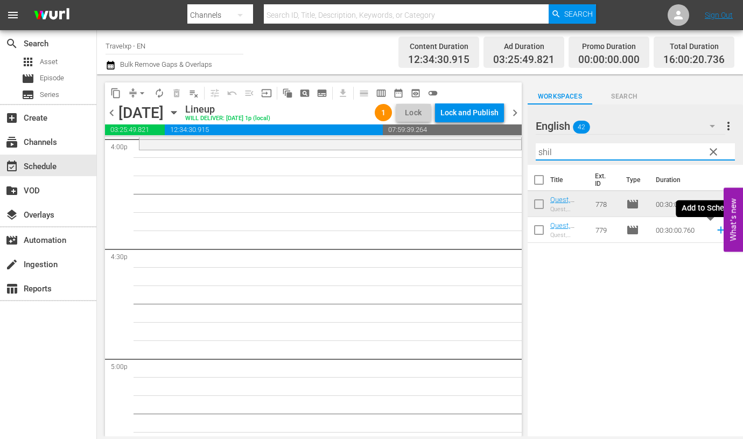
click at [717, 230] on icon at bounding box center [720, 230] width 7 height 7
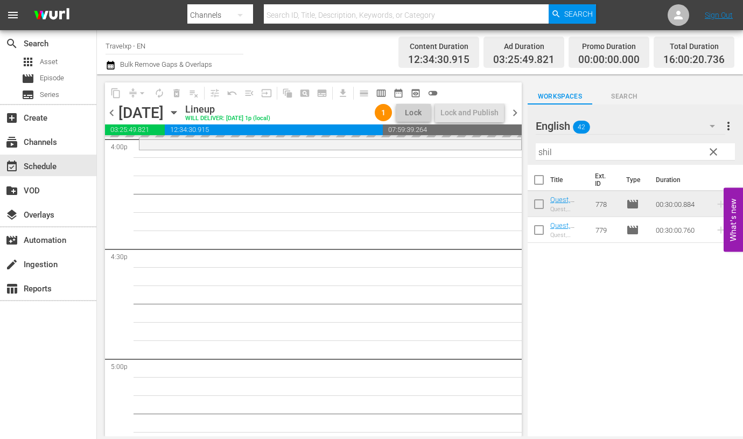
click at [544, 149] on input "shil" at bounding box center [635, 151] width 199 height 17
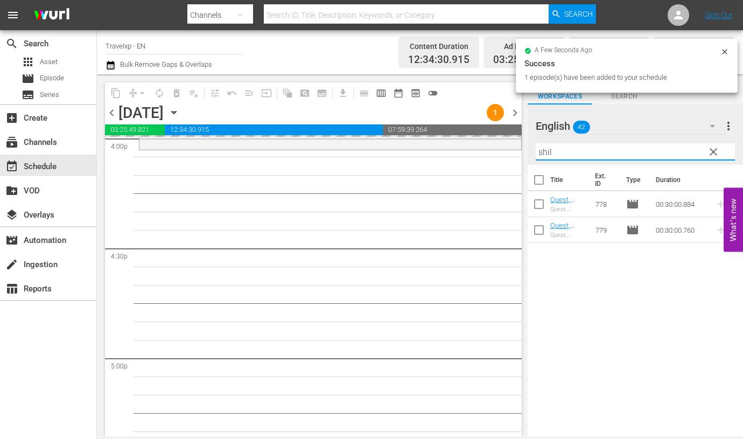
click at [544, 149] on input "shil" at bounding box center [635, 151] width 199 height 17
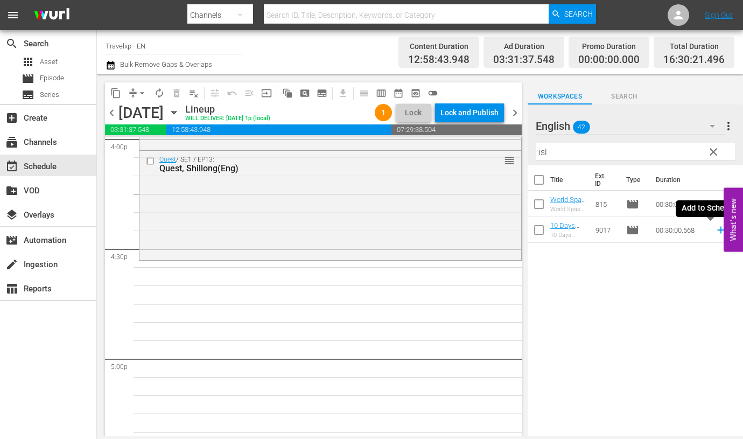
click at [717, 230] on icon at bounding box center [720, 230] width 7 height 7
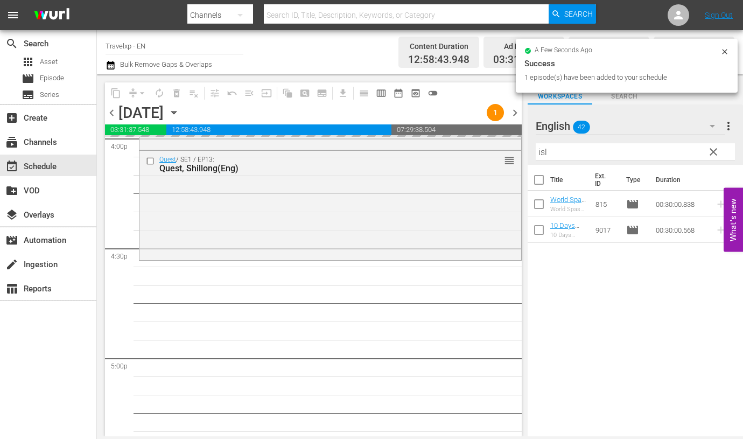
click at [541, 151] on input "isl" at bounding box center [635, 151] width 199 height 17
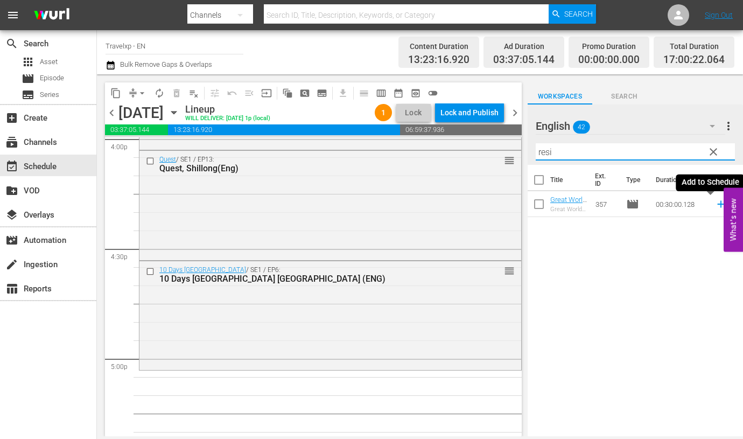
click at [715, 202] on icon at bounding box center [721, 204] width 12 height 12
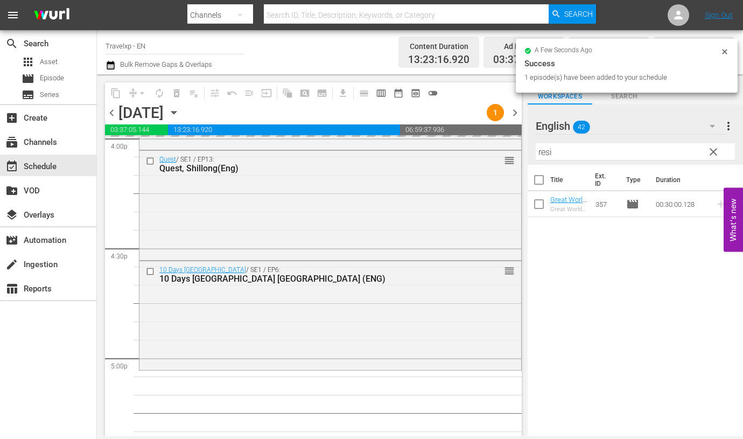
click at [546, 153] on input "resi" at bounding box center [635, 151] width 199 height 17
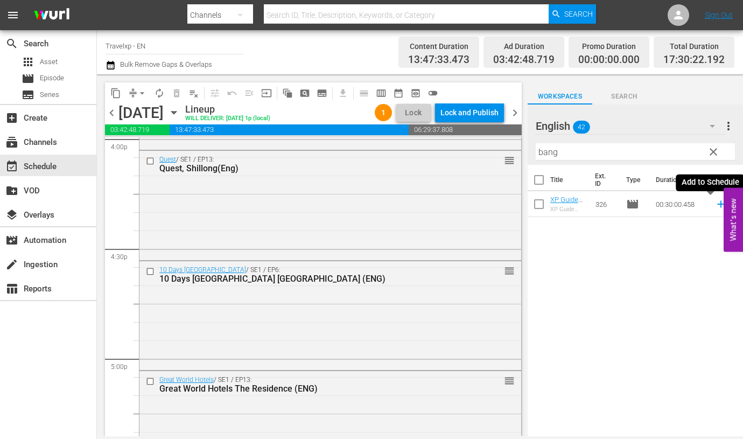
click at [717, 204] on icon at bounding box center [720, 204] width 7 height 7
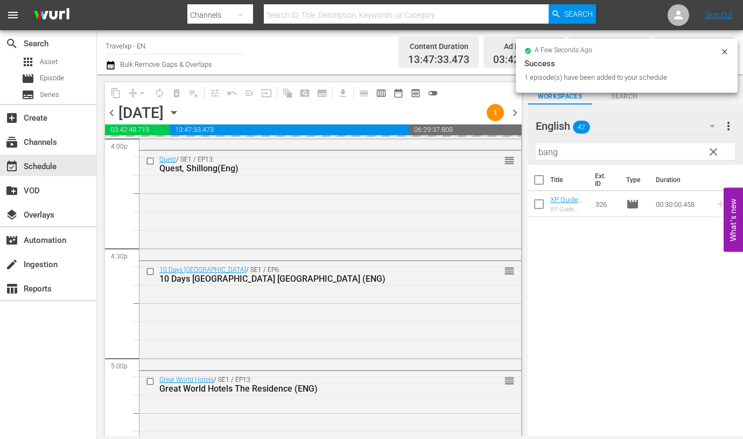
click at [546, 154] on input "bang" at bounding box center [635, 151] width 199 height 17
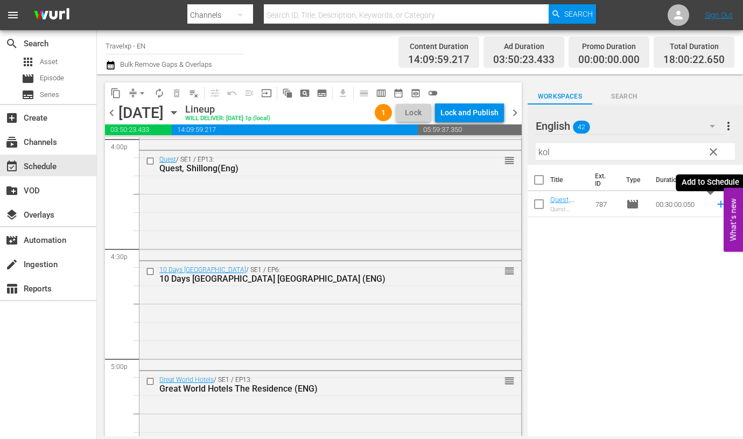
click at [715, 202] on icon at bounding box center [721, 204] width 12 height 12
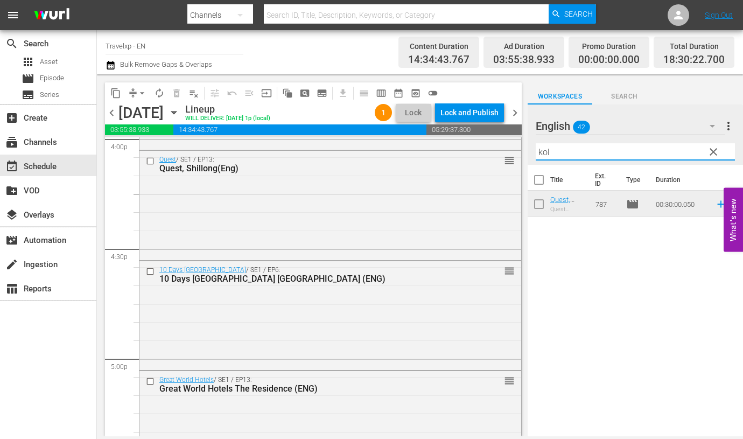
click at [544, 153] on input "kol" at bounding box center [635, 151] width 199 height 17
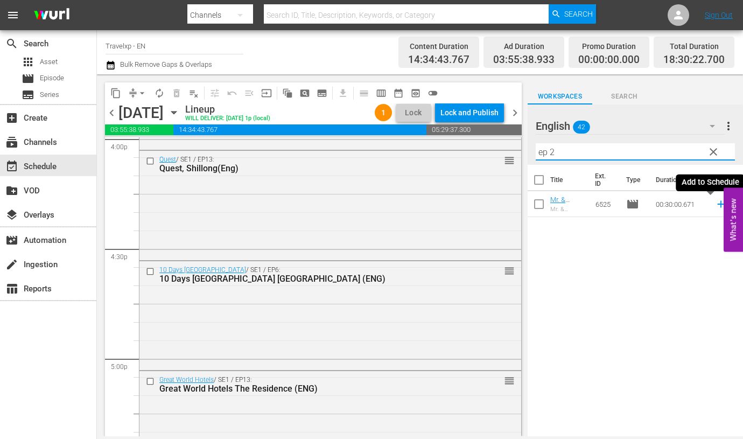
click at [715, 205] on icon at bounding box center [721, 204] width 12 height 12
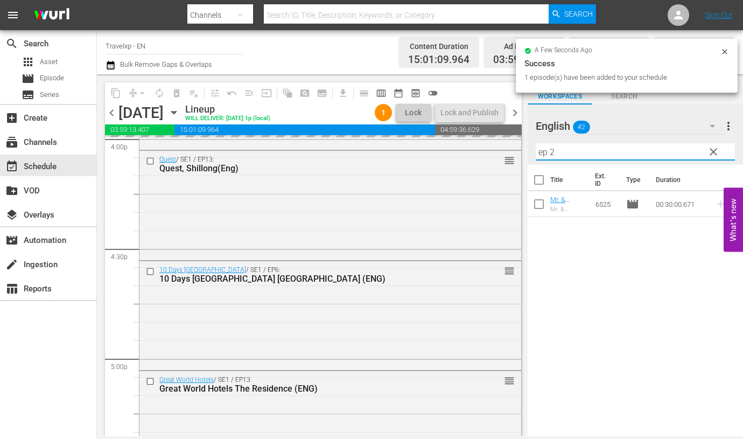
drag, startPoint x: 557, startPoint y: 151, endPoint x: 533, endPoint y: 146, distance: 24.6
click at [533, 146] on div "English 42 English more_vert clear Filter by Title ep 2" at bounding box center [635, 134] width 215 height 60
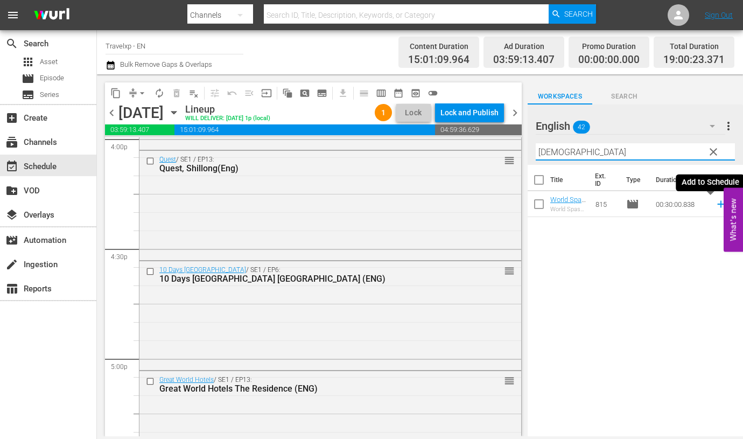
click at [715, 203] on icon at bounding box center [721, 204] width 12 height 12
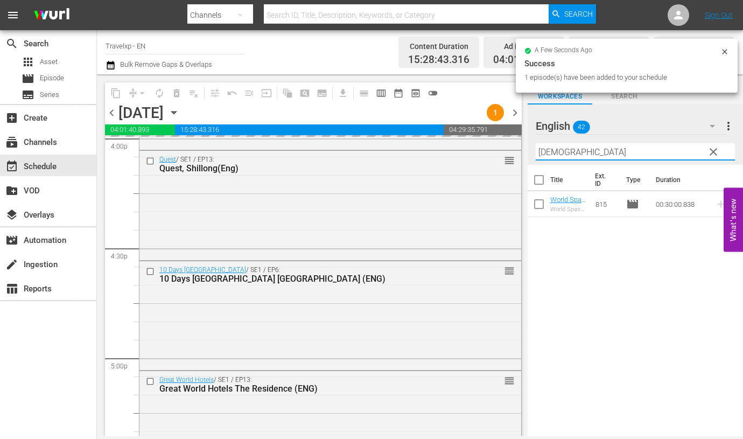
click at [547, 149] on input "[DEMOGRAPHIC_DATA]" at bounding box center [635, 151] width 199 height 17
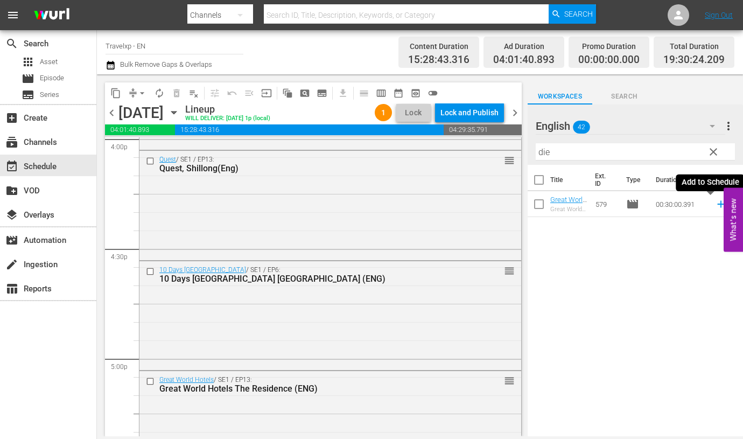
click at [715, 206] on icon at bounding box center [721, 204] width 12 height 12
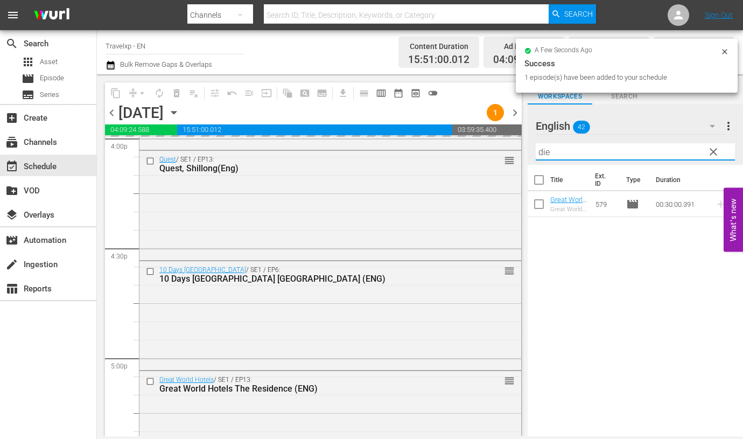
click at [545, 152] on input "die" at bounding box center [635, 151] width 199 height 17
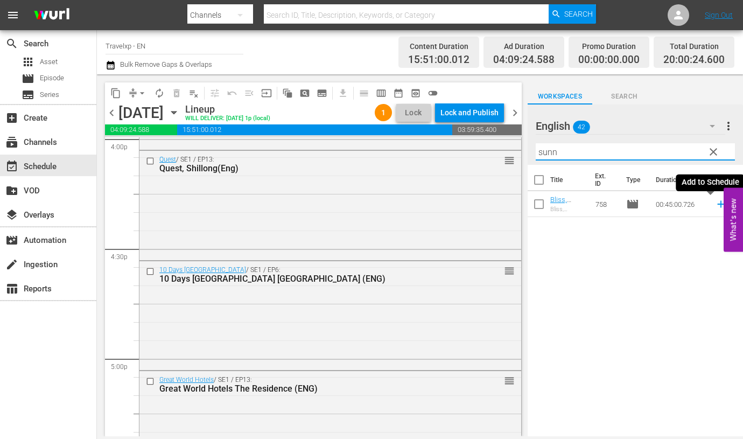
click at [717, 204] on icon at bounding box center [720, 204] width 7 height 7
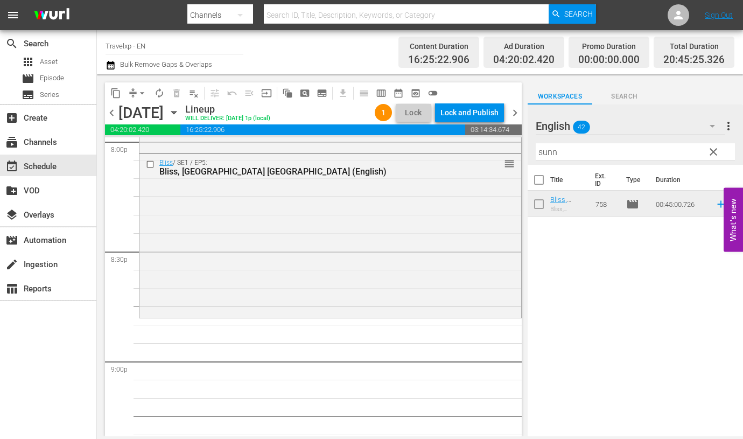
scroll to position [4389, 0]
click at [539, 155] on input "sunn" at bounding box center [635, 151] width 199 height 17
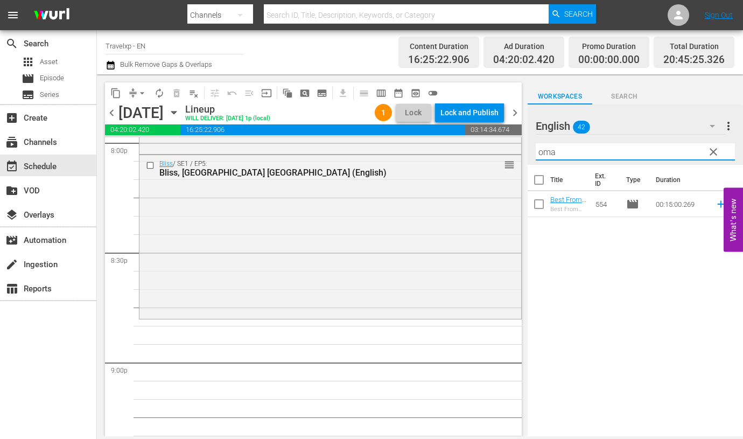
click at [604, 260] on div "Title Ext. ID Type Duration Best From The Rest Oman Must Sees (ENG) Best From T…" at bounding box center [635, 301] width 215 height 273
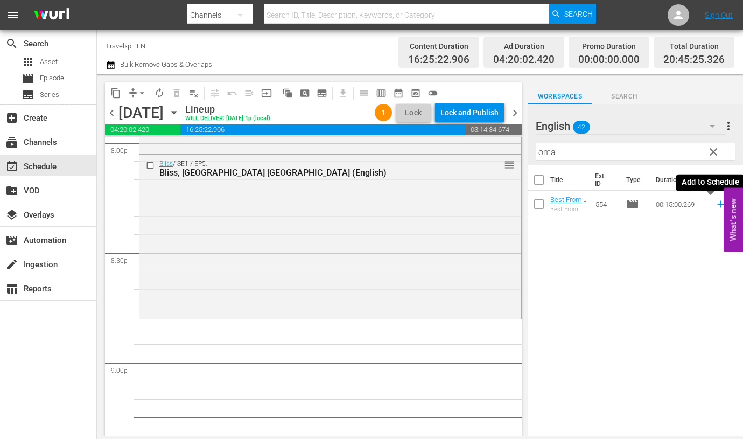
click at [715, 202] on icon at bounding box center [721, 204] width 12 height 12
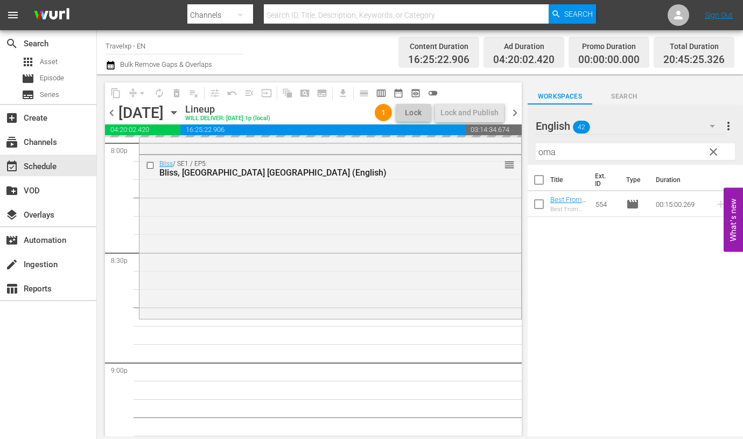
click at [537, 152] on input "oma" at bounding box center [635, 151] width 199 height 17
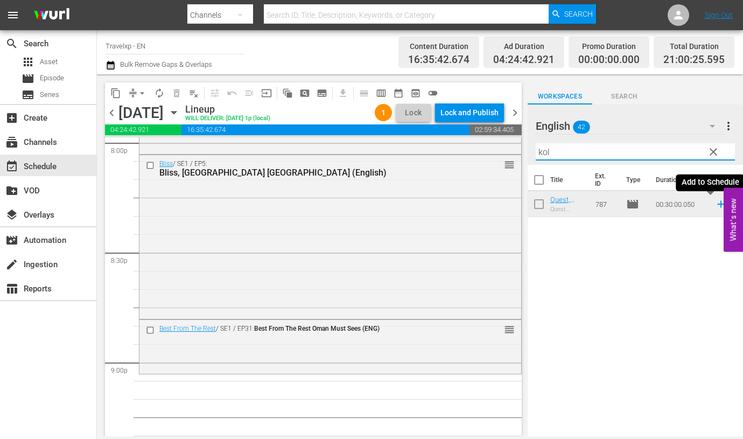
click at [715, 205] on icon at bounding box center [721, 204] width 12 height 12
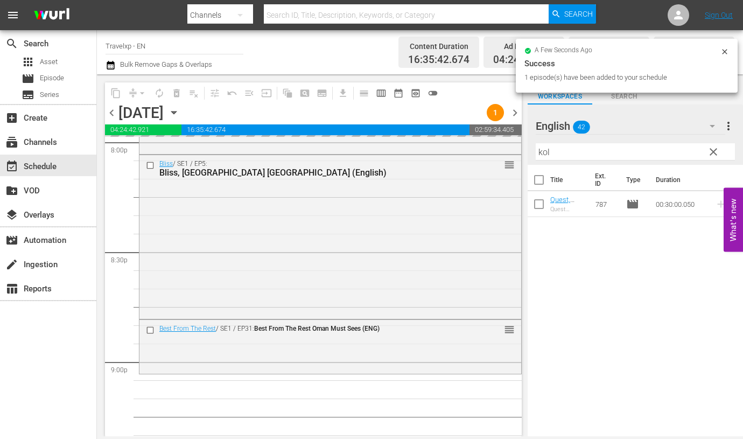
click at [540, 153] on input "kol" at bounding box center [635, 151] width 199 height 17
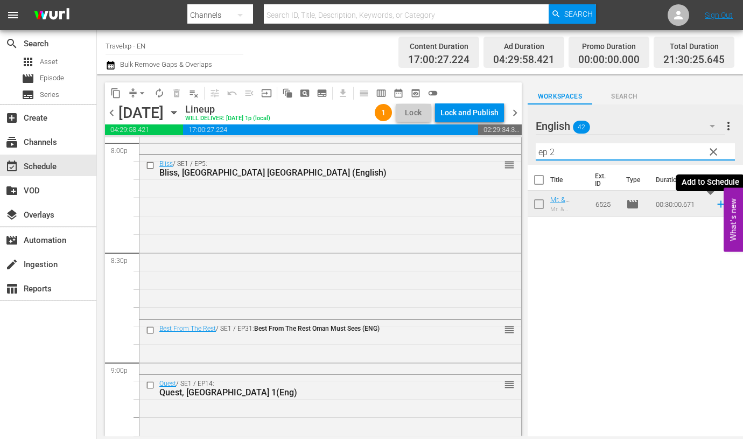
click at [715, 205] on icon at bounding box center [721, 204] width 12 height 12
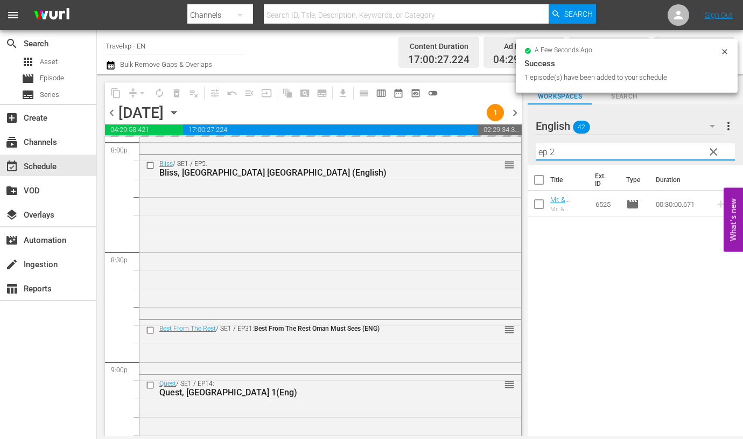
drag, startPoint x: 564, startPoint y: 150, endPoint x: 522, endPoint y: 146, distance: 42.2
click at [522, 146] on div "content_copy compress arrow_drop_down autorenew_outlined delete_forever_outline…" at bounding box center [420, 255] width 646 height 362
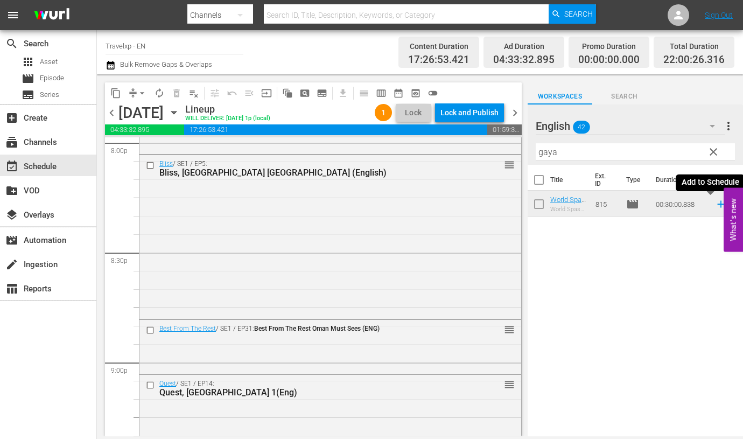
click at [717, 204] on icon at bounding box center [720, 204] width 7 height 7
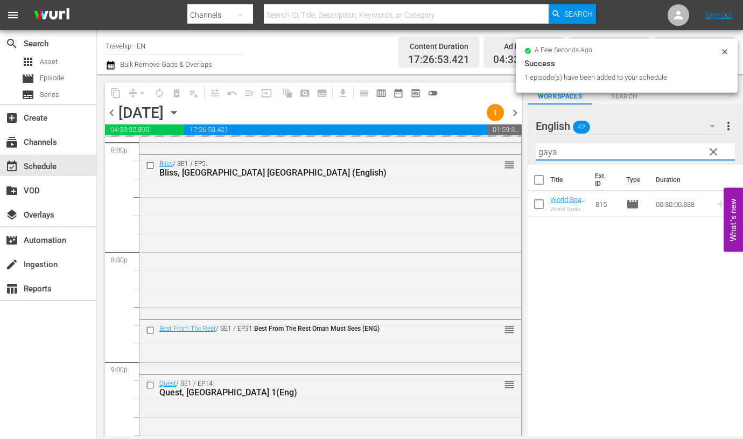
click at [544, 154] on input "gaya" at bounding box center [635, 151] width 199 height 17
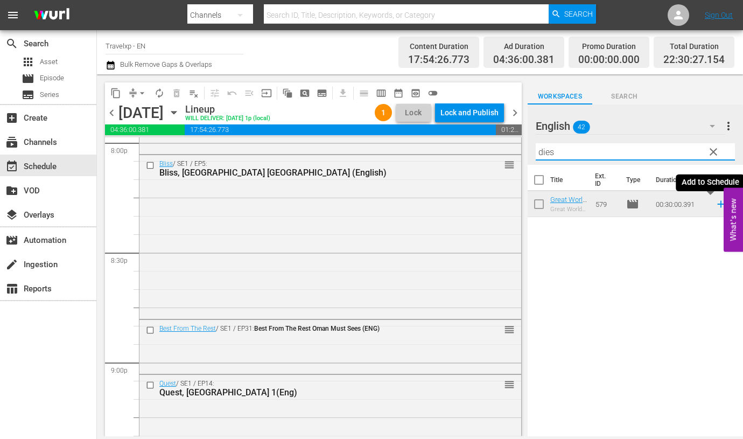
click at [717, 204] on icon at bounding box center [720, 204] width 7 height 7
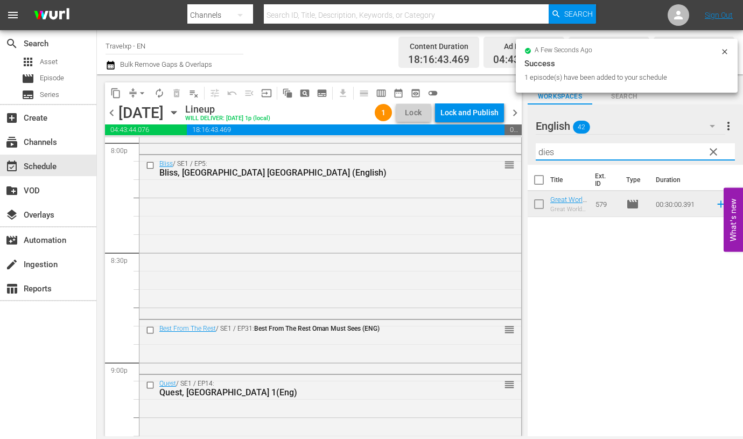
click at [546, 151] on input "dies" at bounding box center [635, 151] width 199 height 17
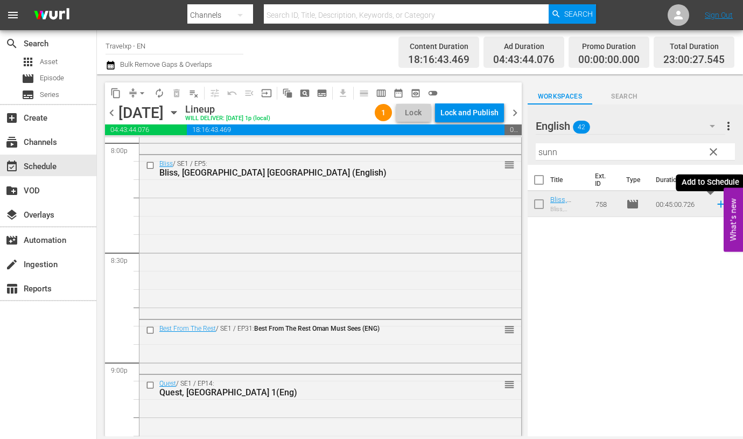
click at [717, 204] on icon at bounding box center [720, 204] width 7 height 7
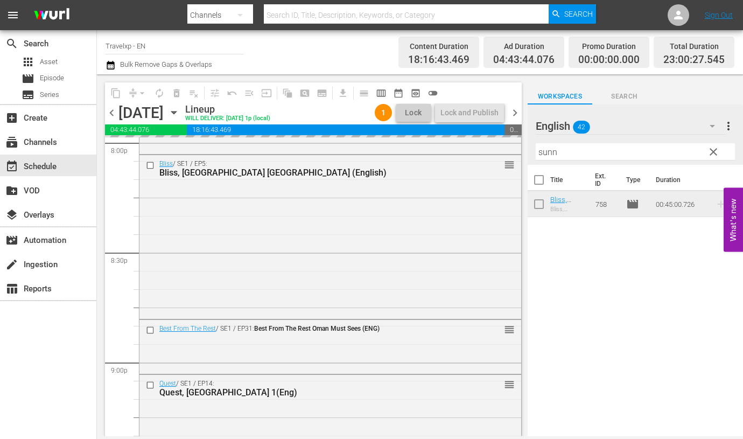
click at [542, 146] on input "sunn" at bounding box center [635, 151] width 199 height 17
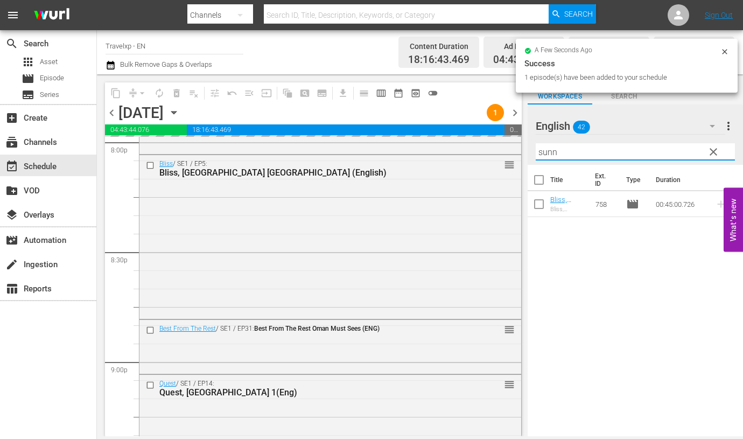
click at [542, 146] on input "sunn" at bounding box center [635, 151] width 199 height 17
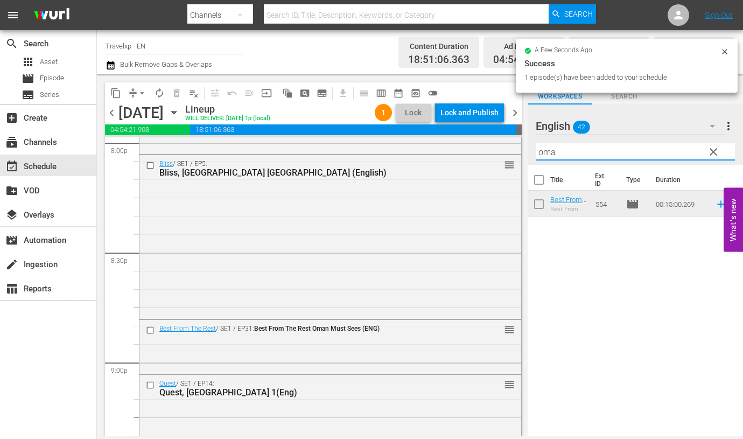
type input "oma"
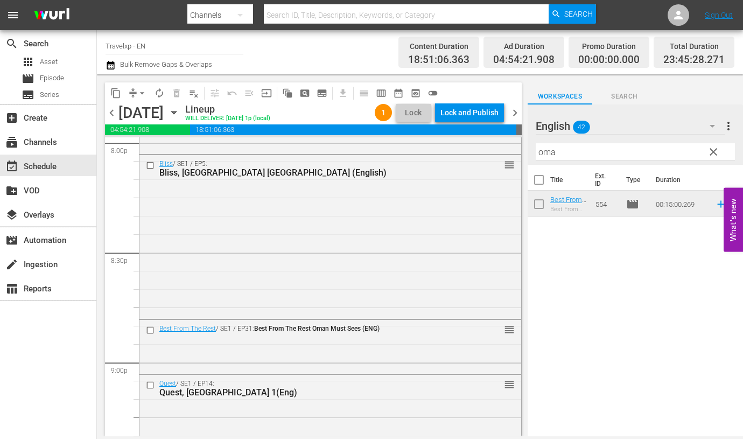
click at [612, 245] on div "Title Ext. ID Type Duration Best From The Rest Oman Must Sees (ENG) Best From T…" at bounding box center [635, 301] width 215 height 273
click at [715, 203] on icon at bounding box center [721, 204] width 12 height 12
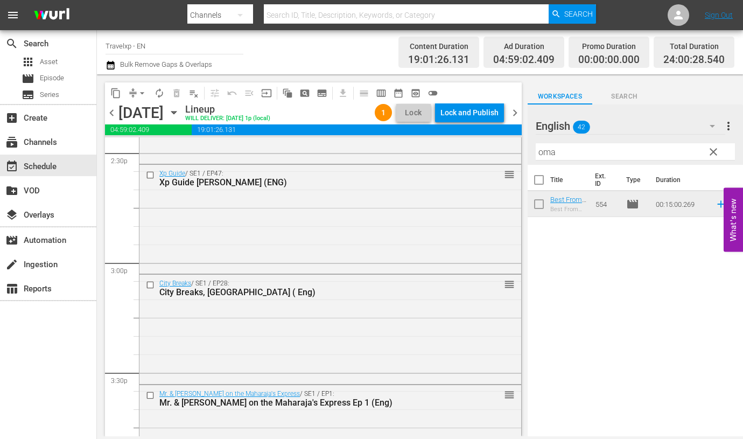
scroll to position [0, 0]
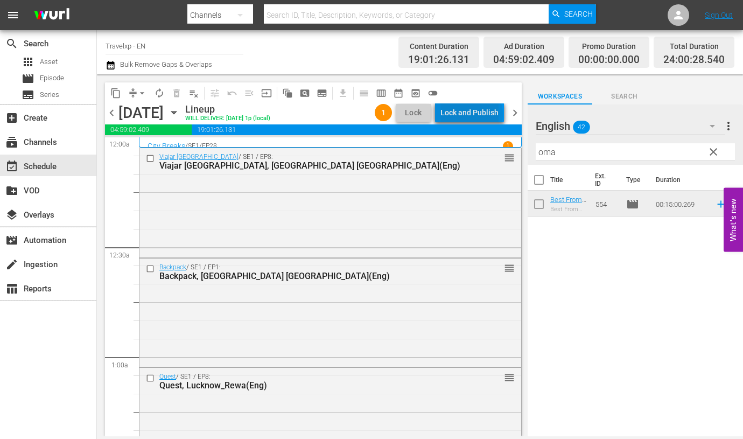
click at [474, 114] on div "Lock and Publish" at bounding box center [470, 112] width 58 height 19
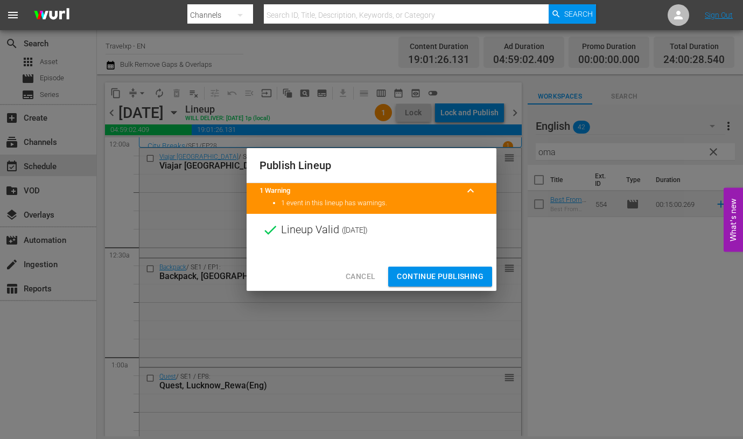
click at [460, 278] on span "Continue Publishing" at bounding box center [440, 276] width 87 height 13
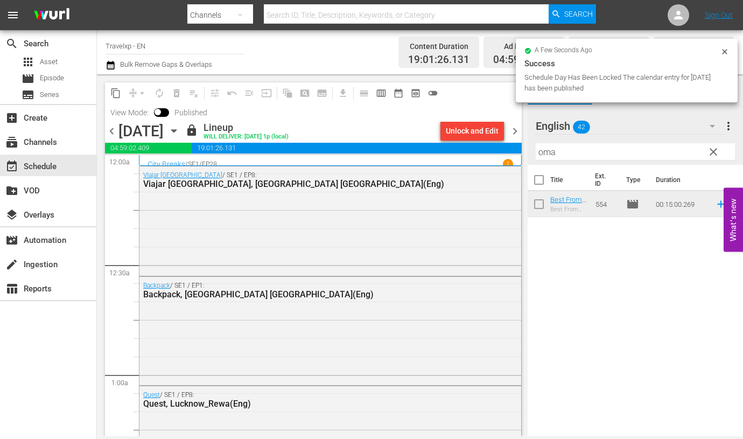
click at [72, 419] on div "search Search apps Asset movie Episode subtitles Series add_box Create subscrip…" at bounding box center [48, 249] width 97 height 439
